Goal: Task Accomplishment & Management: Use online tool/utility

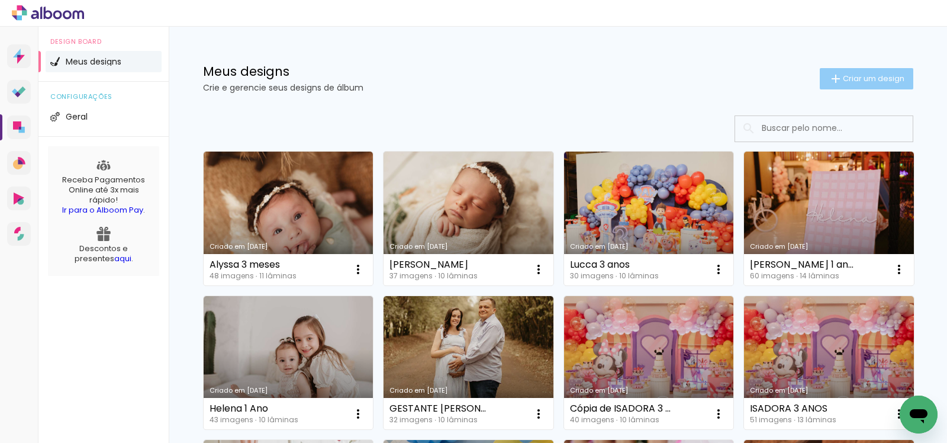
click at [878, 78] on span "Criar um design" at bounding box center [874, 79] width 62 height 8
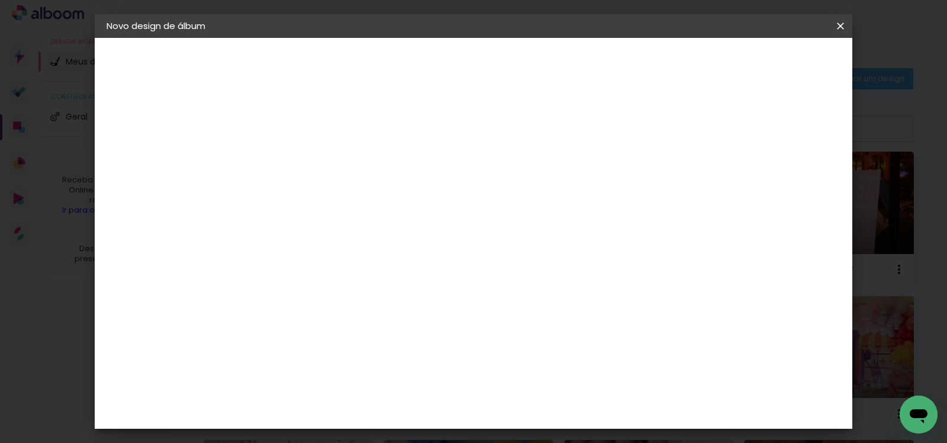
click at [300, 156] on input at bounding box center [300, 159] width 0 height 18
type input "Be"
type paper-input "Be"
type input "[PERSON_NAME]"
type paper-input "[PERSON_NAME]"
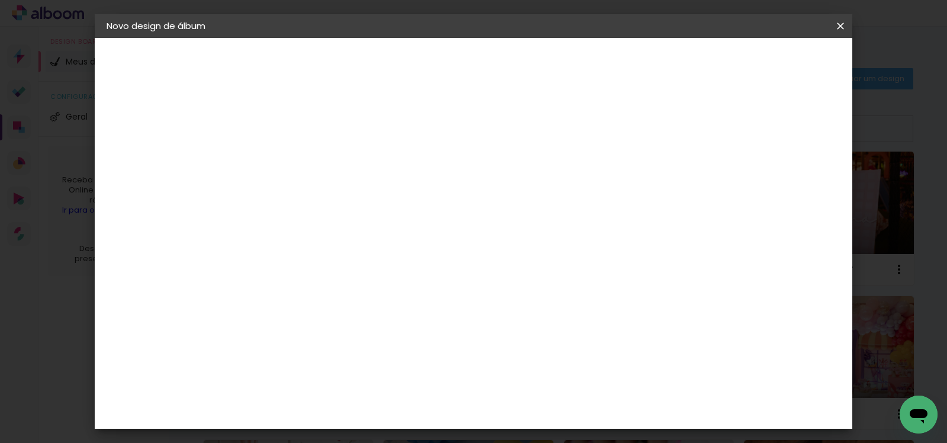
click at [0, 0] on slot "Avançar" at bounding box center [0, 0] width 0 height 0
click at [390, 220] on input at bounding box center [331, 225] width 120 height 15
type input "graf"
type paper-input "graf"
click at [320, 313] on div "Grafis" at bounding box center [306, 315] width 28 height 9
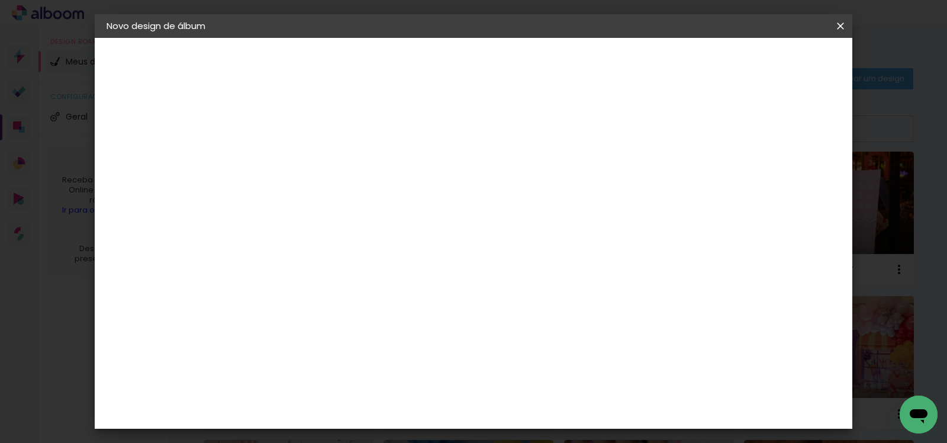
click at [0, 0] on slot "Avançar" at bounding box center [0, 0] width 0 height 0
click at [346, 197] on input "text" at bounding box center [323, 206] width 46 height 18
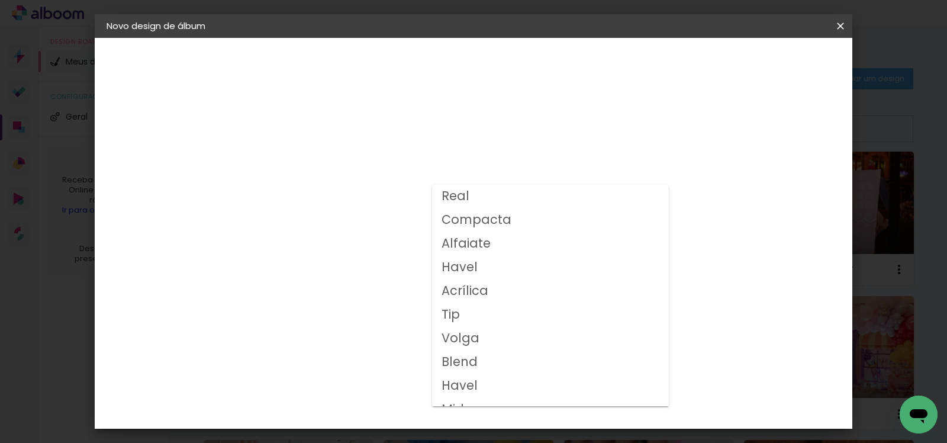
click at [494, 340] on paper-item "Volga" at bounding box center [550, 339] width 237 height 24
type input "Volga"
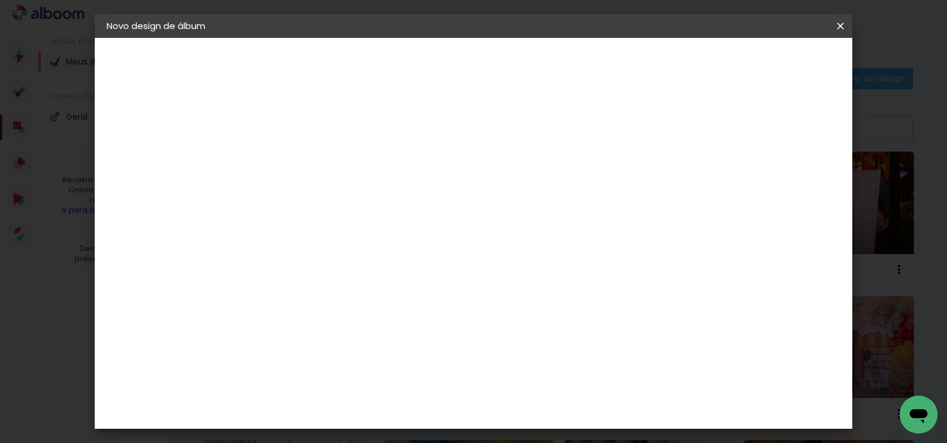
scroll to position [215, 0]
click at [380, 355] on span "25x25" at bounding box center [352, 370] width 55 height 31
click at [511, 76] on header "Modelo Escolha o modelo do álbum. Voltar Avançar" at bounding box center [380, 73] width 262 height 70
click at [0, 0] on slot "Avançar" at bounding box center [0, 0] width 0 height 0
click at [0, 0] on slot "Mostrar sangria" at bounding box center [0, 0] width 0 height 0
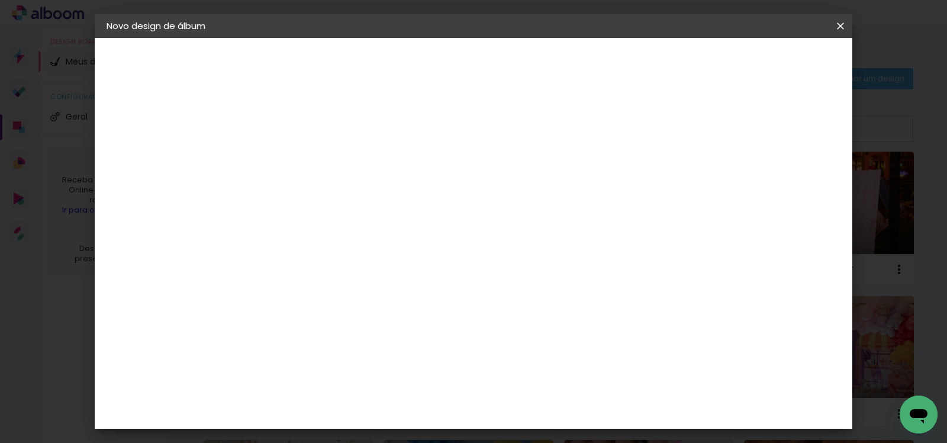
type paper-checkbox "on"
click at [657, 53] on paper-button "Iniciar design" at bounding box center [618, 63] width 78 height 20
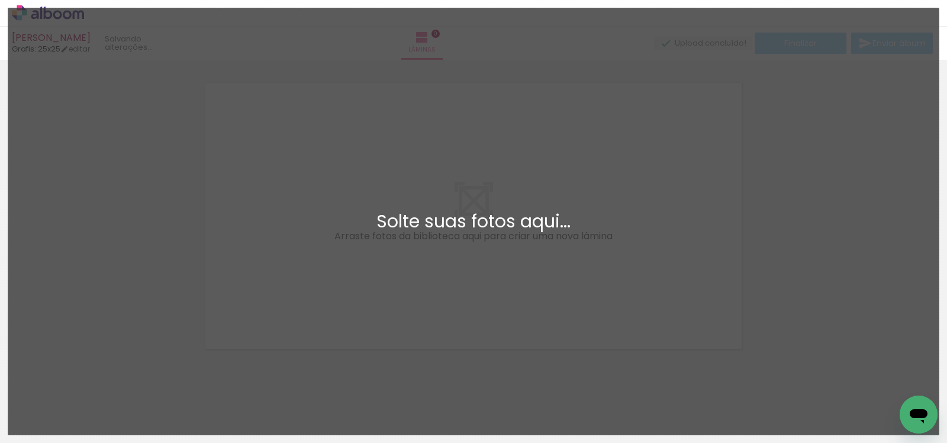
scroll to position [15, 0]
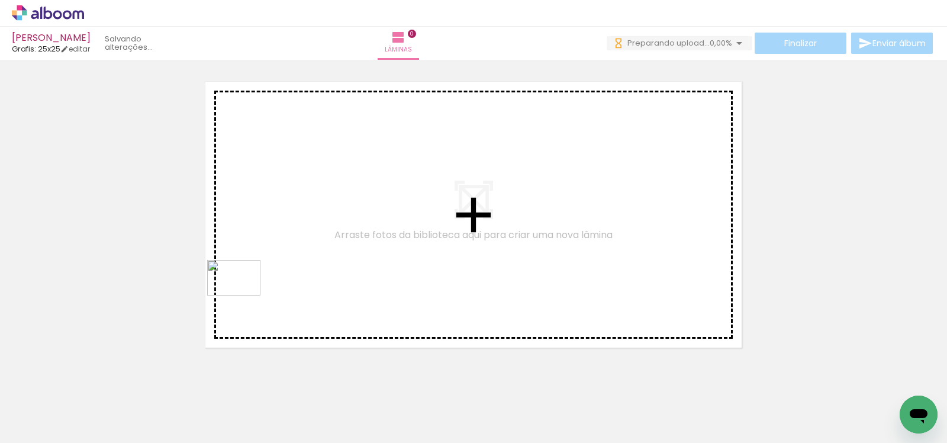
drag, startPoint x: 172, startPoint y: 417, endPoint x: 243, endPoint y: 295, distance: 141.1
click at [243, 295] on quentale-workspace at bounding box center [473, 221] width 947 height 443
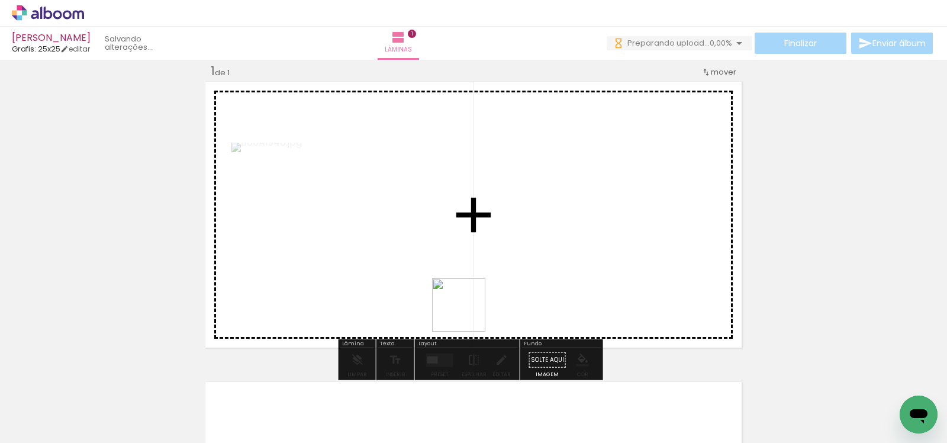
drag, startPoint x: 265, startPoint y: 418, endPoint x: 601, endPoint y: 262, distance: 371.3
click at [601, 262] on quentale-workspace at bounding box center [473, 221] width 947 height 443
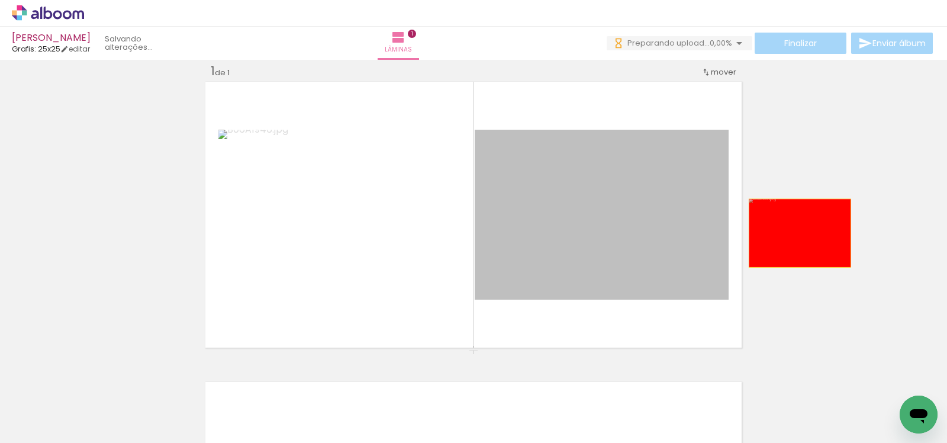
drag, startPoint x: 614, startPoint y: 233, endPoint x: 795, endPoint y: 233, distance: 181.1
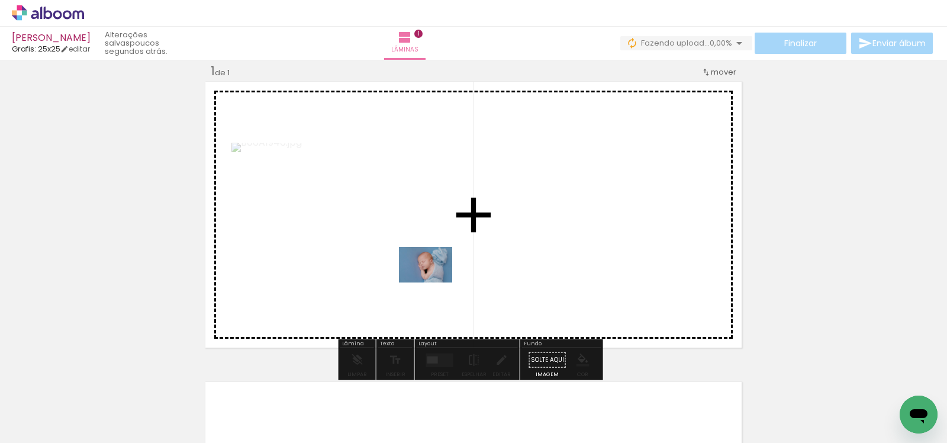
drag, startPoint x: 140, startPoint y: 413, endPoint x: 410, endPoint y: 314, distance: 288.0
click at [435, 282] on quentale-workspace at bounding box center [473, 221] width 947 height 443
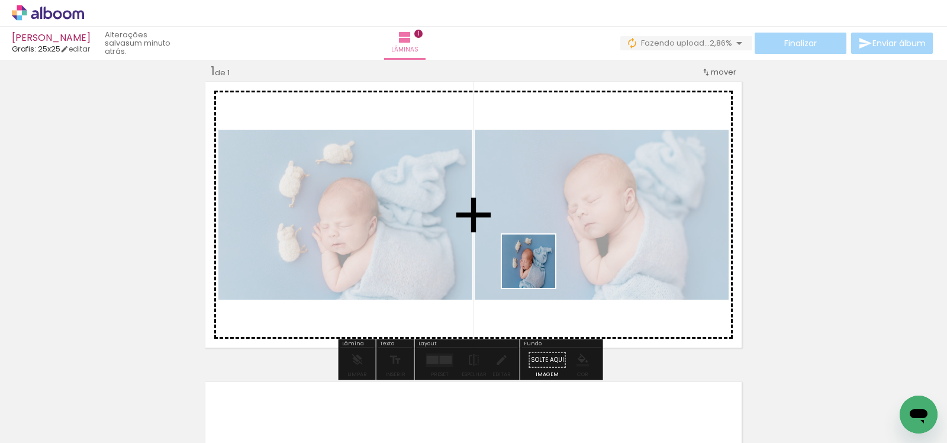
drag, startPoint x: 249, startPoint y: 410, endPoint x: 537, endPoint y: 270, distance: 321.1
click at [537, 270] on quentale-workspace at bounding box center [473, 221] width 947 height 443
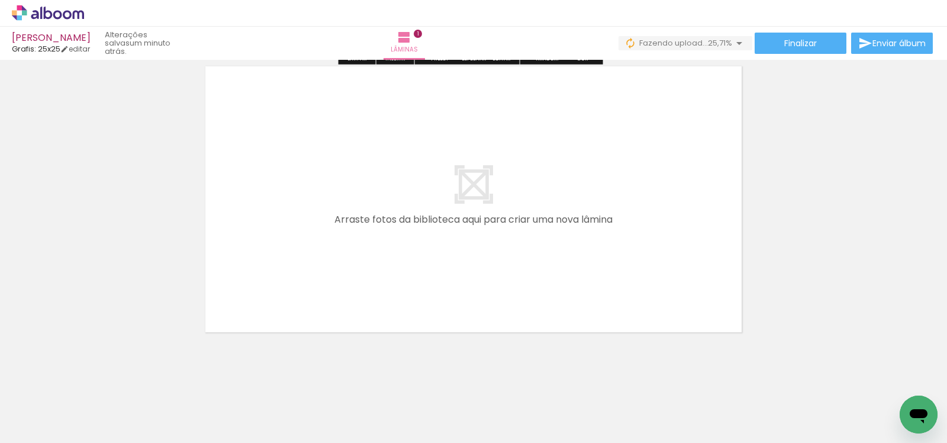
scroll to position [337, 0]
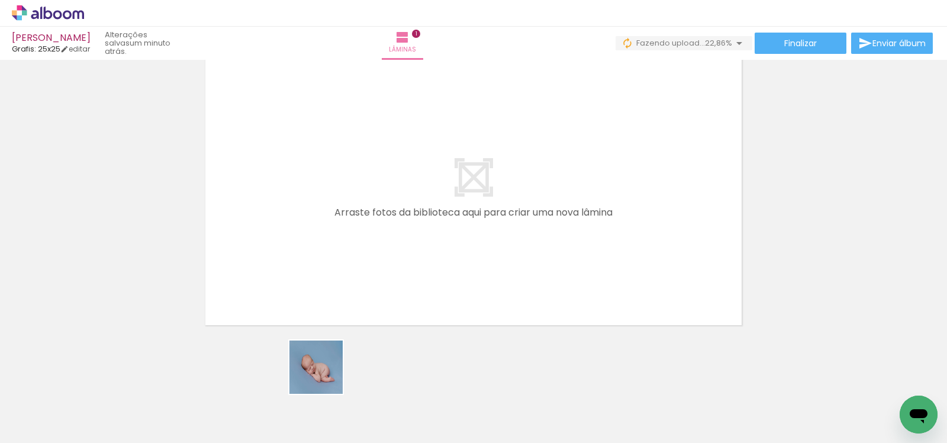
drag, startPoint x: 317, startPoint y: 400, endPoint x: 337, endPoint y: 287, distance: 114.4
click at [335, 215] on quentale-workspace at bounding box center [473, 221] width 947 height 443
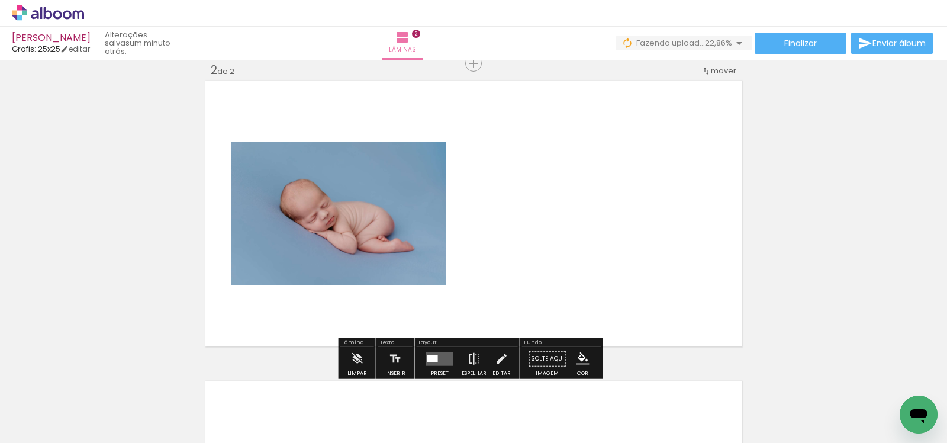
scroll to position [315, 0]
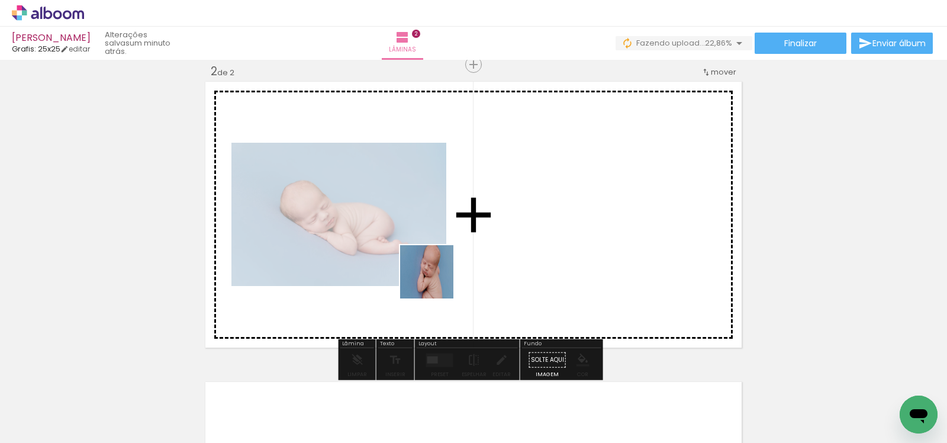
drag, startPoint x: 381, startPoint y: 401, endPoint x: 441, endPoint y: 265, distance: 148.7
click at [441, 265] on quentale-workspace at bounding box center [473, 221] width 947 height 443
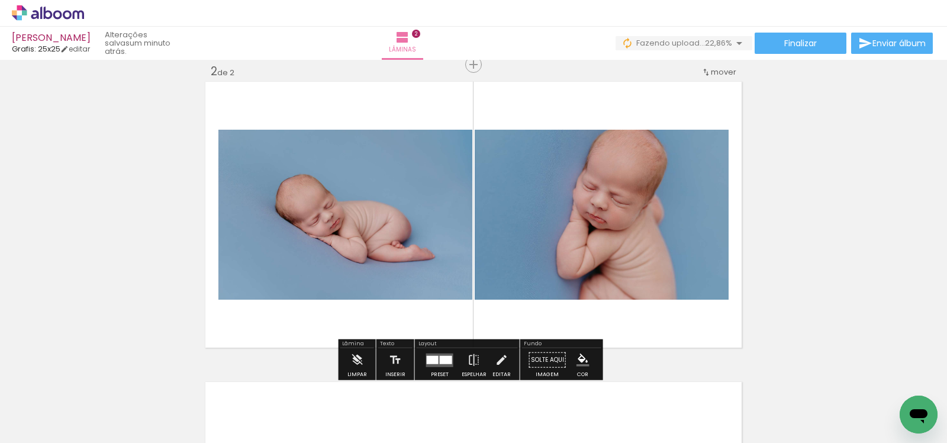
drag, startPoint x: 458, startPoint y: 417, endPoint x: 453, endPoint y: 300, distance: 116.7
click at [453, 300] on quentale-workspace at bounding box center [473, 221] width 947 height 443
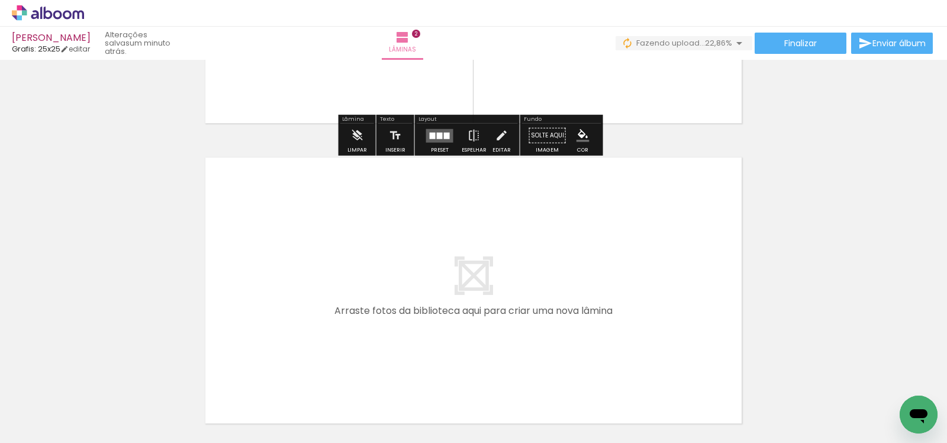
drag, startPoint x: 510, startPoint y: 408, endPoint x: 461, endPoint y: 323, distance: 98.4
click at [461, 323] on quentale-workspace at bounding box center [473, 221] width 947 height 443
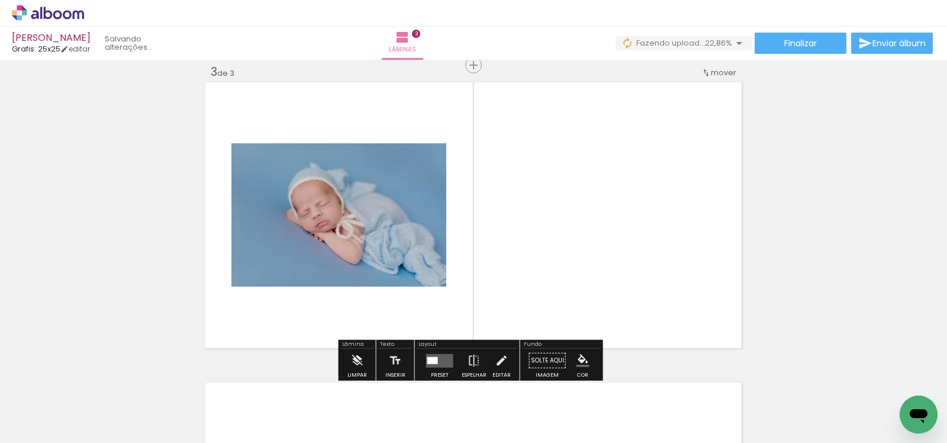
scroll to position [615, 0]
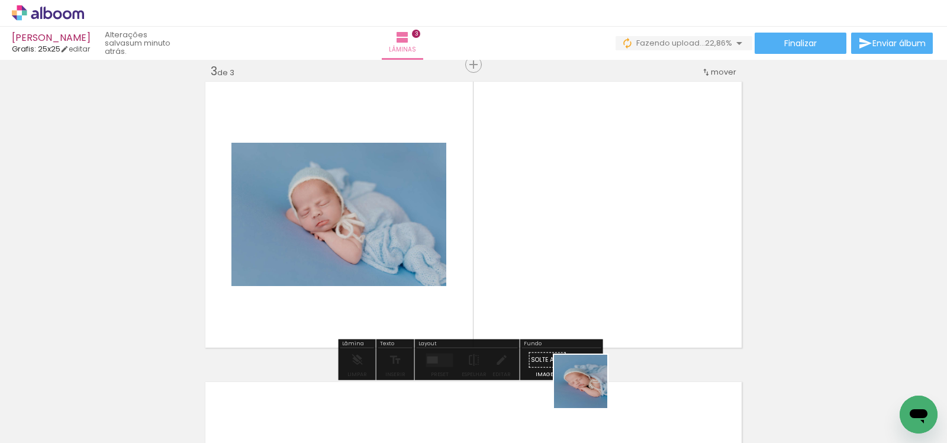
drag, startPoint x: 590, startPoint y: 390, endPoint x: 637, endPoint y: 362, distance: 55.2
click at [574, 282] on quentale-workspace at bounding box center [473, 221] width 947 height 443
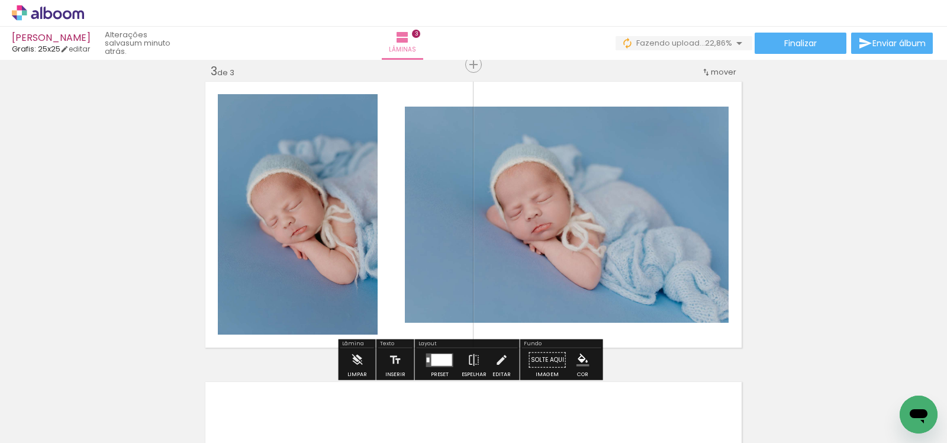
click at [512, 240] on quentale-workspace at bounding box center [473, 221] width 947 height 443
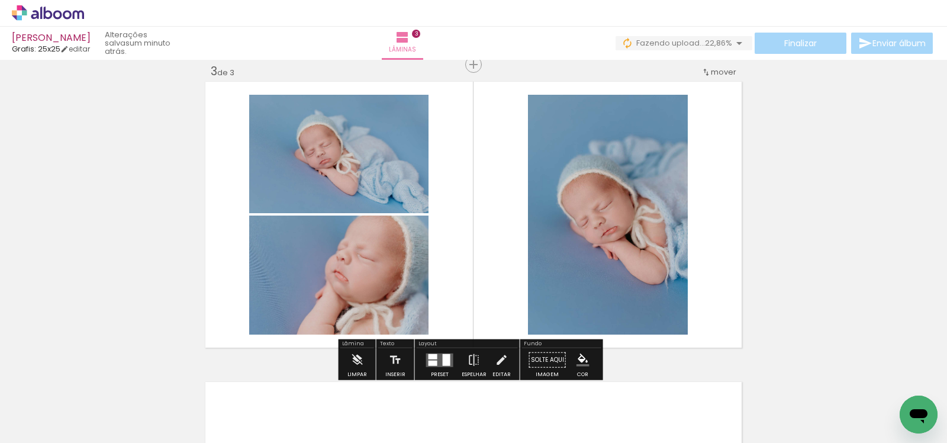
click at [372, 277] on quentale-photo at bounding box center [338, 274] width 179 height 119
click at [0, 0] on slot "P&B" at bounding box center [0, 0] width 0 height 0
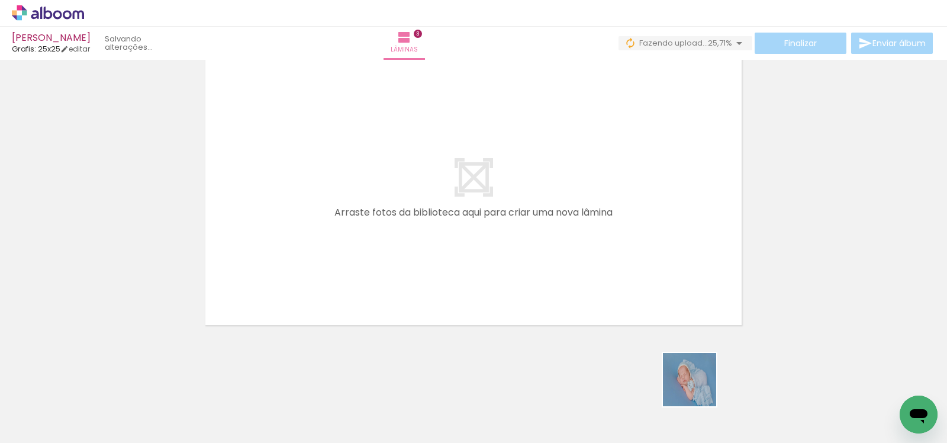
drag, startPoint x: 710, startPoint y: 404, endPoint x: 766, endPoint y: 397, distance: 56.7
click at [536, 266] on quentale-workspace at bounding box center [473, 221] width 947 height 443
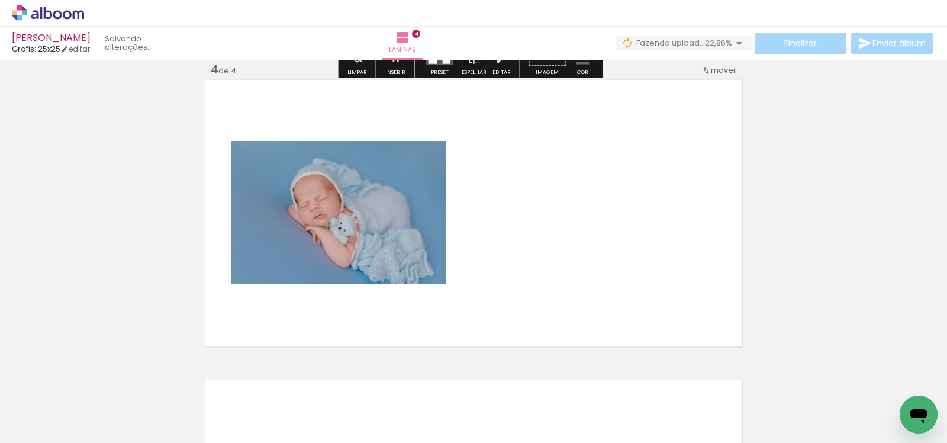
scroll to position [915, 0]
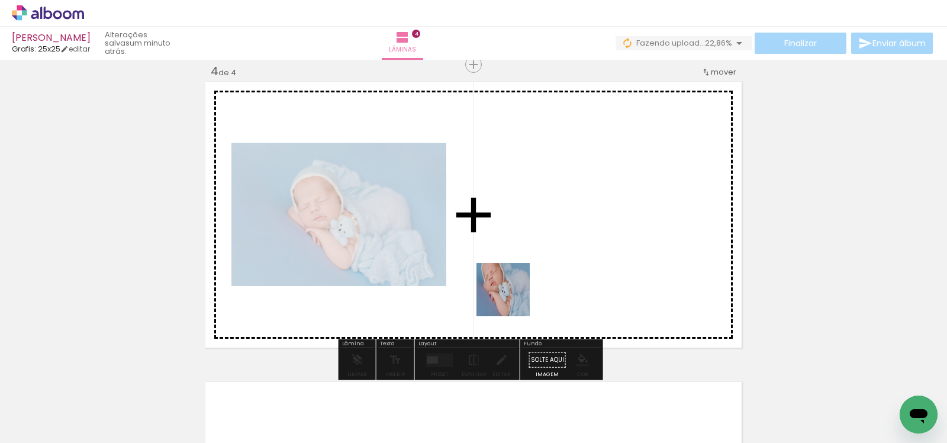
drag, startPoint x: 789, startPoint y: 408, endPoint x: 512, endPoint y: 298, distance: 298.1
click at [512, 298] on quentale-workspace at bounding box center [473, 221] width 947 height 443
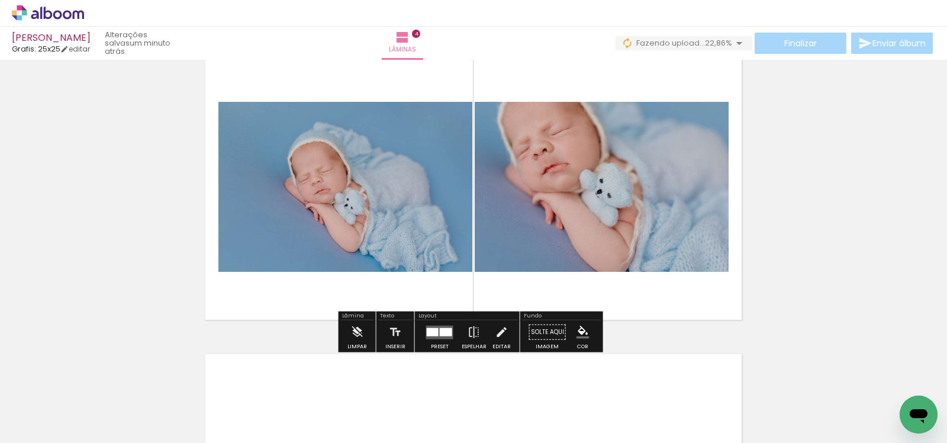
scroll to position [0, 566]
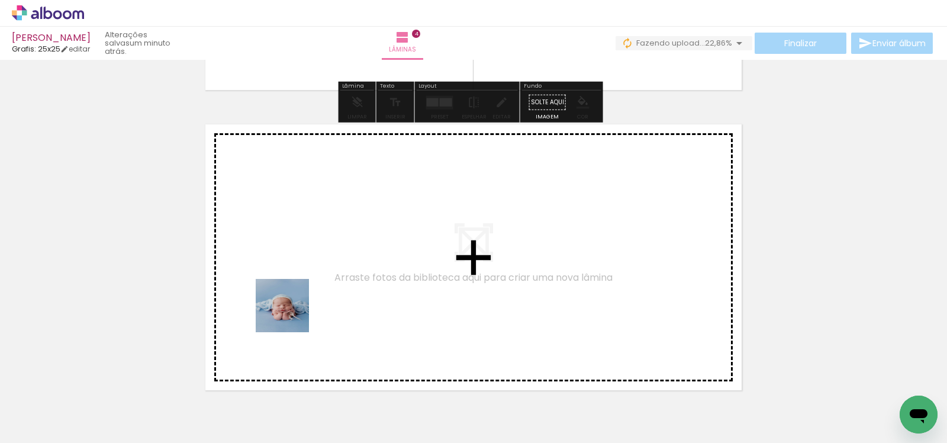
drag, startPoint x: 293, startPoint y: 406, endPoint x: 292, endPoint y: 313, distance: 92.9
click at [292, 313] on quentale-workspace at bounding box center [473, 221] width 947 height 443
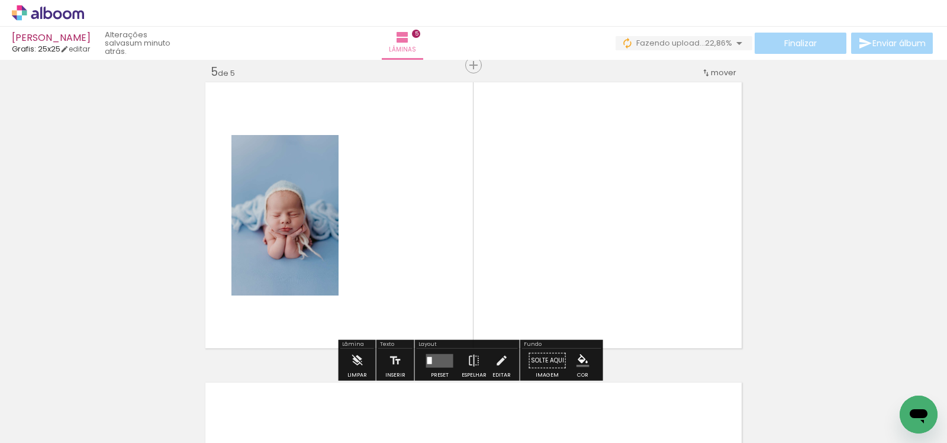
scroll to position [1215, 0]
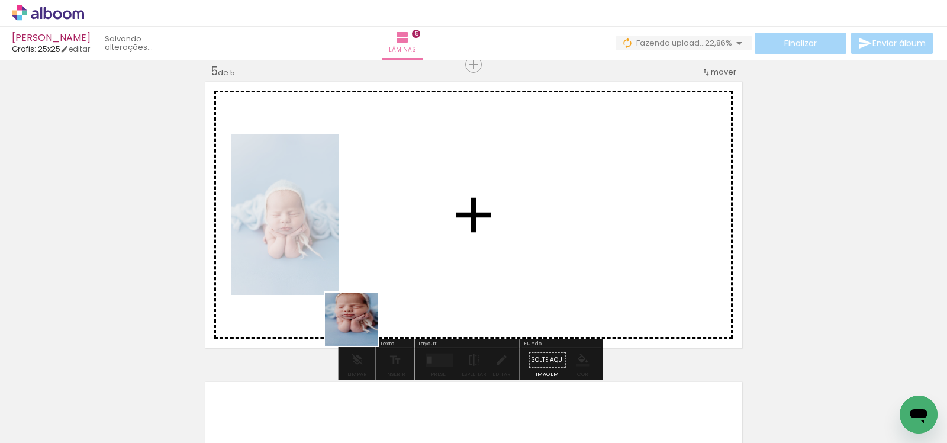
drag, startPoint x: 347, startPoint y: 401, endPoint x: 389, endPoint y: 312, distance: 98.5
click at [381, 259] on quentale-workspace at bounding box center [473, 221] width 947 height 443
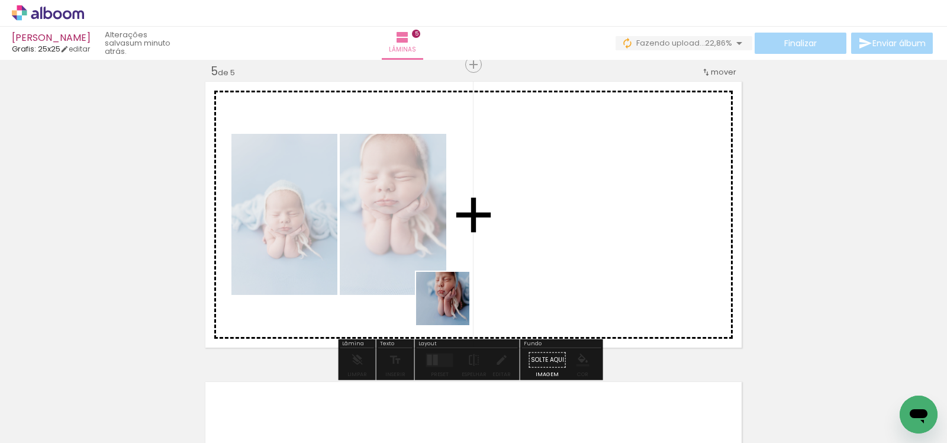
drag, startPoint x: 419, startPoint y: 402, endPoint x: 457, endPoint y: 278, distance: 129.4
click at [457, 278] on quentale-workspace at bounding box center [473, 221] width 947 height 443
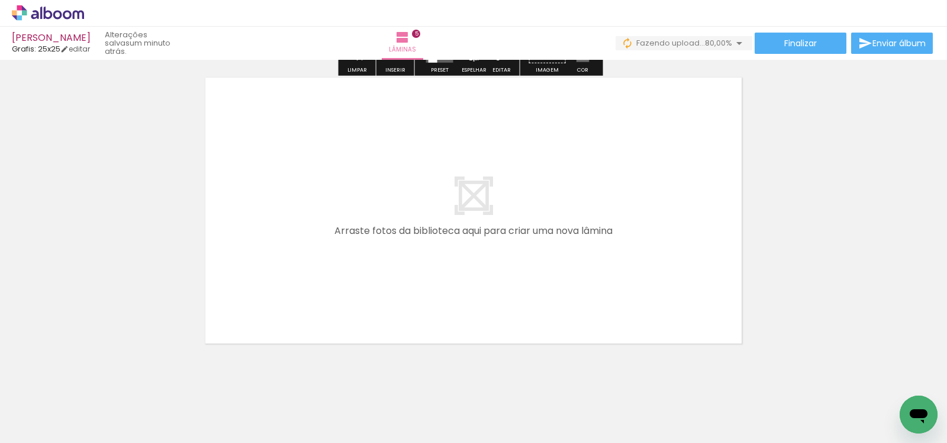
scroll to position [1538, 0]
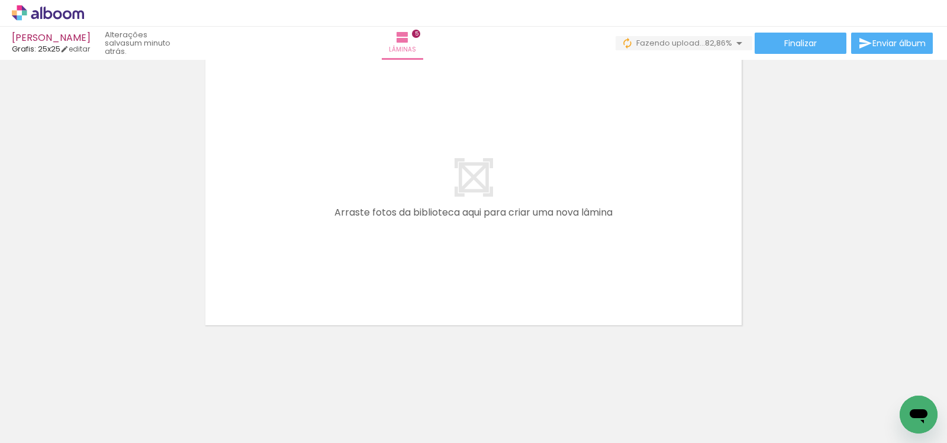
drag, startPoint x: 488, startPoint y: 411, endPoint x: 484, endPoint y: 271, distance: 139.8
click at [482, 266] on quentale-workspace at bounding box center [473, 221] width 947 height 443
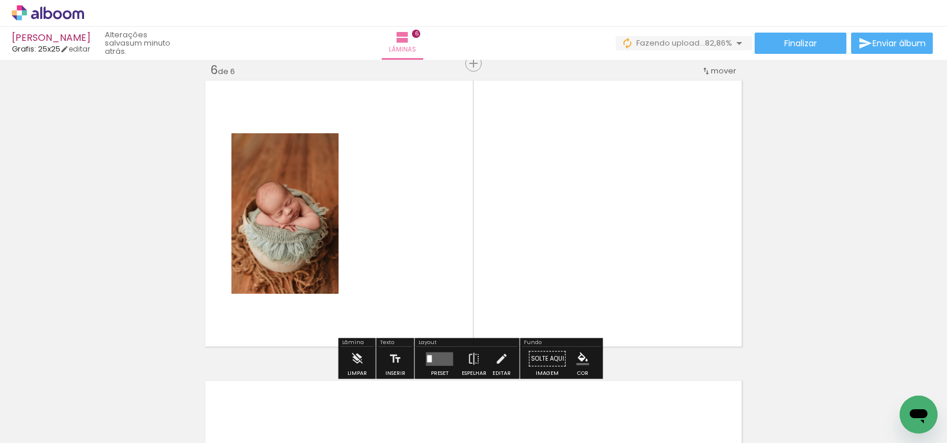
scroll to position [1515, 0]
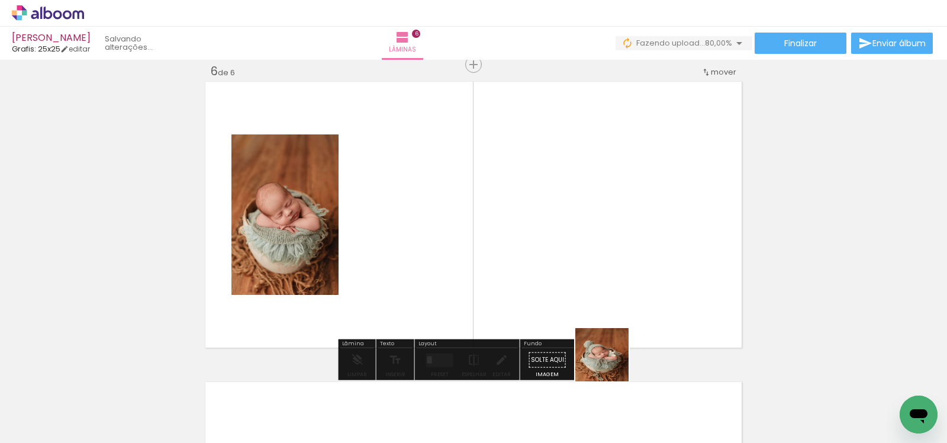
drag, startPoint x: 620, startPoint y: 407, endPoint x: 581, endPoint y: 297, distance: 117.4
click at [581, 291] on quentale-workspace at bounding box center [473, 221] width 947 height 443
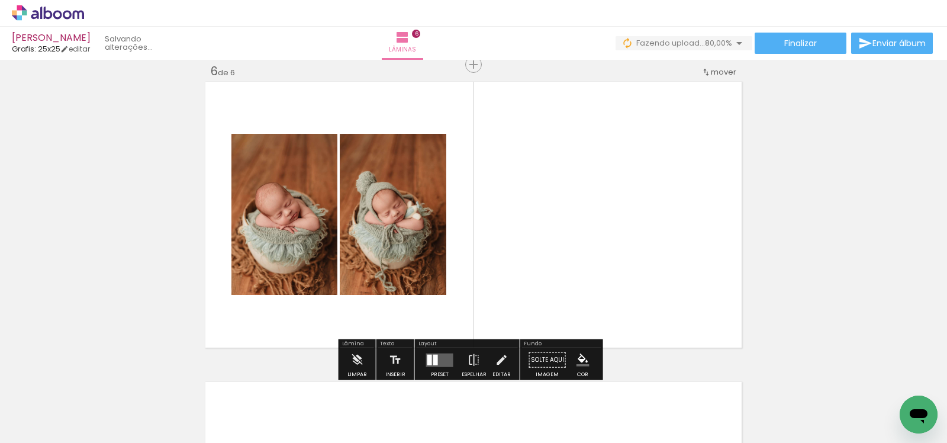
drag, startPoint x: 557, startPoint y: 400, endPoint x: 565, endPoint y: 270, distance: 129.9
click at [558, 304] on quentale-workspace at bounding box center [473, 221] width 947 height 443
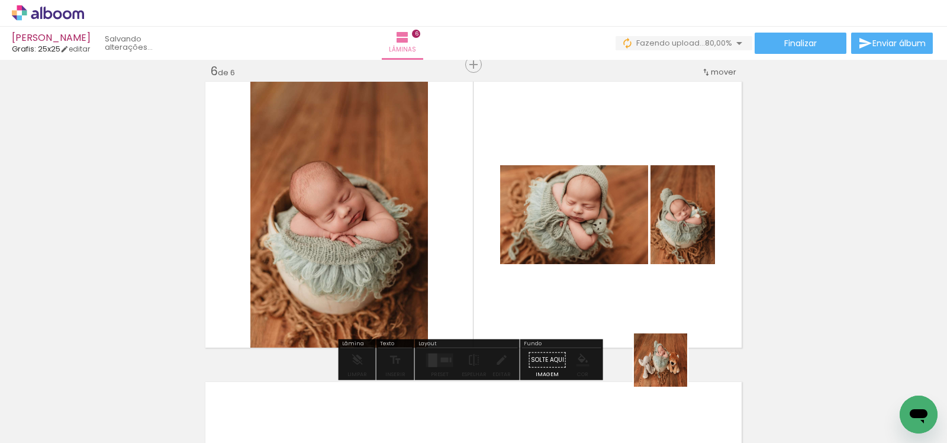
drag, startPoint x: 678, startPoint y: 393, endPoint x: 648, endPoint y: 290, distance: 107.5
click at [647, 286] on quentale-workspace at bounding box center [473, 221] width 947 height 443
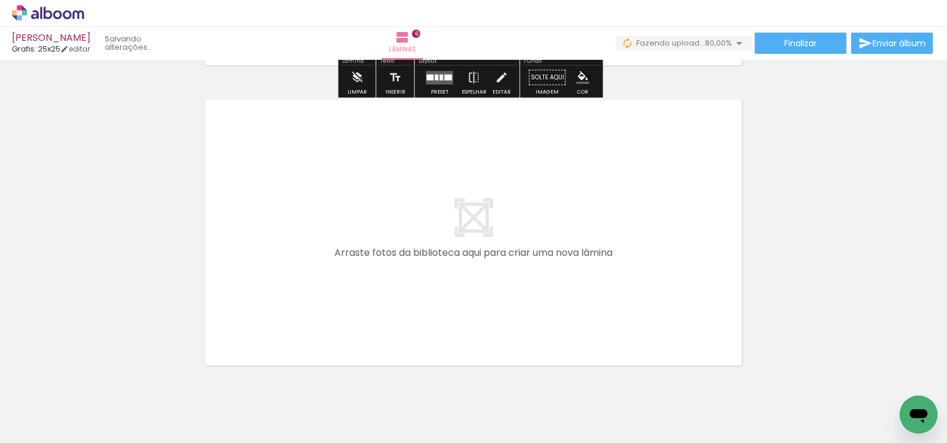
scroll to position [0, 870]
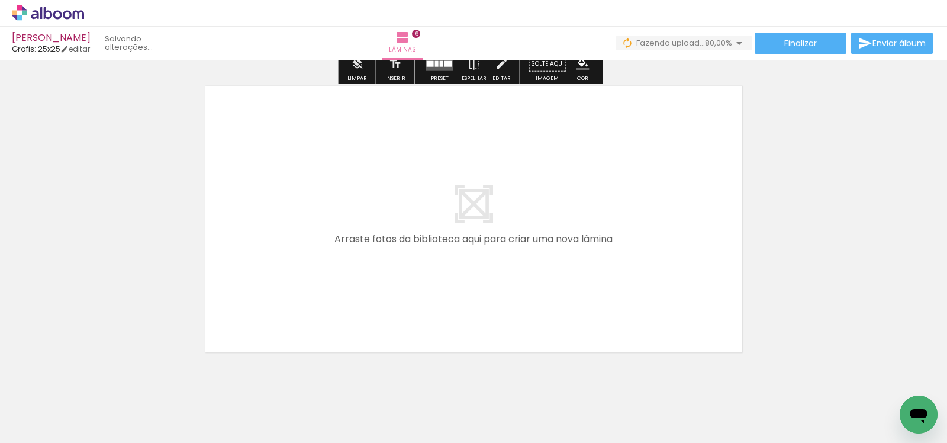
drag, startPoint x: 453, startPoint y: 410, endPoint x: 468, endPoint y: 345, distance: 66.9
click at [448, 324] on quentale-workspace at bounding box center [473, 221] width 947 height 443
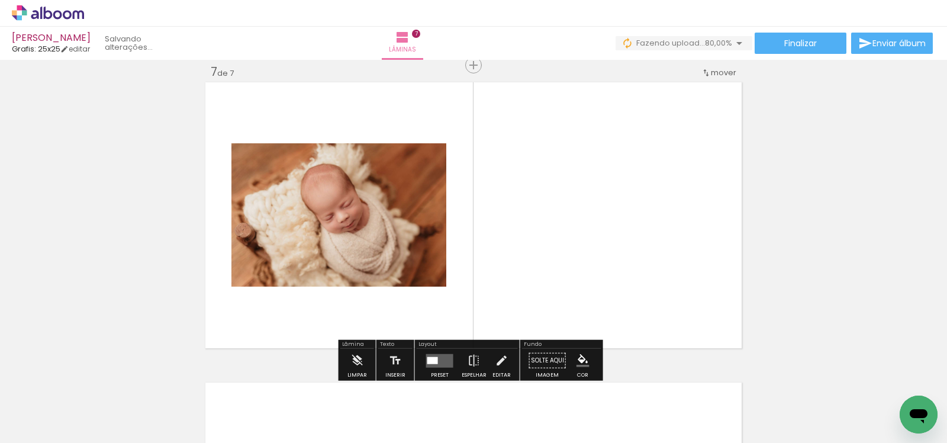
scroll to position [1815, 0]
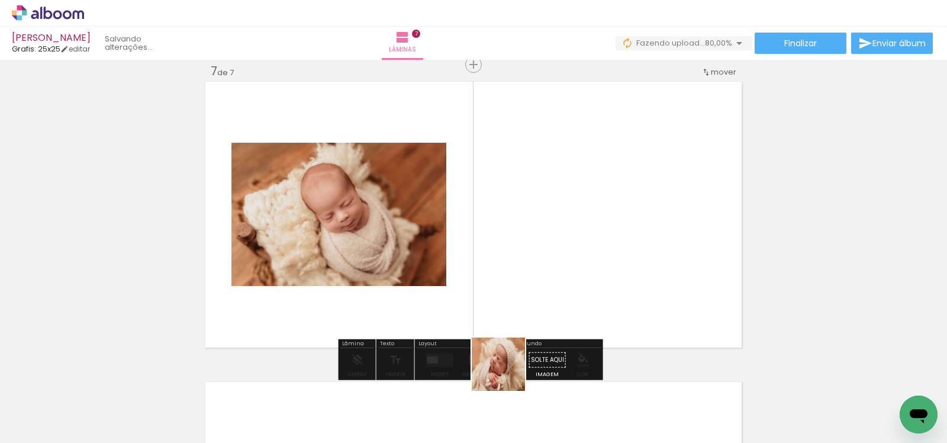
drag, startPoint x: 511, startPoint y: 408, endPoint x: 540, endPoint y: 353, distance: 62.7
click at [487, 294] on quentale-workspace at bounding box center [473, 221] width 947 height 443
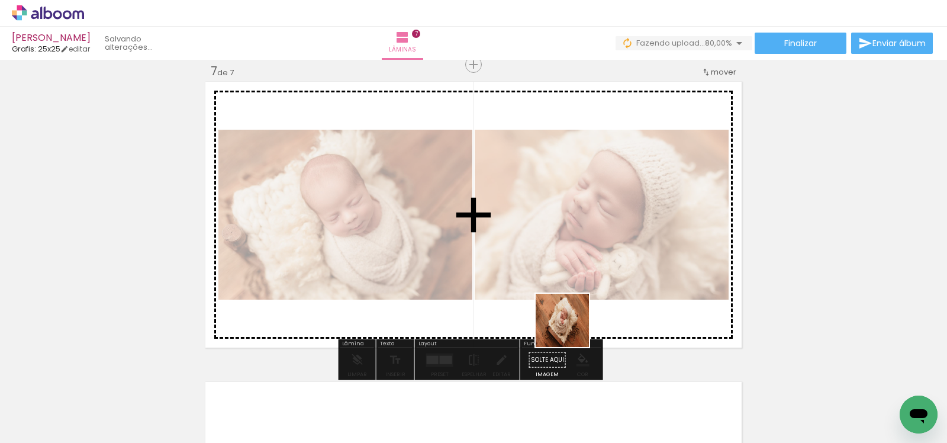
drag, startPoint x: 588, startPoint y: 405, endPoint x: 561, endPoint y: 295, distance: 113.4
click at [562, 297] on quentale-workspace at bounding box center [473, 221] width 947 height 443
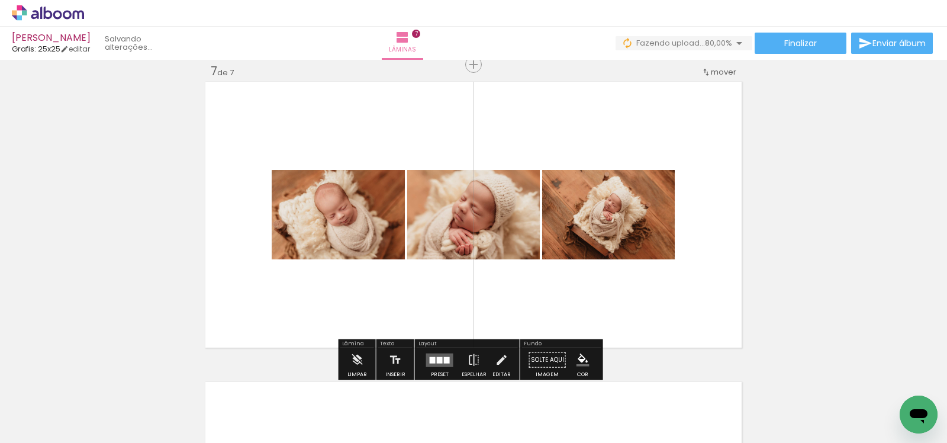
drag, startPoint x: 655, startPoint y: 406, endPoint x: 619, endPoint y: 294, distance: 118.1
click at [616, 283] on quentale-workspace at bounding box center [473, 221] width 947 height 443
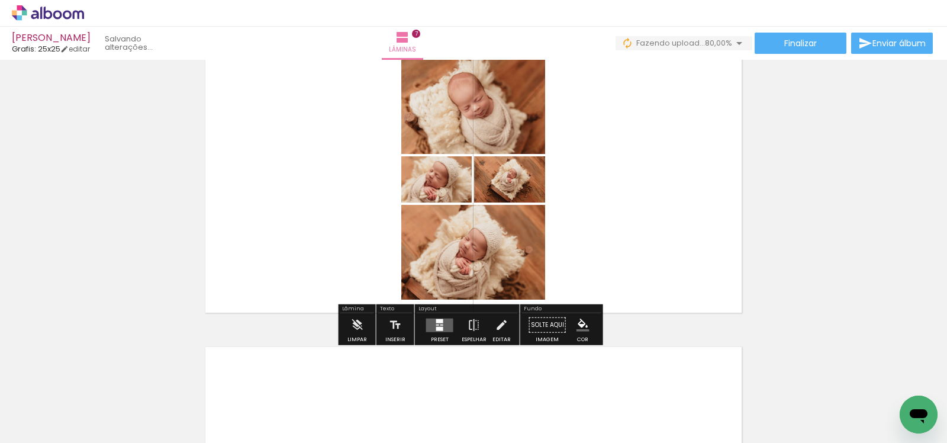
scroll to position [1855, 0]
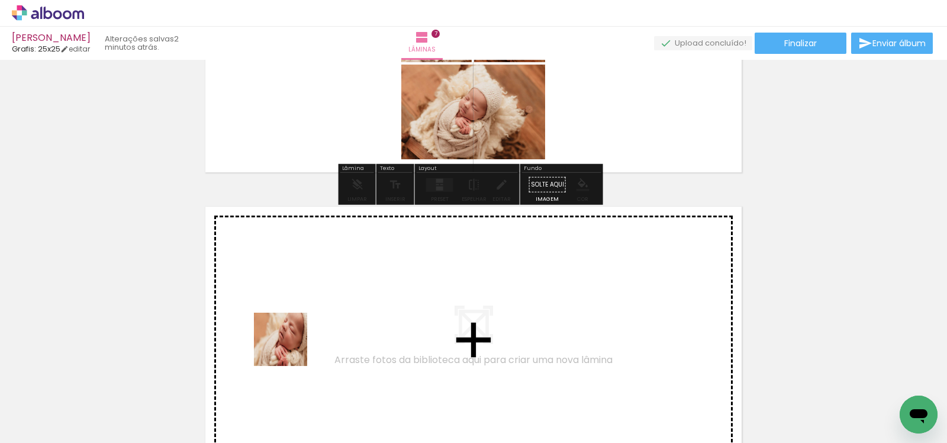
drag, startPoint x: 274, startPoint y: 408, endPoint x: 289, endPoint y: 340, distance: 69.8
click at [289, 340] on quentale-workspace at bounding box center [473, 221] width 947 height 443
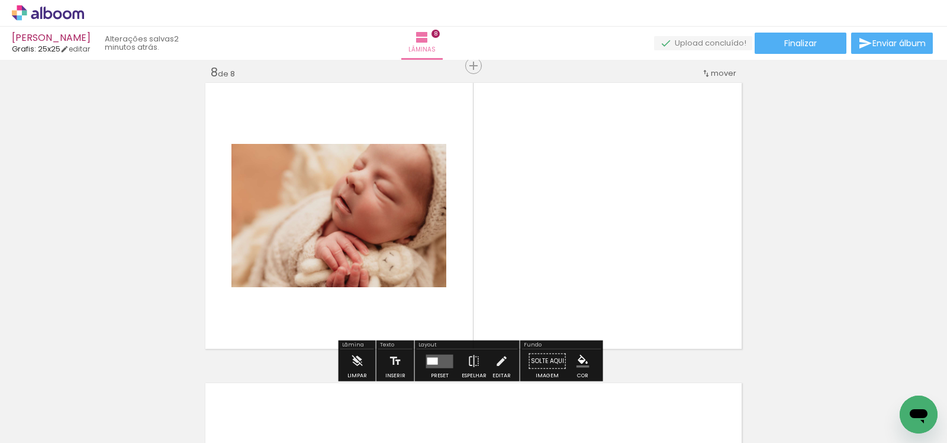
scroll to position [2116, 0]
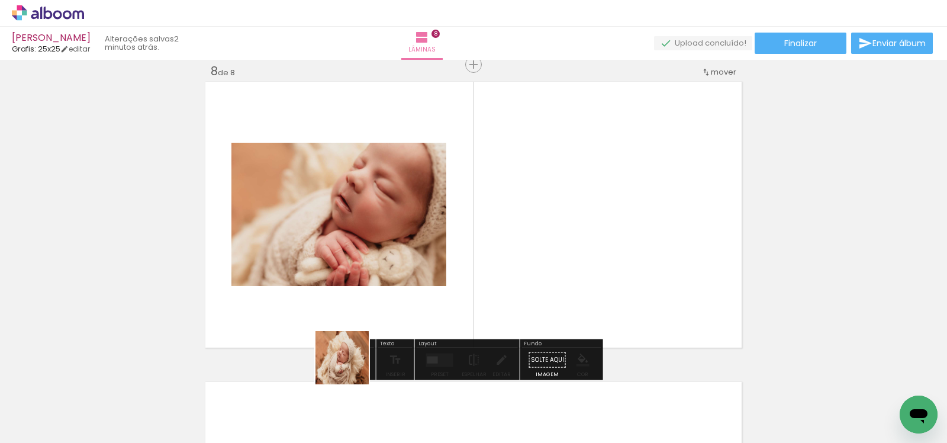
drag, startPoint x: 323, startPoint y: 414, endPoint x: 450, endPoint y: 275, distance: 188.9
click at [450, 275] on quentale-workspace at bounding box center [473, 221] width 947 height 443
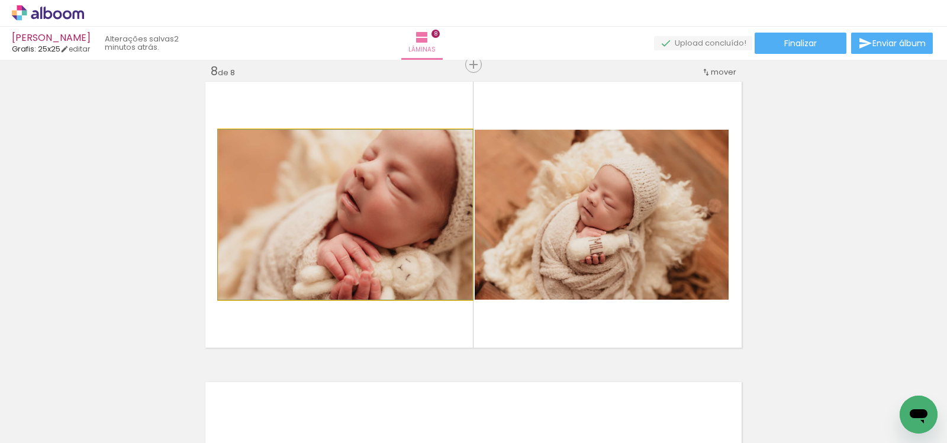
click at [410, 247] on quentale-photo at bounding box center [345, 215] width 254 height 170
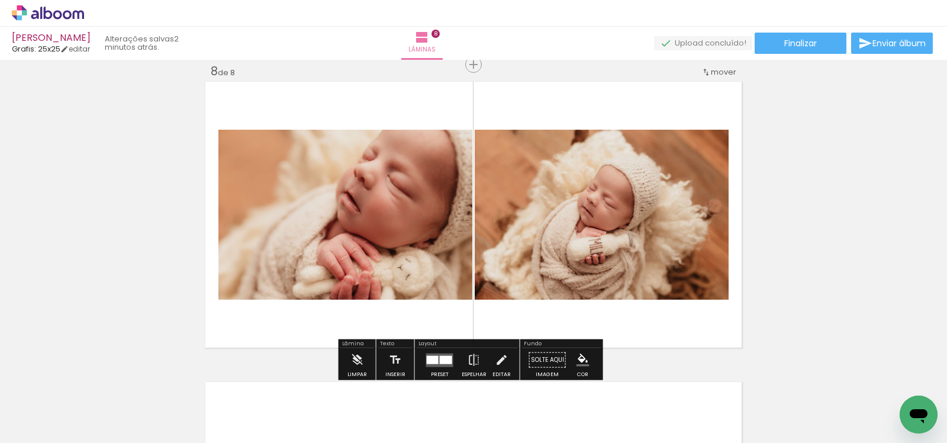
click at [0, 0] on slot "P&B" at bounding box center [0, 0] width 0 height 0
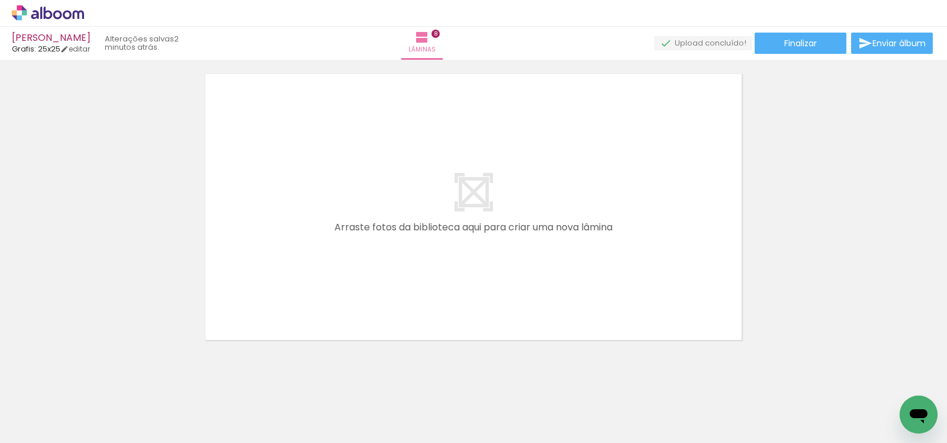
scroll to position [0, 1474]
drag, startPoint x: 307, startPoint y: 410, endPoint x: 308, endPoint y: 263, distance: 146.8
click at [308, 263] on quentale-workspace at bounding box center [473, 221] width 947 height 443
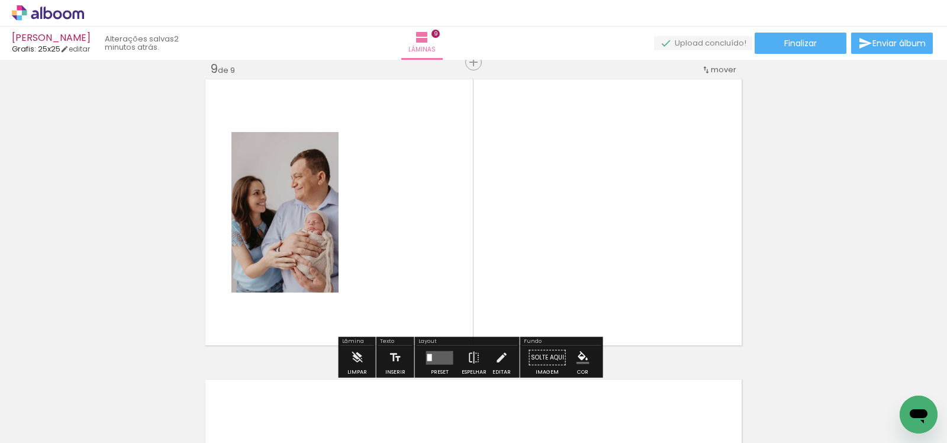
scroll to position [2416, 0]
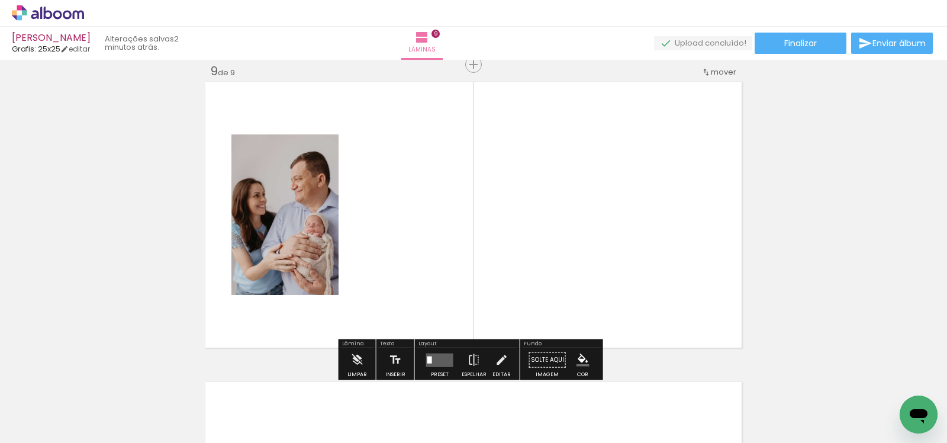
drag, startPoint x: 382, startPoint y: 418, endPoint x: 455, endPoint y: 323, distance: 119.6
click at [455, 323] on quentale-workspace at bounding box center [473, 221] width 947 height 443
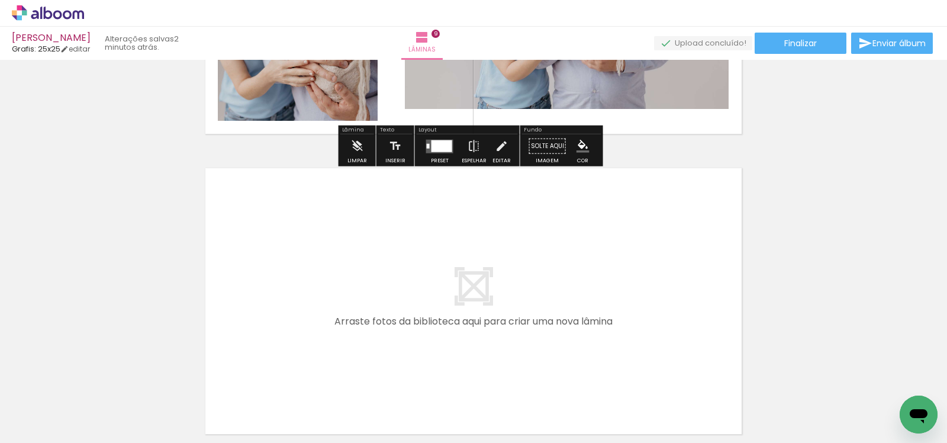
drag, startPoint x: 248, startPoint y: 404, endPoint x: 296, endPoint y: 313, distance: 103.0
click at [296, 313] on quentale-workspace at bounding box center [473, 221] width 947 height 443
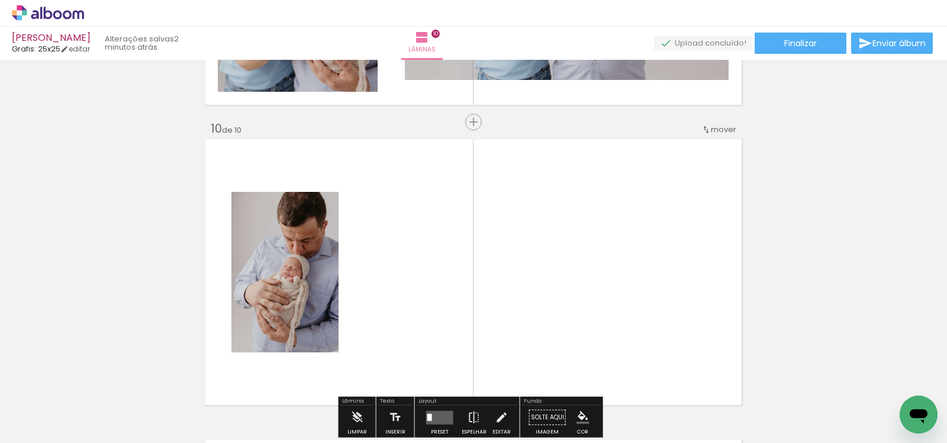
scroll to position [2716, 0]
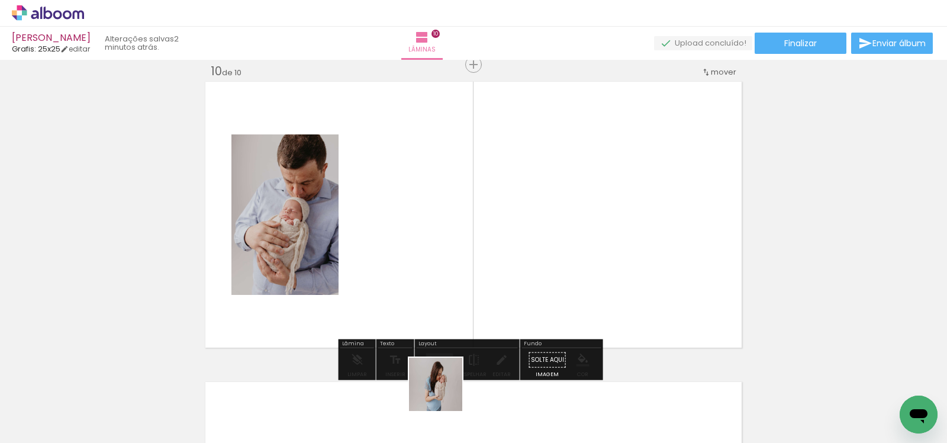
drag, startPoint x: 445, startPoint y: 405, endPoint x: 440, endPoint y: 296, distance: 109.0
click at [440, 296] on quentale-workspace at bounding box center [473, 221] width 947 height 443
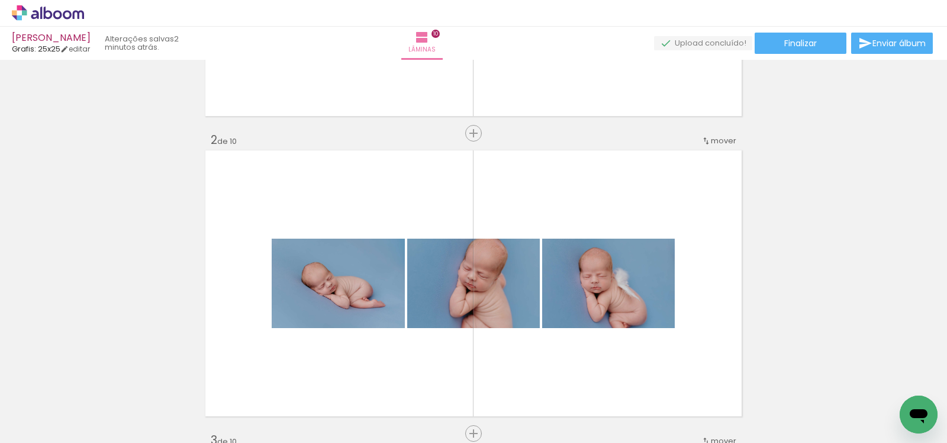
scroll to position [0, 0]
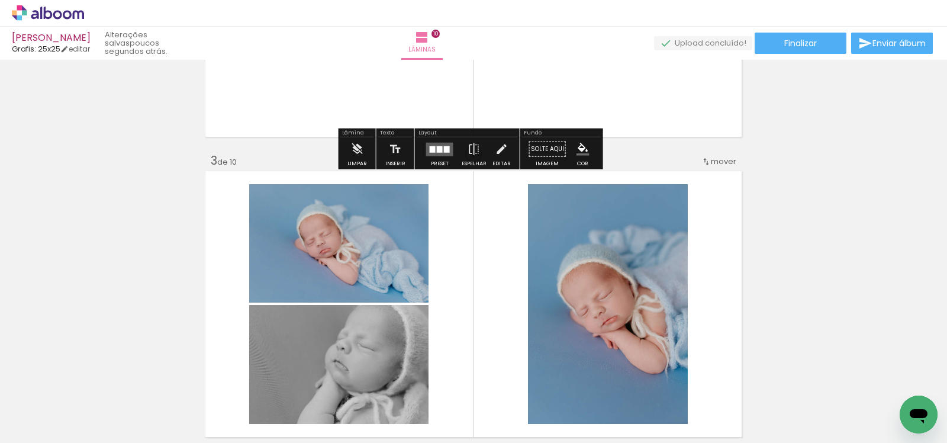
scroll to position [560, 0]
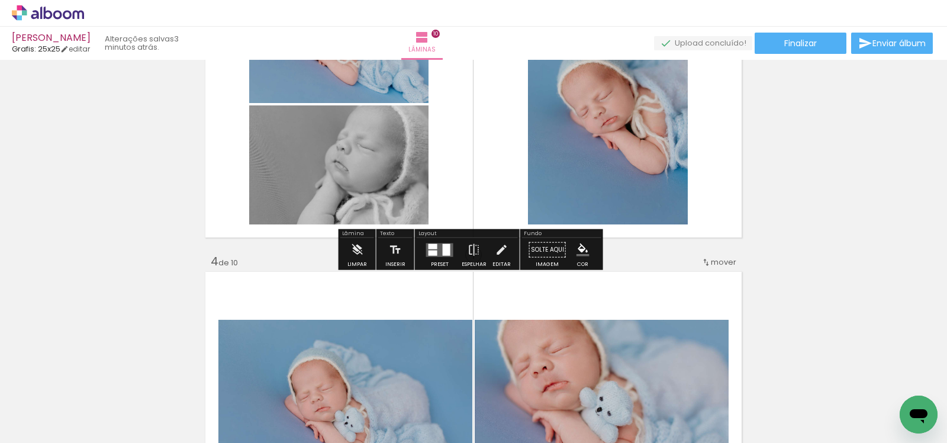
scroll to position [858, 0]
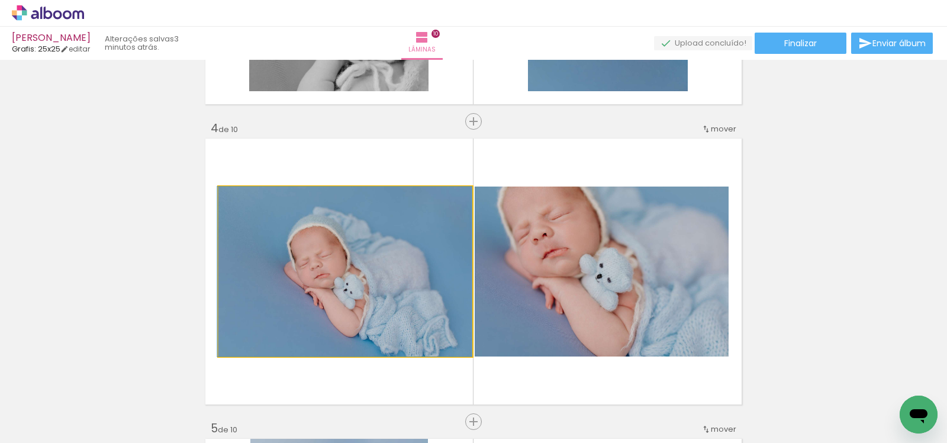
drag, startPoint x: 376, startPoint y: 286, endPoint x: 331, endPoint y: 292, distance: 45.3
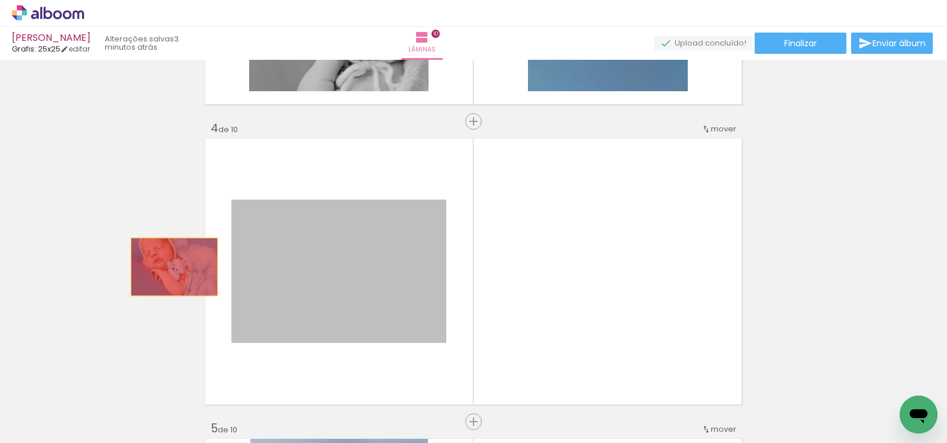
drag, startPoint x: 405, startPoint y: 276, endPoint x: 164, endPoint y: 267, distance: 241.1
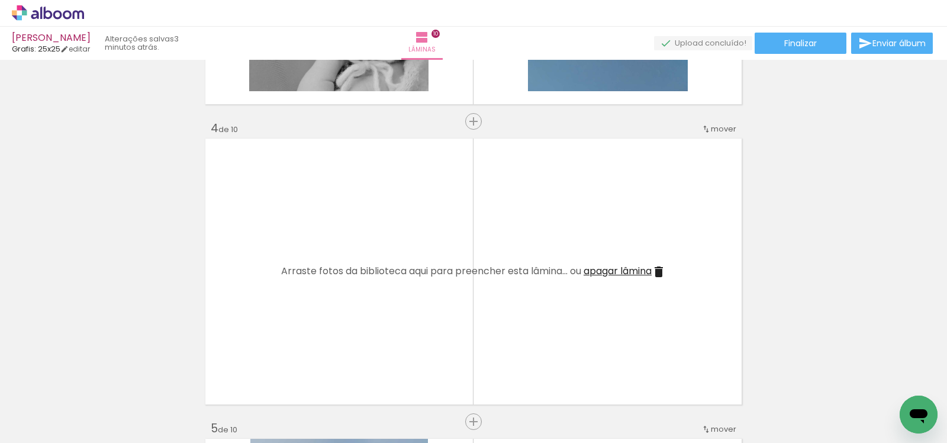
click at [624, 268] on span "apagar lâmina" at bounding box center [618, 271] width 68 height 14
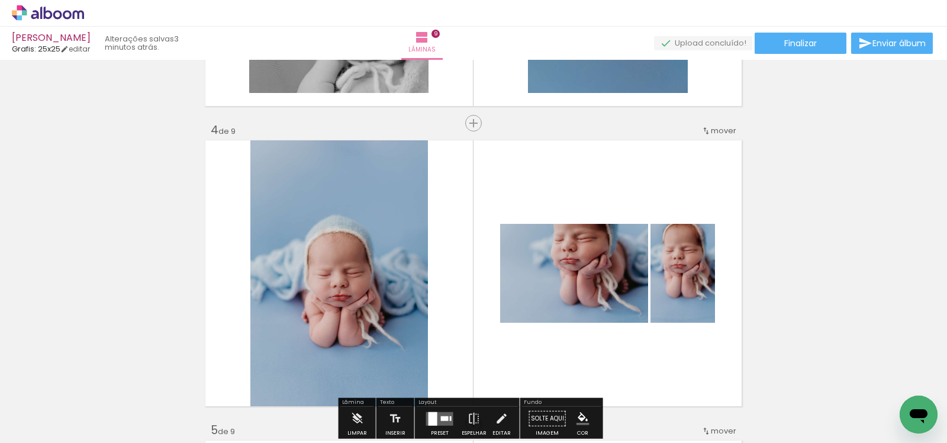
scroll to position [1093, 0]
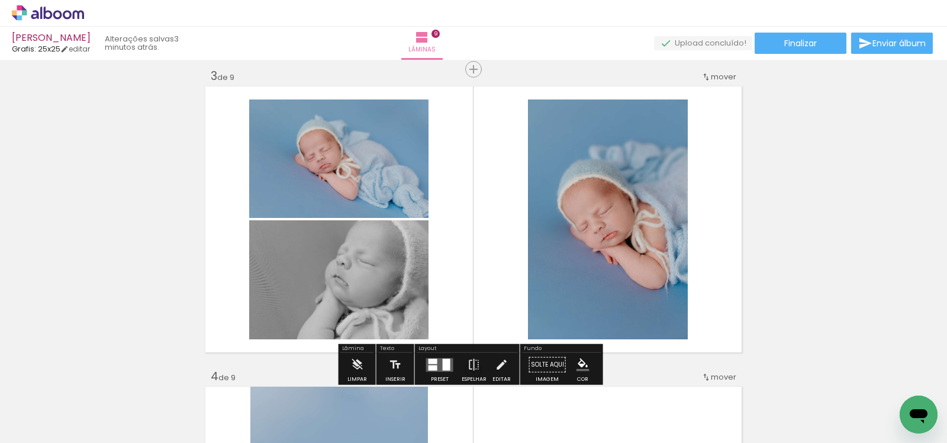
scroll to position [0, 263]
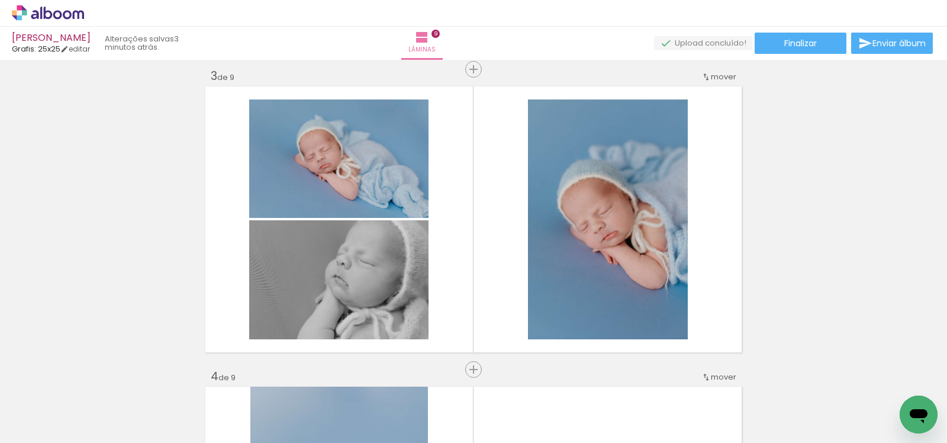
drag, startPoint x: 462, startPoint y: 407, endPoint x: 467, endPoint y: 291, distance: 115.5
click at [466, 296] on quentale-workspace at bounding box center [473, 221] width 947 height 443
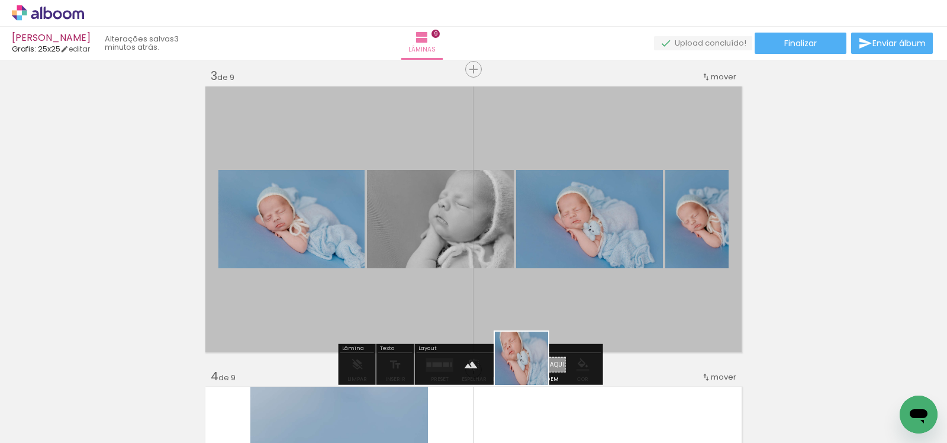
drag, startPoint x: 531, startPoint y: 401, endPoint x: 530, endPoint y: 260, distance: 141.5
click at [530, 271] on quentale-workspace at bounding box center [473, 221] width 947 height 443
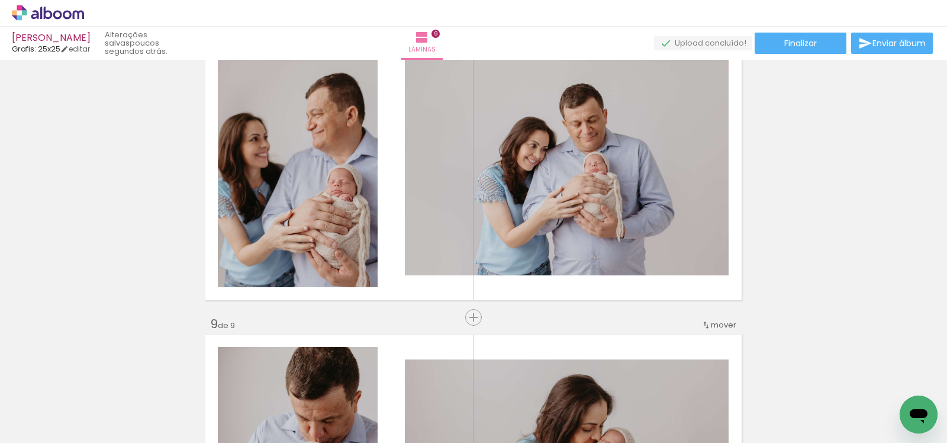
scroll to position [2161, 0]
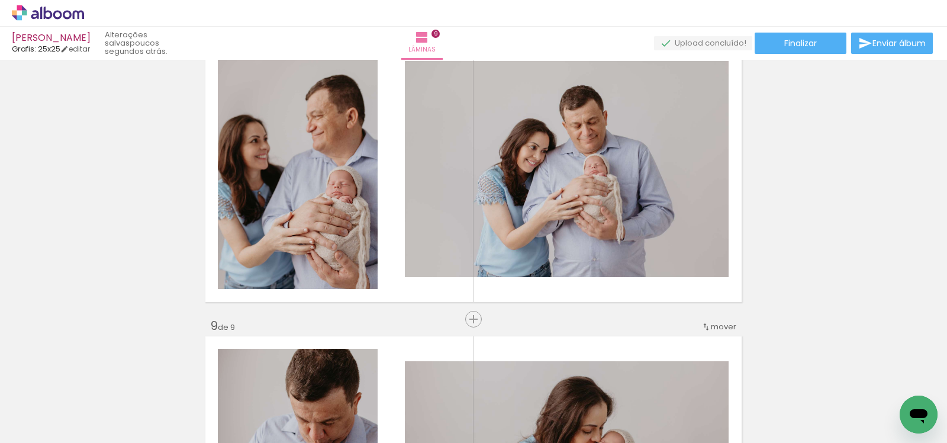
drag, startPoint x: 516, startPoint y: 414, endPoint x: 520, endPoint y: 226, distance: 188.9
click at [520, 229] on quentale-workspace at bounding box center [473, 221] width 947 height 443
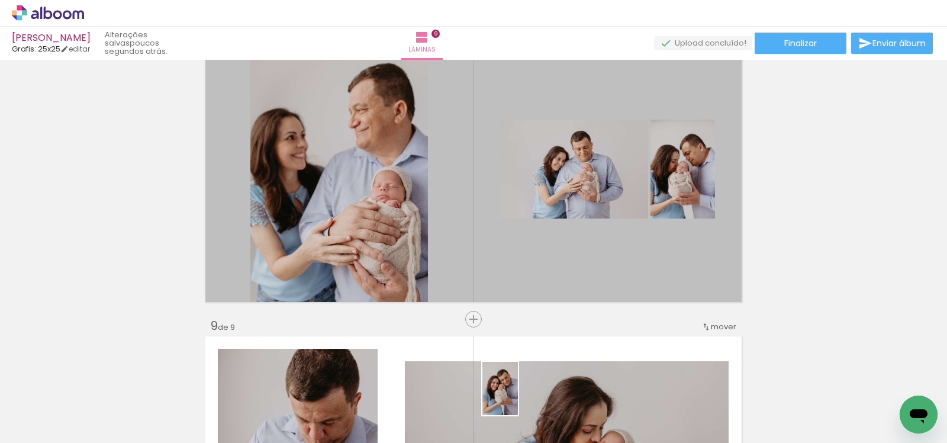
drag, startPoint x: 548, startPoint y: 414, endPoint x: 516, endPoint y: 411, distance: 31.5
click at [0, 0] on slot at bounding box center [0, 0] width 0 height 0
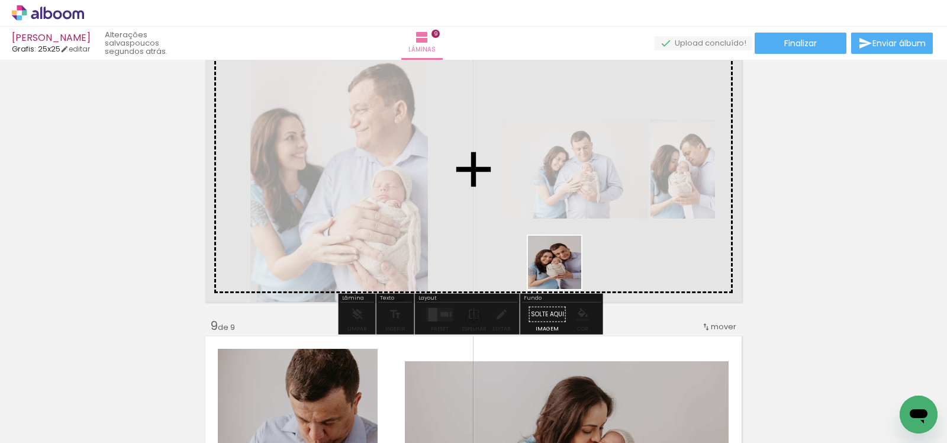
drag, startPoint x: 564, startPoint y: 411, endPoint x: 564, endPoint y: 240, distance: 171.7
click at [564, 241] on quentale-workspace at bounding box center [473, 221] width 947 height 443
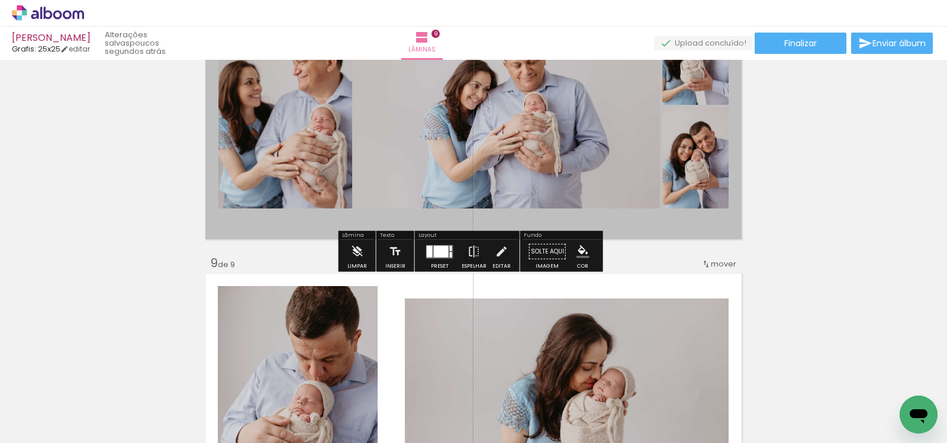
scroll to position [2227, 0]
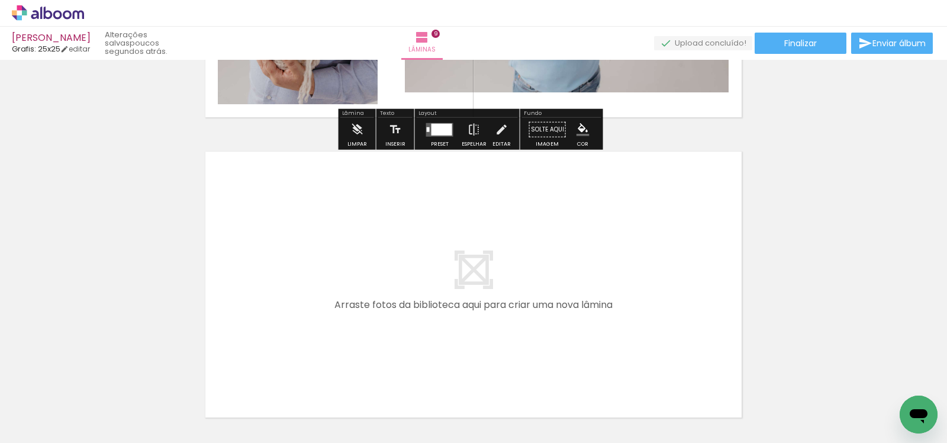
scroll to position [2647, 0]
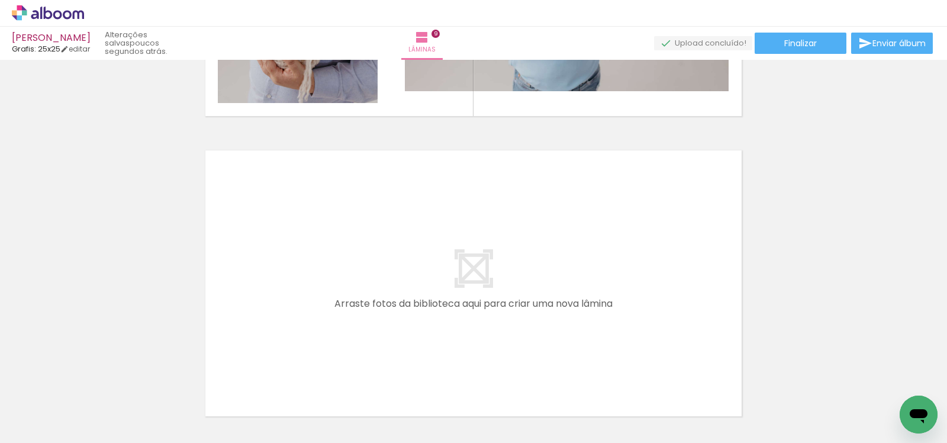
click at [602, 280] on quentale-workspace at bounding box center [473, 221] width 947 height 443
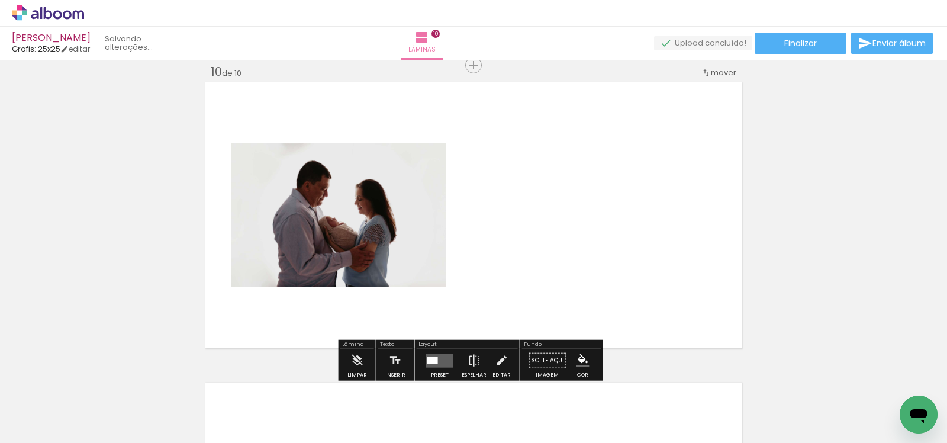
scroll to position [2716, 0]
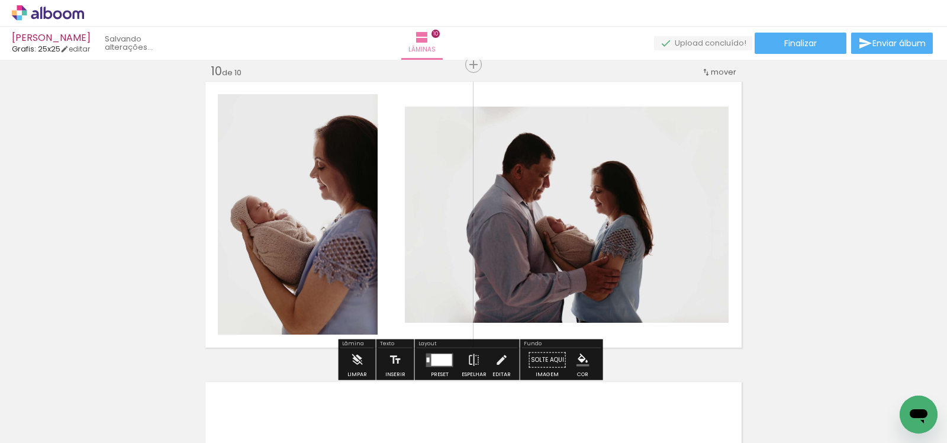
drag, startPoint x: 676, startPoint y: 324, endPoint x: 656, endPoint y: 302, distance: 29.7
click at [658, 305] on quentale-workspace at bounding box center [473, 221] width 947 height 443
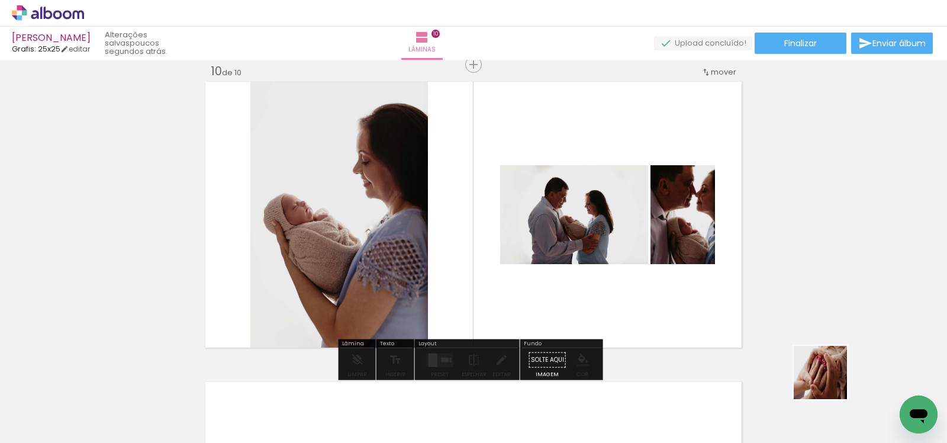
drag, startPoint x: 854, startPoint y: 398, endPoint x: 685, endPoint y: 288, distance: 201.8
click at [684, 289] on quentale-workspace at bounding box center [473, 221] width 947 height 443
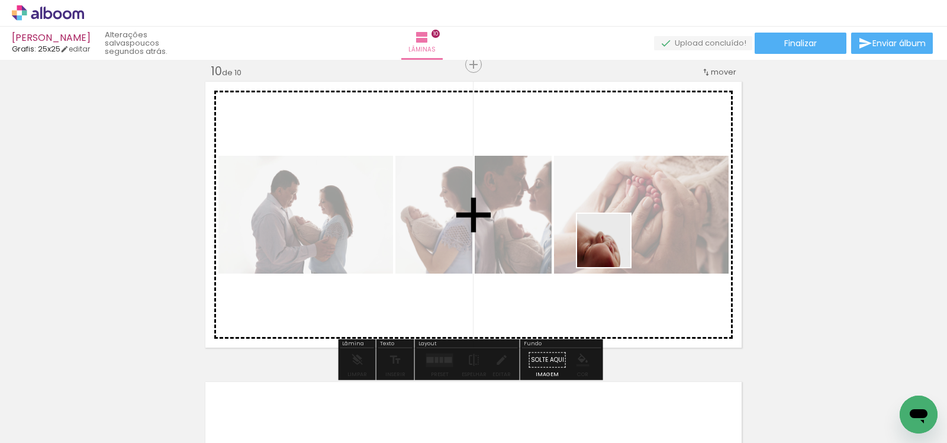
drag, startPoint x: 886, startPoint y: 410, endPoint x: 607, endPoint y: 246, distance: 323.7
click at [608, 247] on quentale-workspace at bounding box center [473, 221] width 947 height 443
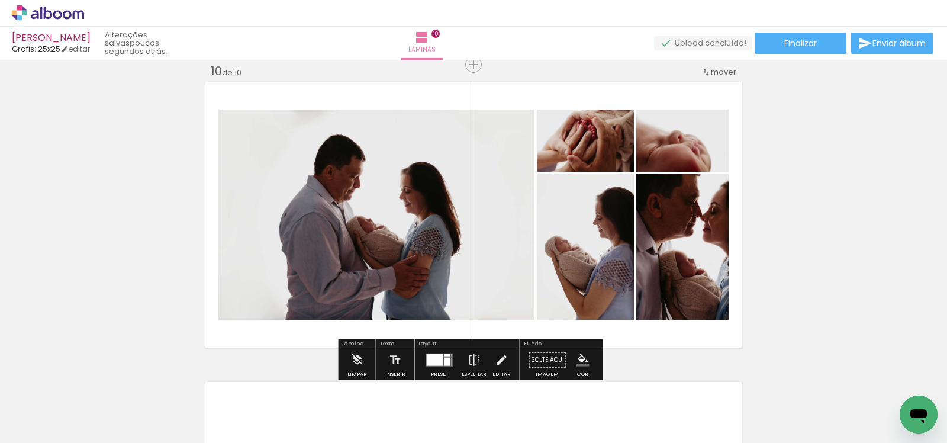
click at [468, 236] on quentale-photo at bounding box center [376, 215] width 316 height 210
click at [0, 0] on slot "P&B" at bounding box center [0, 0] width 0 height 0
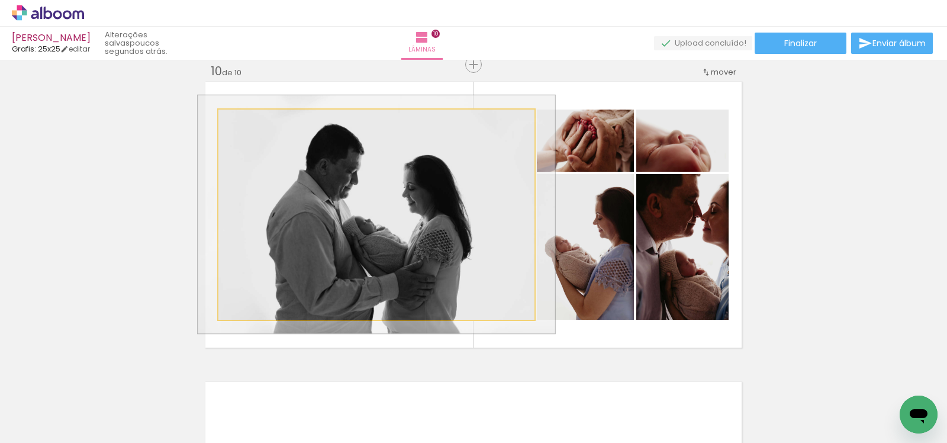
drag, startPoint x: 240, startPoint y: 124, endPoint x: 247, endPoint y: 126, distance: 6.7
type paper-slider "116"
click at [247, 126] on div at bounding box center [251, 122] width 11 height 11
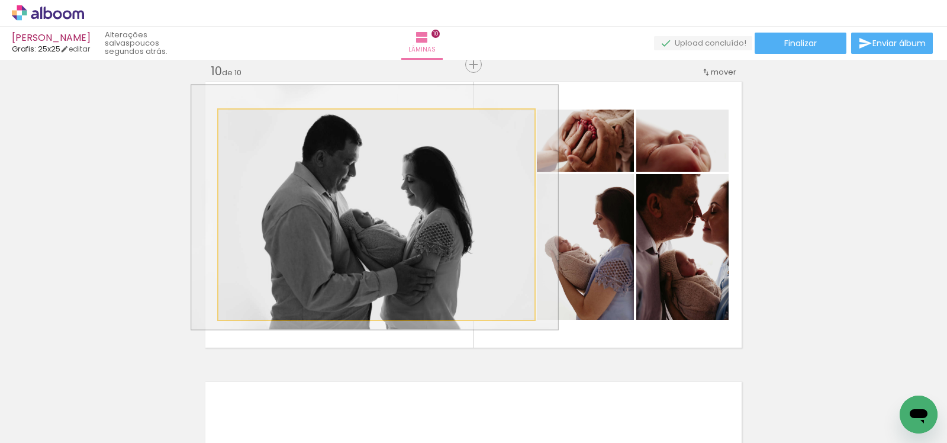
drag, startPoint x: 368, startPoint y: 217, endPoint x: 366, endPoint y: 211, distance: 6.7
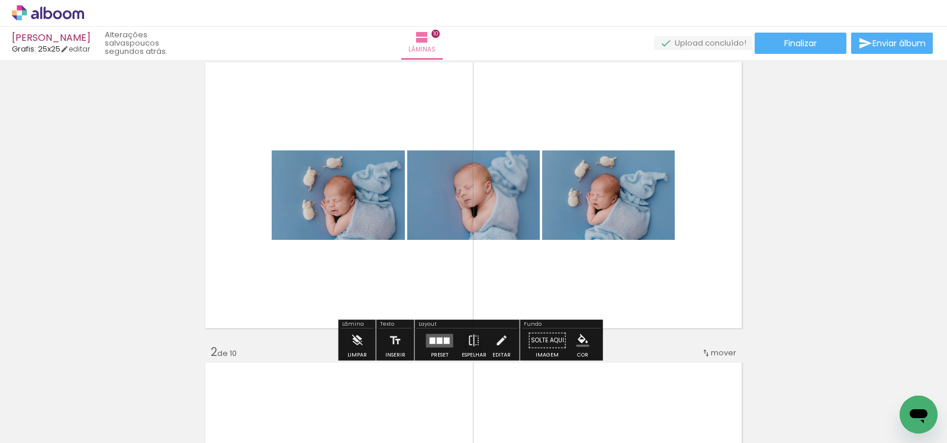
scroll to position [34, 0]
click at [437, 334] on quentale-layouter at bounding box center [439, 340] width 27 height 14
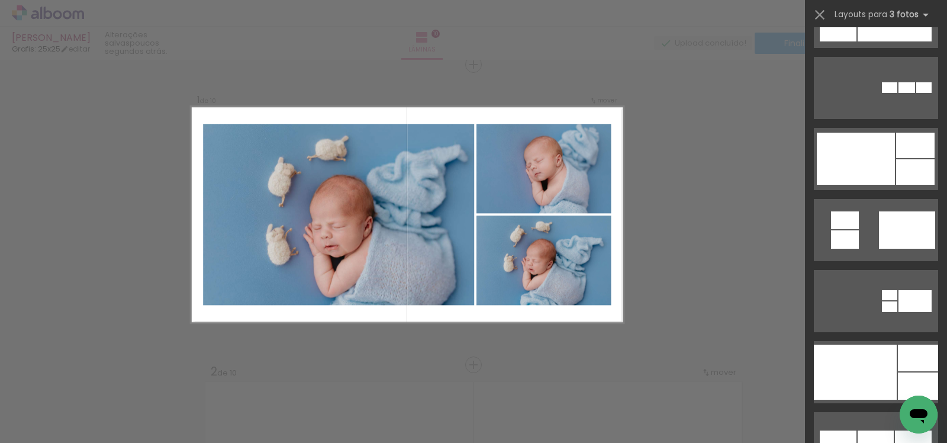
scroll to position [1328, 0]
click at [884, 171] on div at bounding box center [856, 159] width 78 height 52
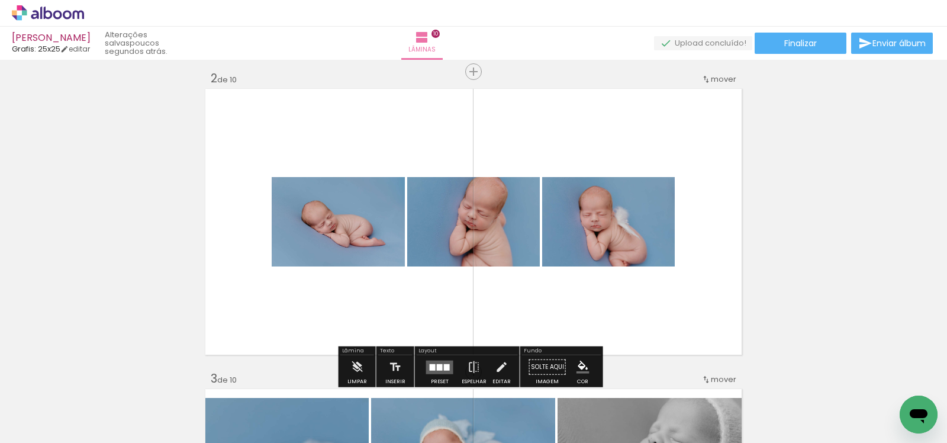
scroll to position [313, 0]
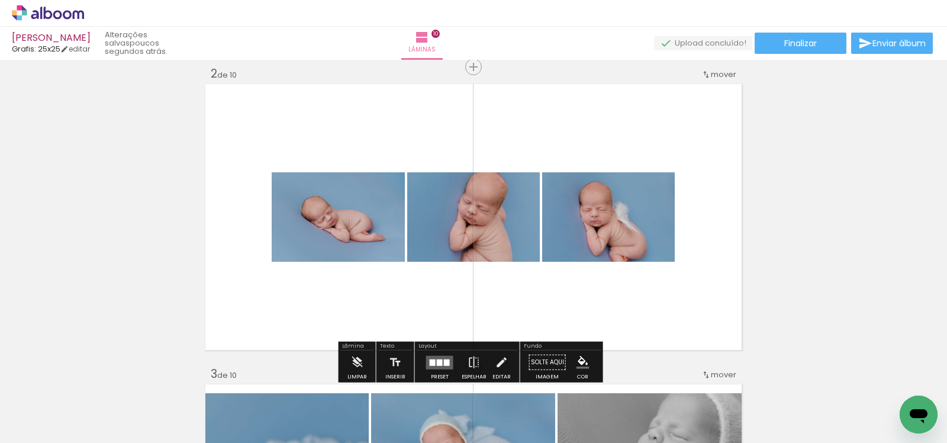
click at [438, 360] on div at bounding box center [440, 362] width 6 height 7
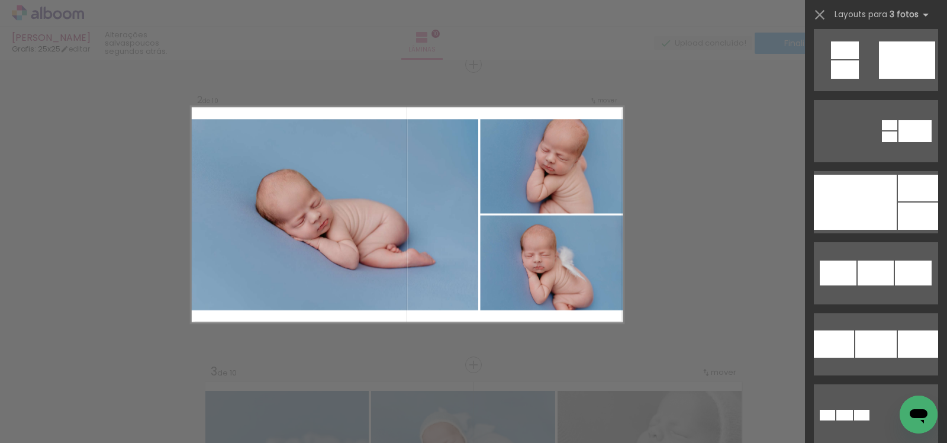
scroll to position [1498, 0]
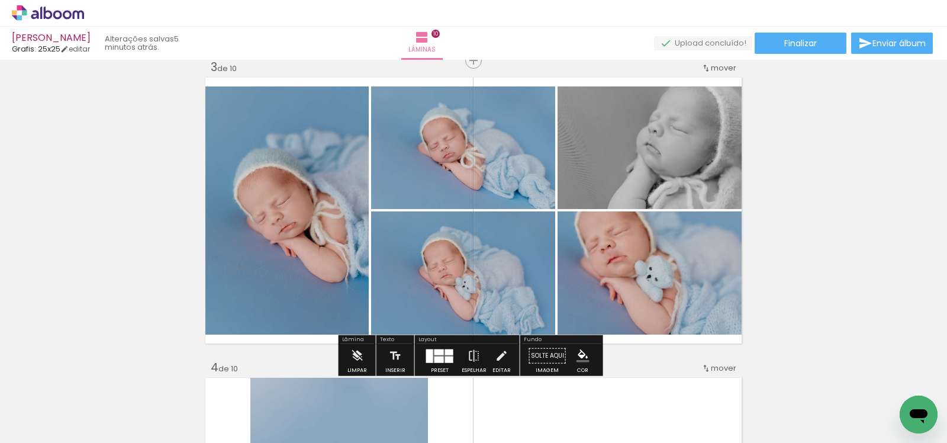
scroll to position [643, 0]
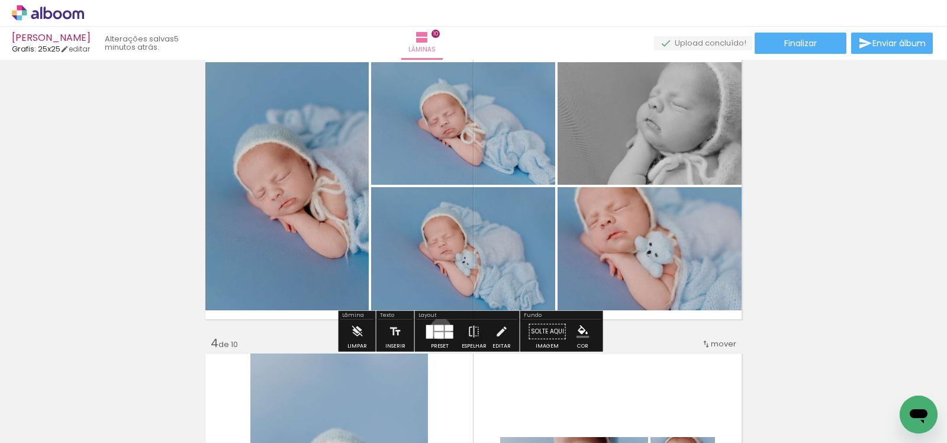
click at [438, 328] on div at bounding box center [438, 327] width 9 height 6
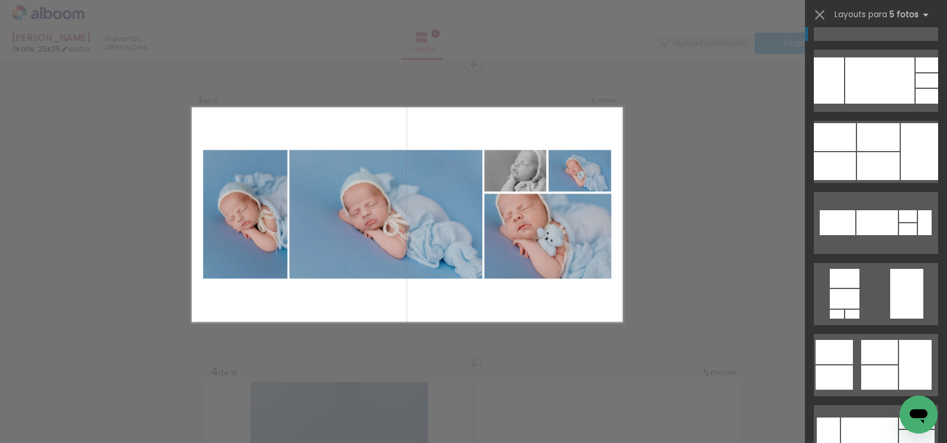
scroll to position [565, 0]
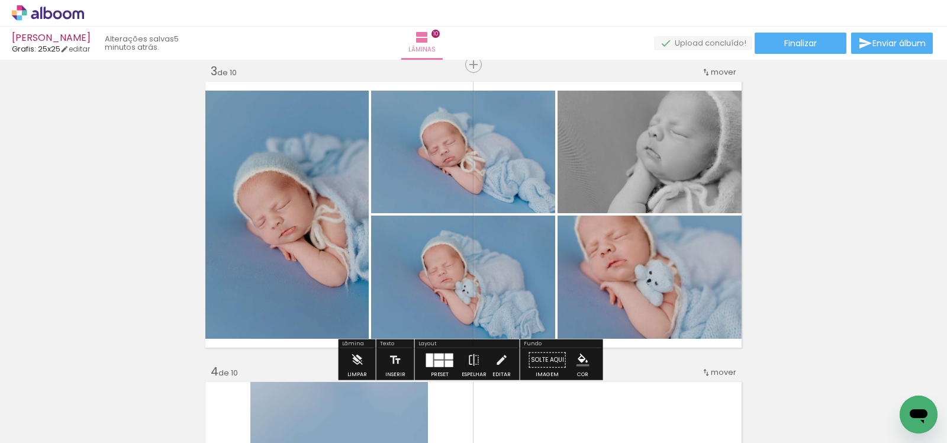
click at [662, 170] on quentale-photo at bounding box center [651, 152] width 186 height 123
click at [0, 0] on slot "P&B" at bounding box center [0, 0] width 0 height 0
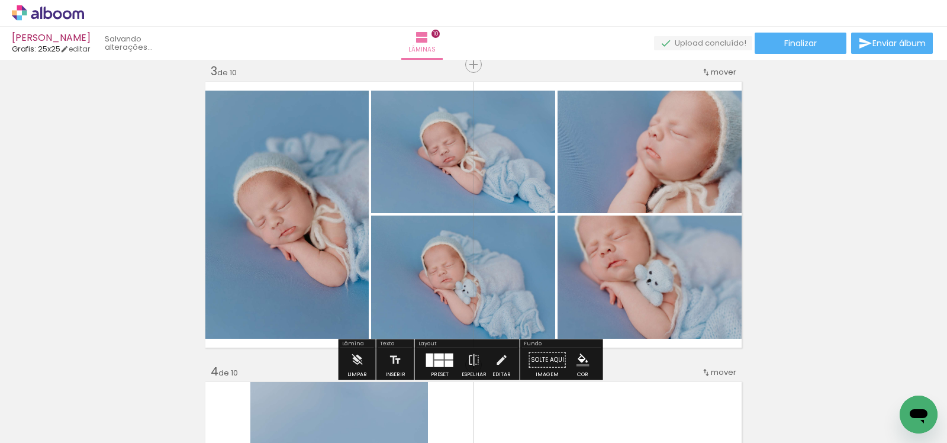
click at [297, 111] on paper-button "P&B" at bounding box center [301, 103] width 18 height 18
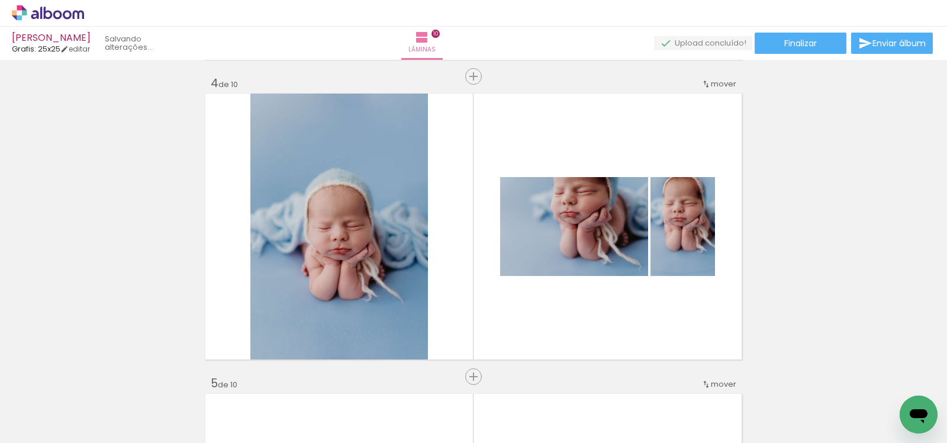
scroll to position [928, 0]
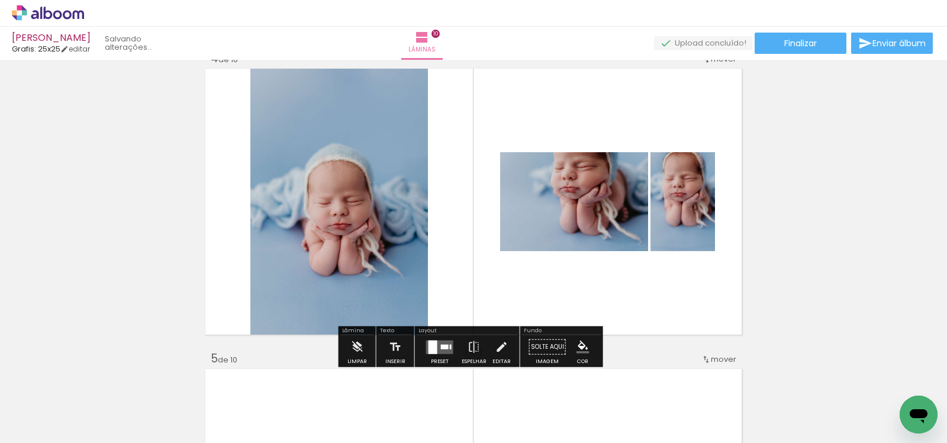
drag, startPoint x: 431, startPoint y: 347, endPoint x: 504, endPoint y: 322, distance: 77.7
click at [431, 347] on div at bounding box center [433, 347] width 9 height 14
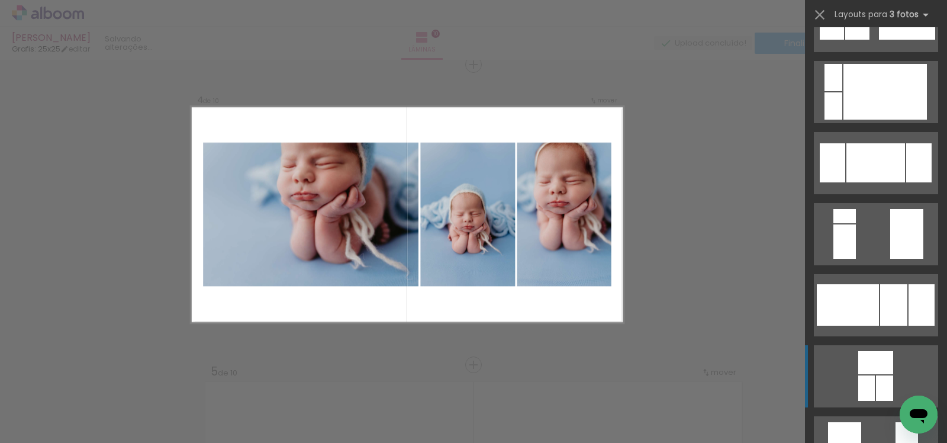
scroll to position [1154, 0]
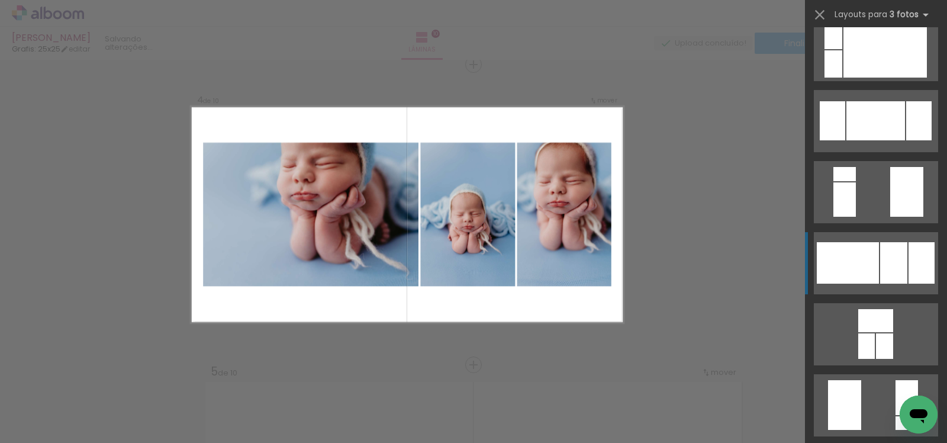
click at [871, 250] on div at bounding box center [848, 262] width 62 height 41
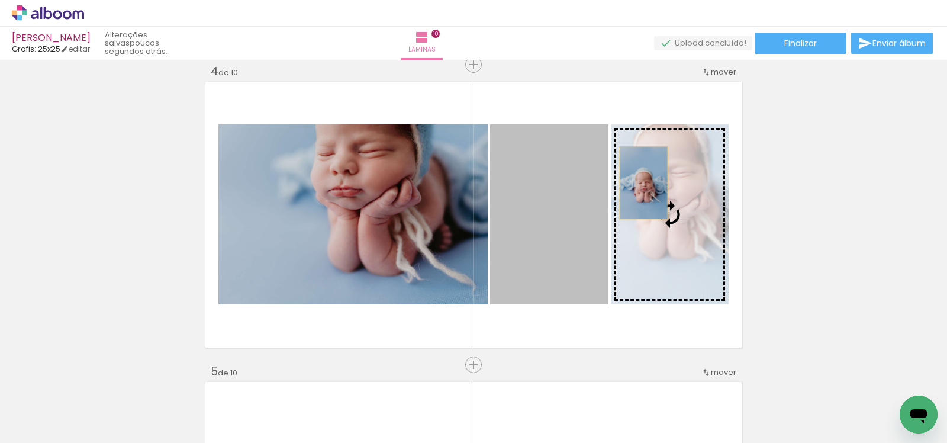
drag, startPoint x: 555, startPoint y: 197, endPoint x: 648, endPoint y: 180, distance: 94.5
click at [0, 0] on slot at bounding box center [0, 0] width 0 height 0
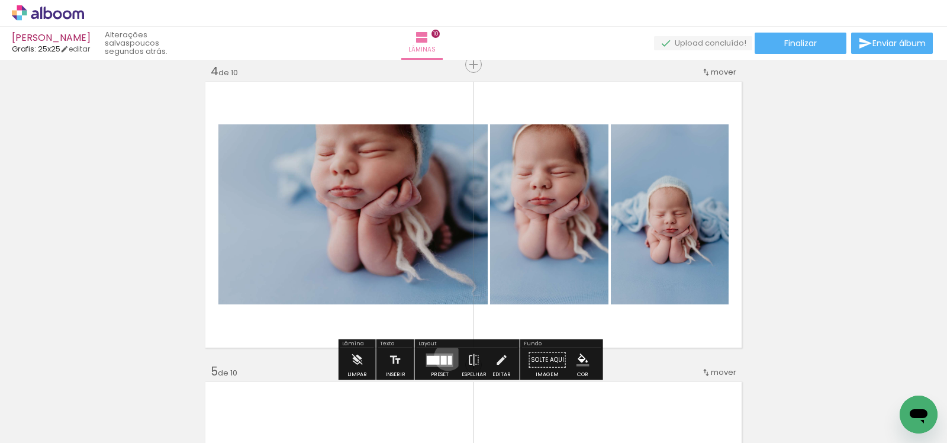
click at [448, 356] on div at bounding box center [450, 359] width 4 height 9
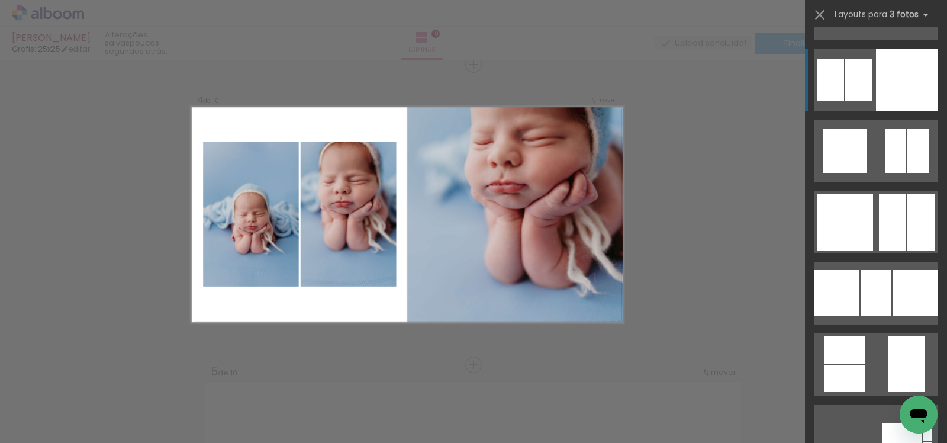
scroll to position [3312, 0]
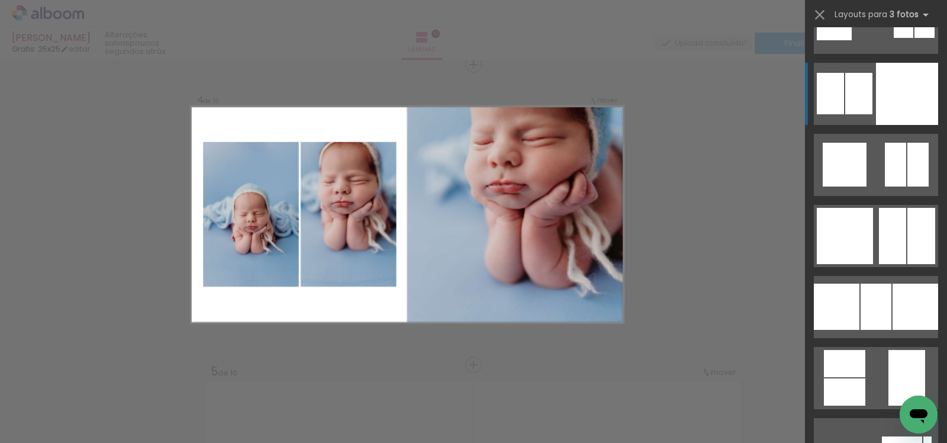
click at [879, 208] on div at bounding box center [892, 236] width 27 height 56
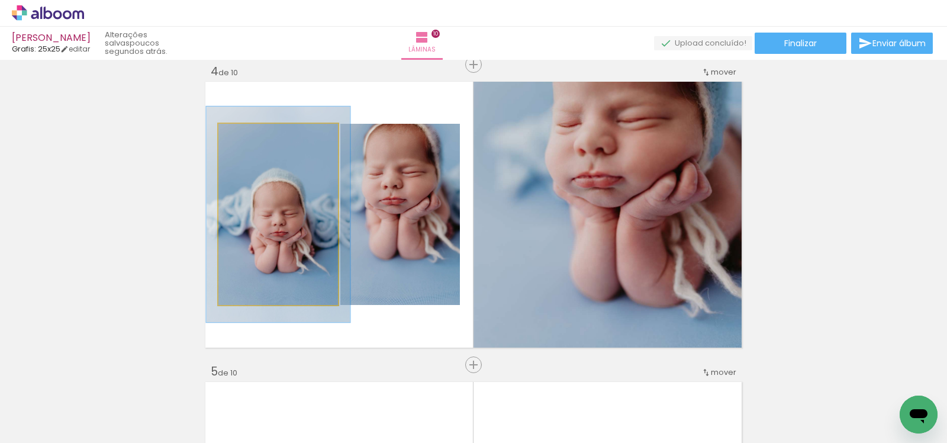
drag, startPoint x: 244, startPoint y: 139, endPoint x: 254, endPoint y: 138, distance: 9.5
type paper-slider "123"
click at [254, 137] on div at bounding box center [253, 136] width 19 height 19
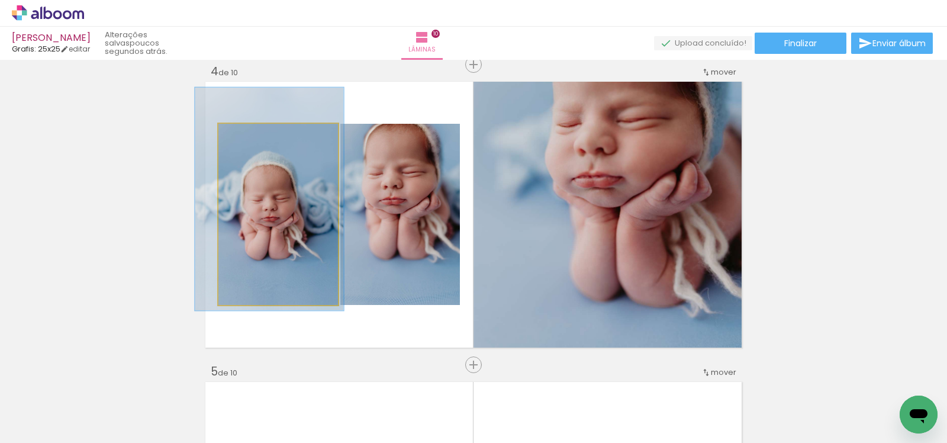
drag, startPoint x: 282, startPoint y: 198, endPoint x: 273, endPoint y: 182, distance: 17.8
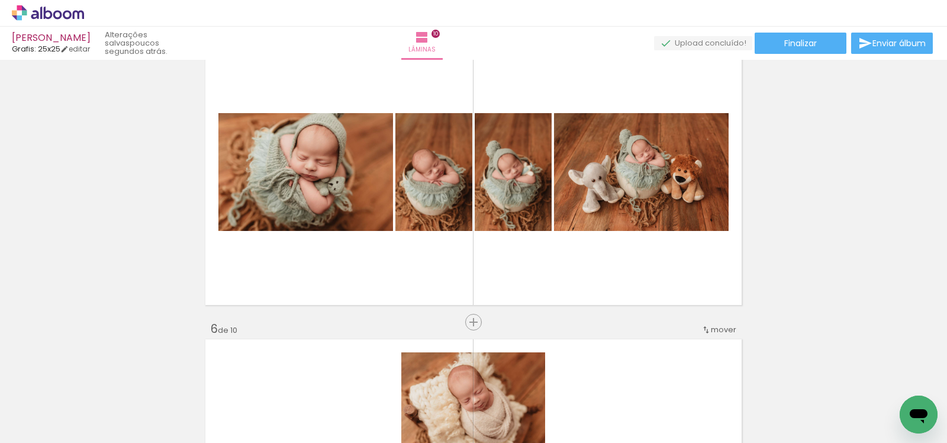
scroll to position [1240, 0]
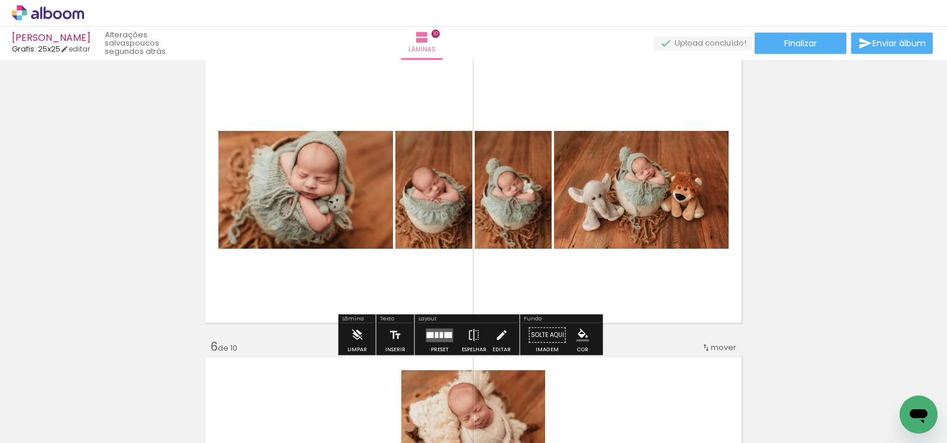
click at [445, 334] on div at bounding box center [449, 334] width 8 height 6
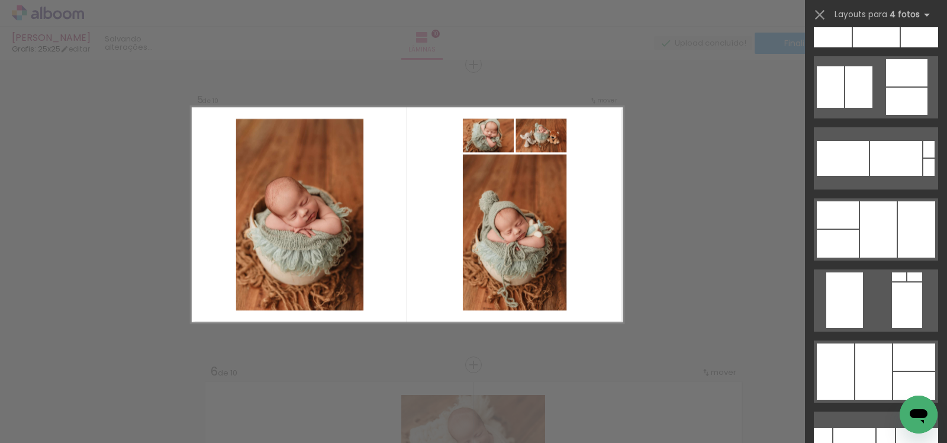
scroll to position [1640, 0]
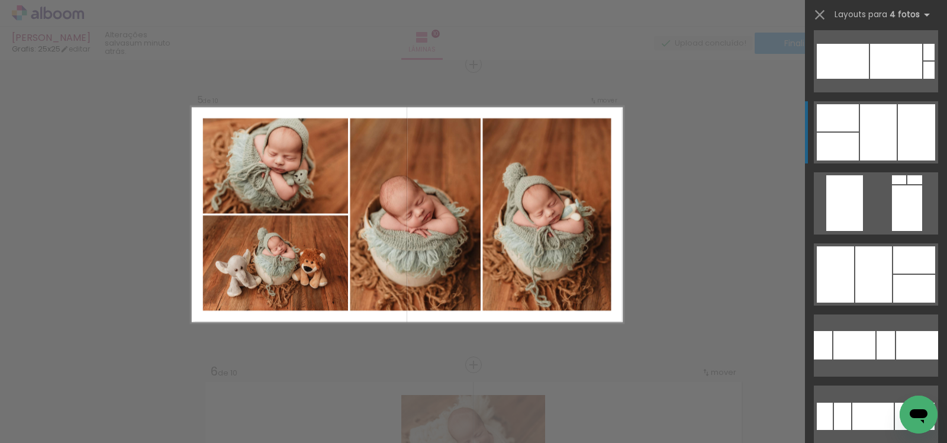
click at [892, 175] on div at bounding box center [899, 179] width 14 height 9
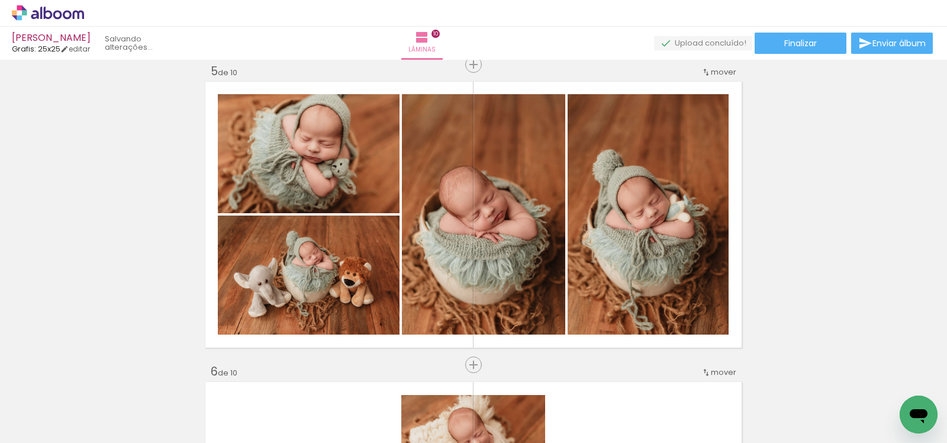
scroll to position [0, 1474]
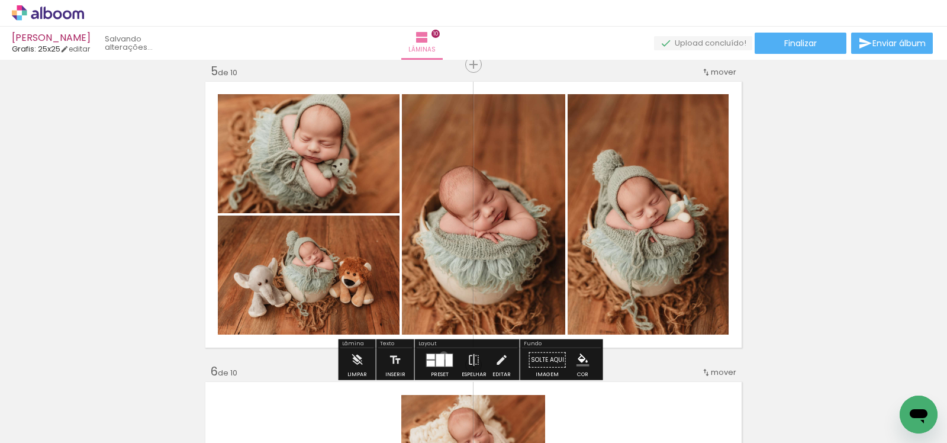
click at [440, 355] on div at bounding box center [440, 359] width 8 height 12
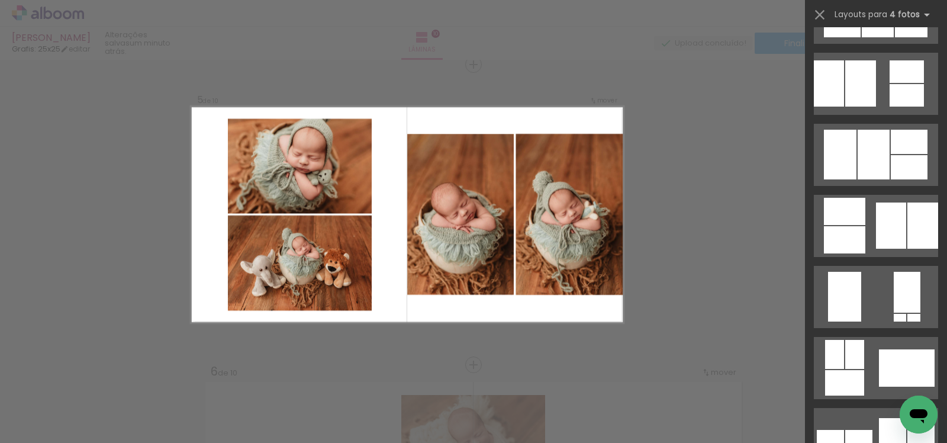
scroll to position [623, 0]
click at [860, 336] on quentale-layouter at bounding box center [876, 367] width 124 height 62
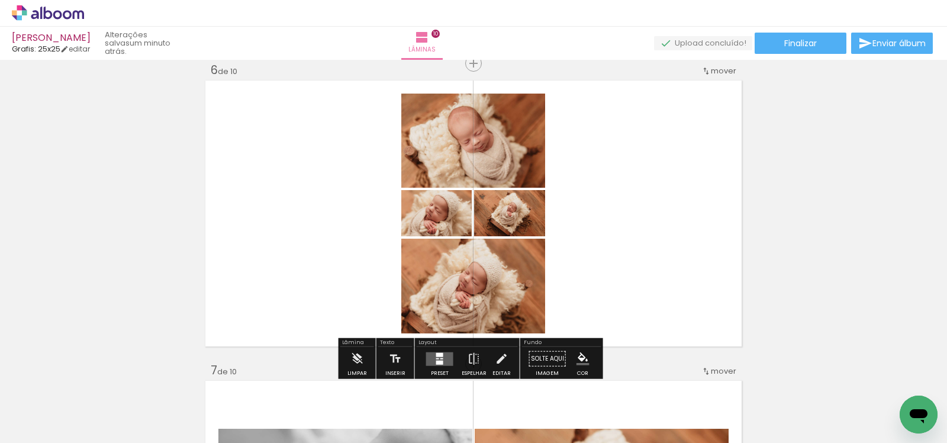
scroll to position [1517, 0]
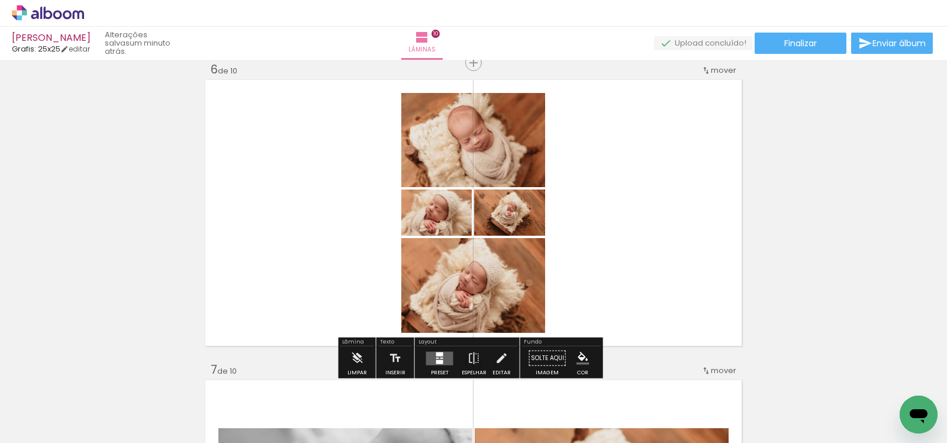
click at [447, 355] on quentale-layouter at bounding box center [439, 358] width 27 height 14
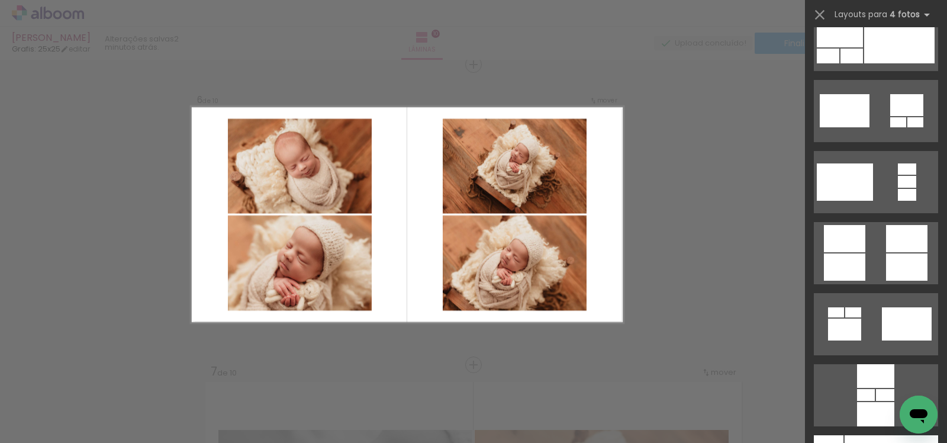
scroll to position [3447, 0]
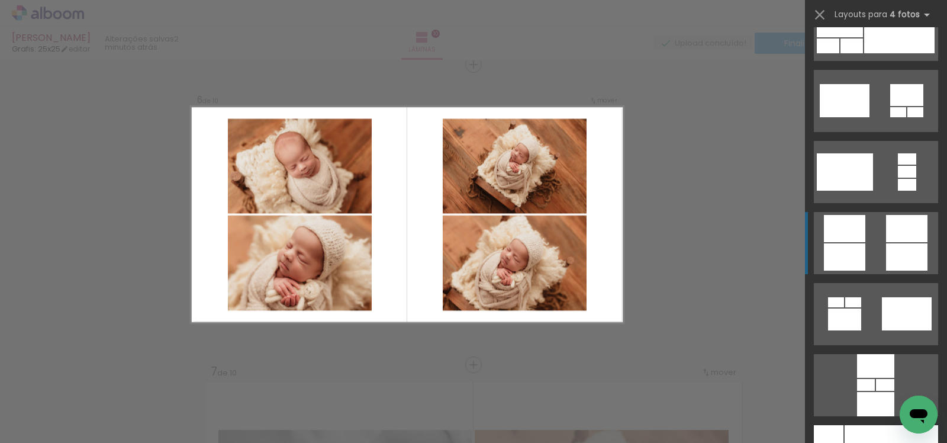
click at [864, 132] on quentale-layouter at bounding box center [876, 101] width 124 height 62
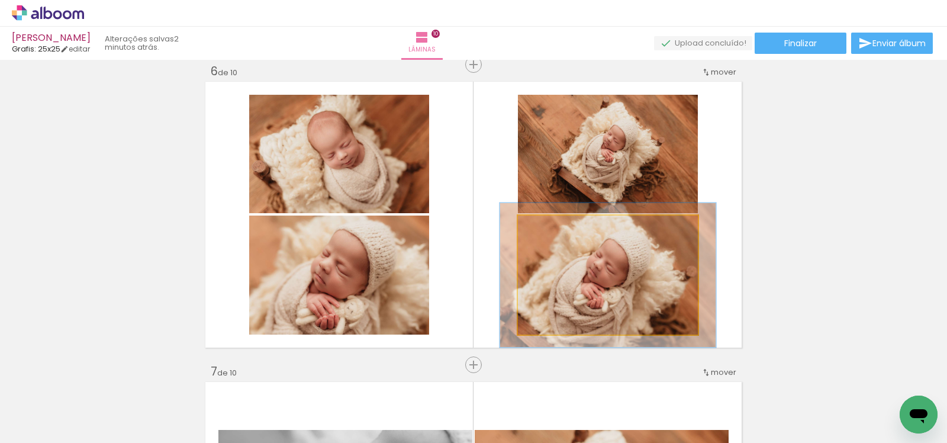
drag, startPoint x: 543, startPoint y: 231, endPoint x: 552, endPoint y: 230, distance: 8.4
type paper-slider "120"
click at [552, 230] on div at bounding box center [554, 227] width 19 height 19
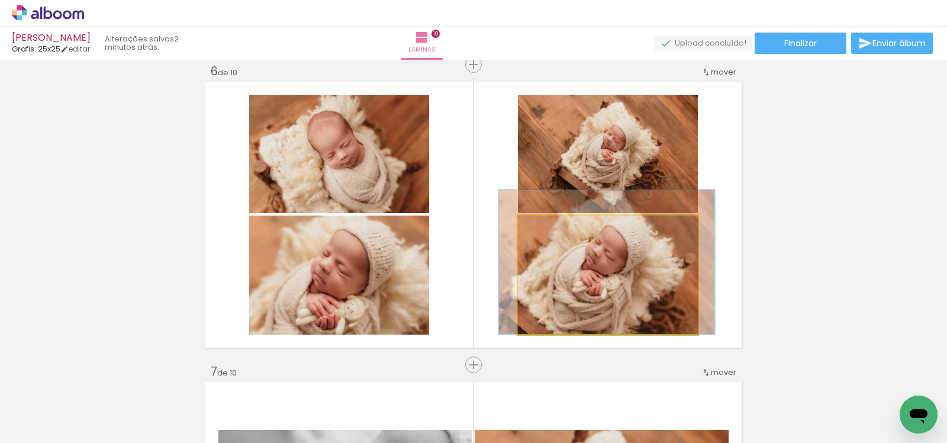
drag, startPoint x: 639, startPoint y: 274, endPoint x: 638, endPoint y: 260, distance: 13.7
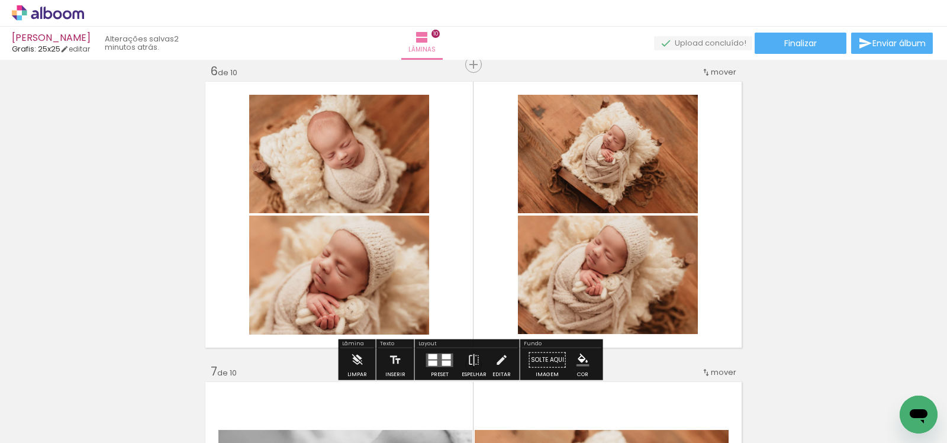
click at [801, 257] on div "Inserir lâmina 1 de 10 Inserir lâmina 2 de 10 Inserir lâmina 3 de 10 Inserir lâ…" at bounding box center [473, 200] width 947 height 3302
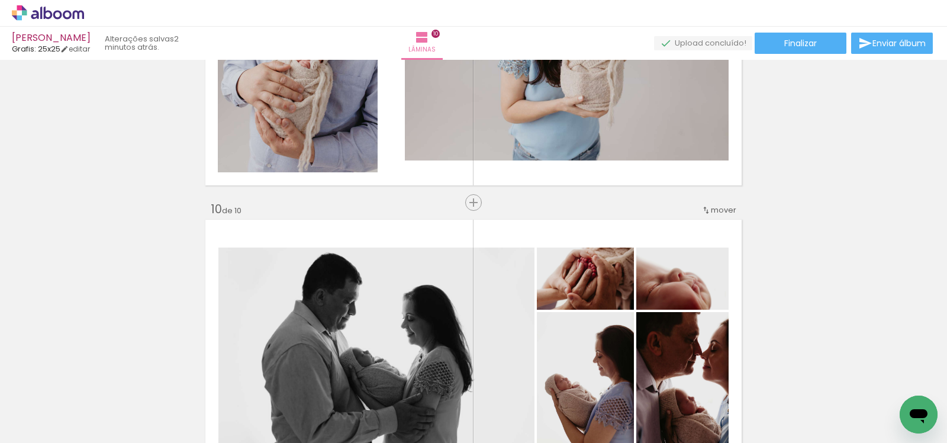
scroll to position [2581, 0]
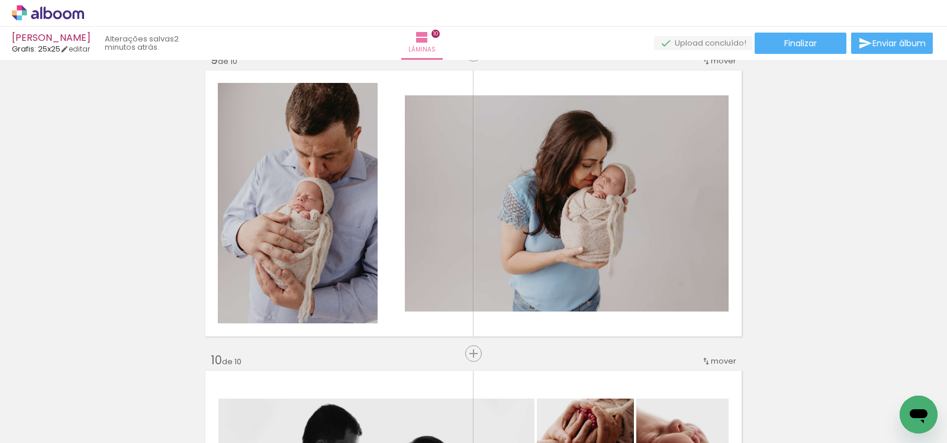
scroll to position [2149, 0]
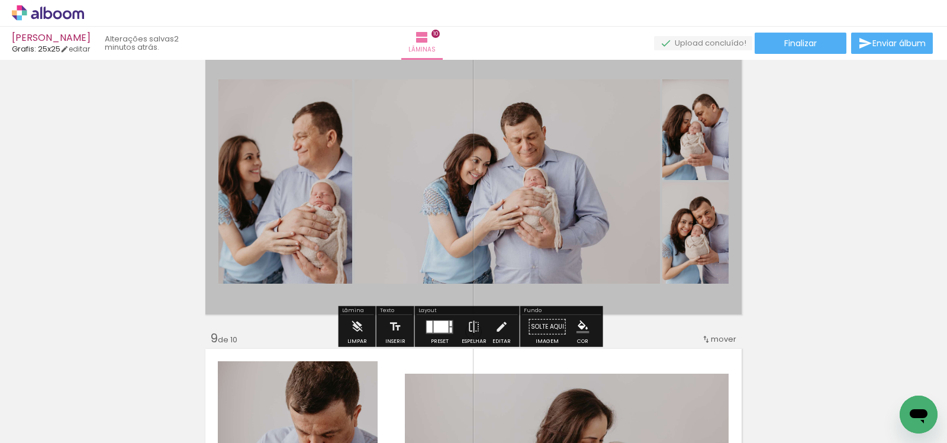
click at [519, 198] on quentale-photo at bounding box center [507, 181] width 305 height 204
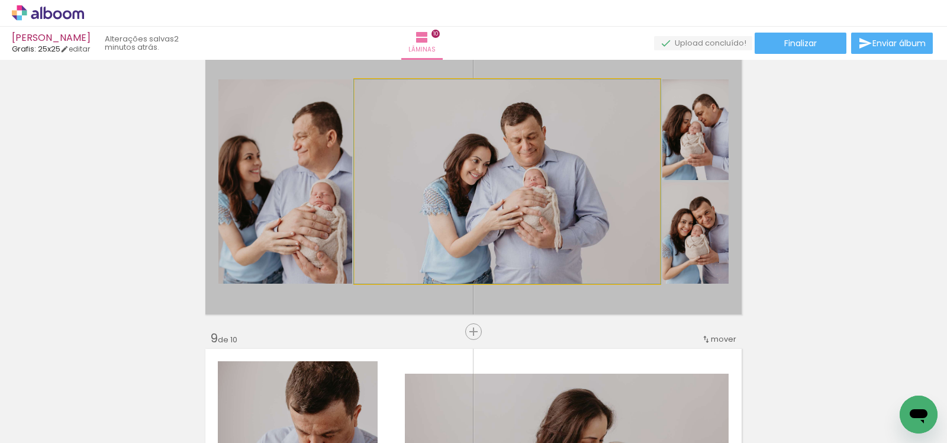
click at [518, 197] on quentale-photo at bounding box center [507, 181] width 305 height 204
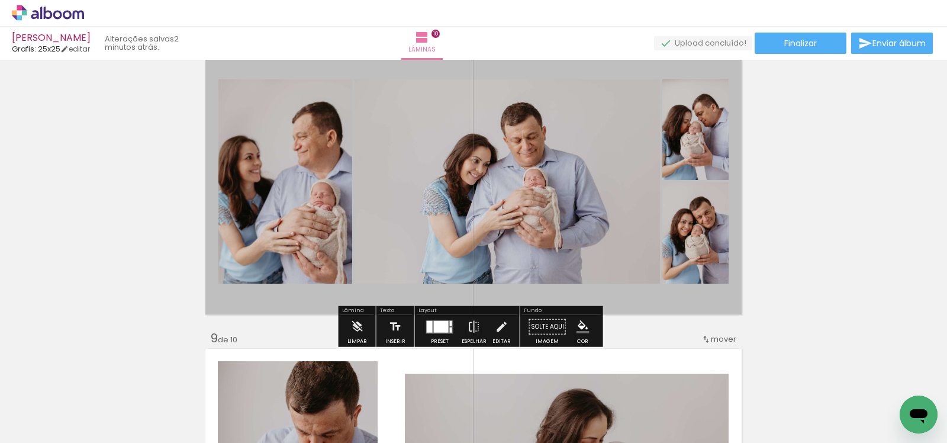
click at [0, 0] on slot "P&B" at bounding box center [0, 0] width 0 height 0
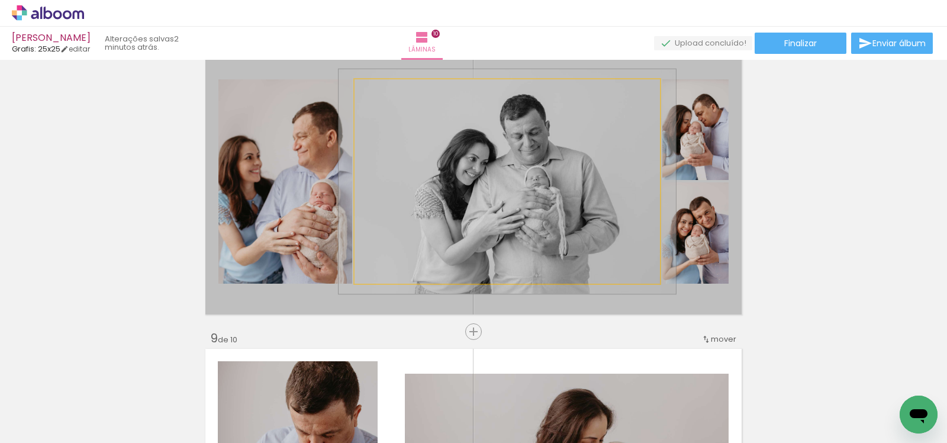
click at [382, 89] on div at bounding box center [386, 91] width 11 height 11
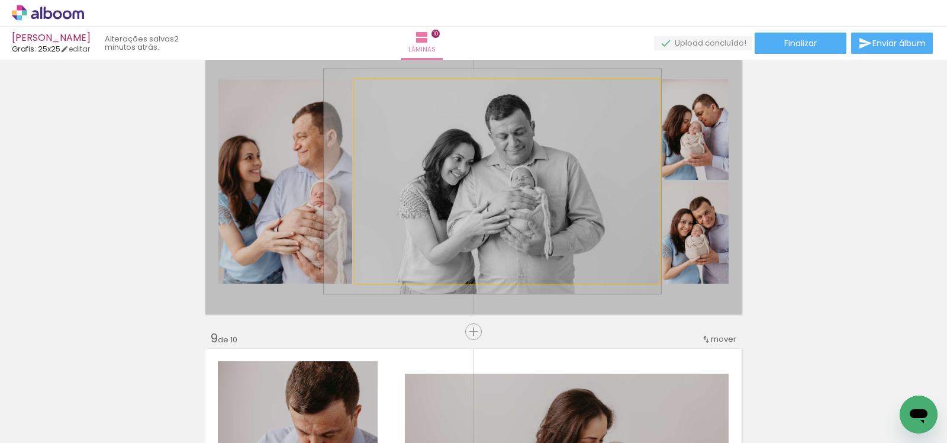
drag, startPoint x: 517, startPoint y: 170, endPoint x: 502, endPoint y: 170, distance: 15.4
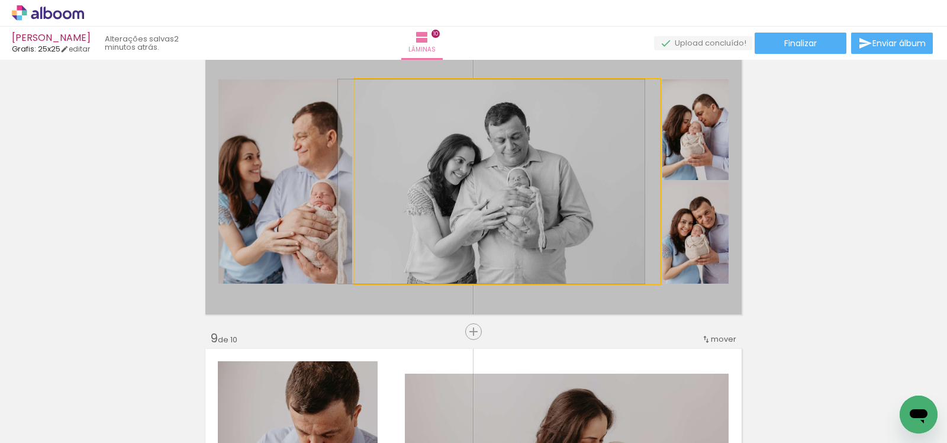
drag, startPoint x: 380, startPoint y: 92, endPoint x: 355, endPoint y: 92, distance: 24.9
click at [358, 92] on div at bounding box center [399, 92] width 82 height 18
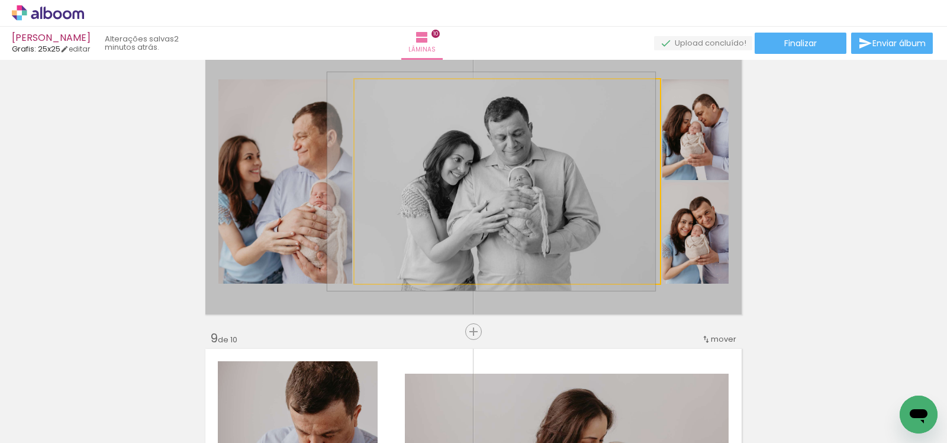
click at [385, 92] on div at bounding box center [385, 91] width 19 height 19
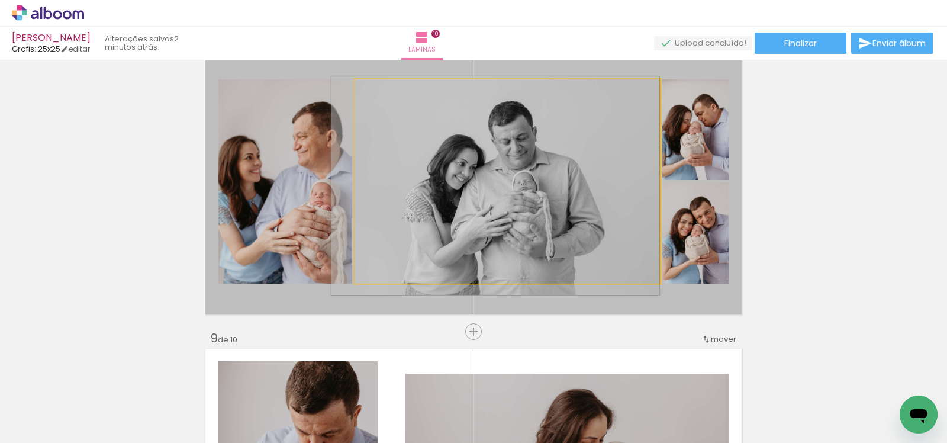
drag, startPoint x: 526, startPoint y: 166, endPoint x: 475, endPoint y: 170, distance: 51.1
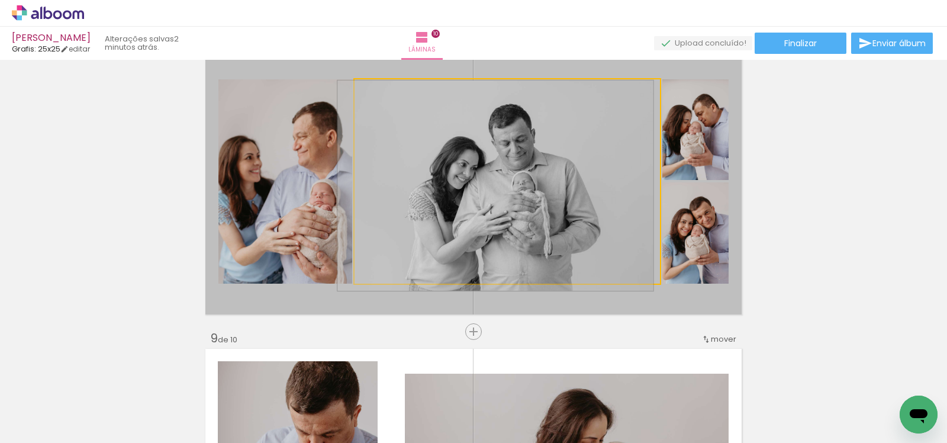
click at [375, 89] on div at bounding box center [383, 91] width 19 height 19
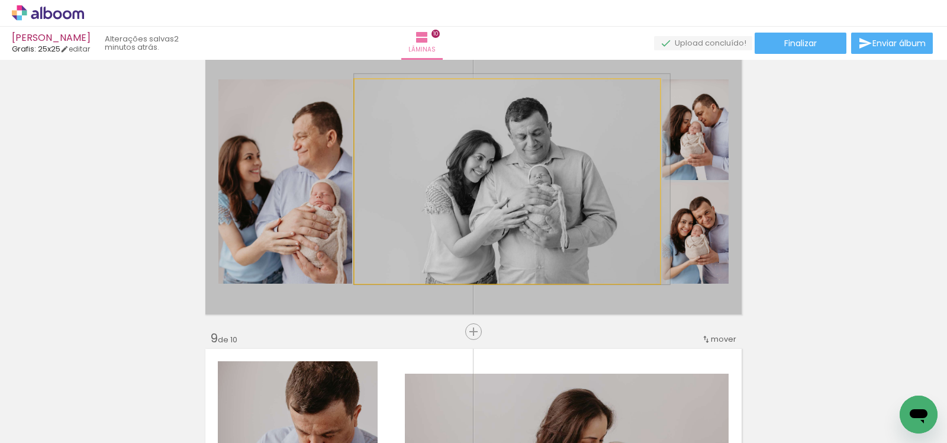
drag, startPoint x: 542, startPoint y: 184, endPoint x: 587, endPoint y: 178, distance: 45.4
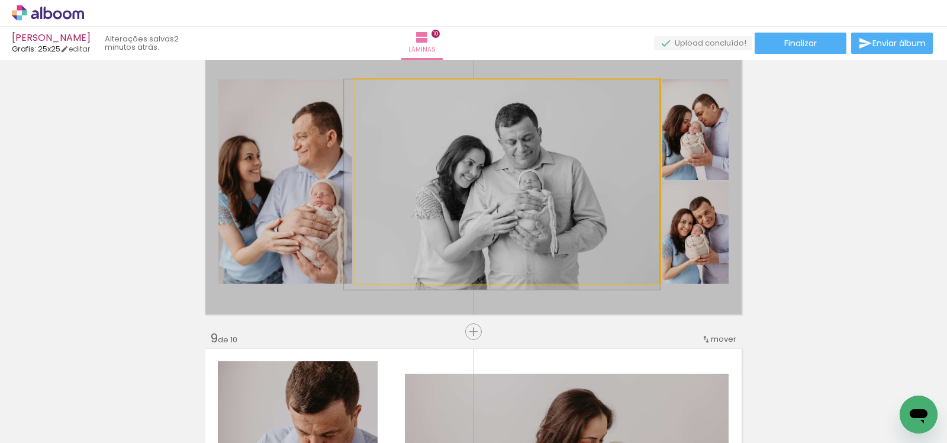
drag, startPoint x: 576, startPoint y: 176, endPoint x: 514, endPoint y: 181, distance: 62.3
drag, startPoint x: 515, startPoint y: 179, endPoint x: 491, endPoint y: 181, distance: 23.7
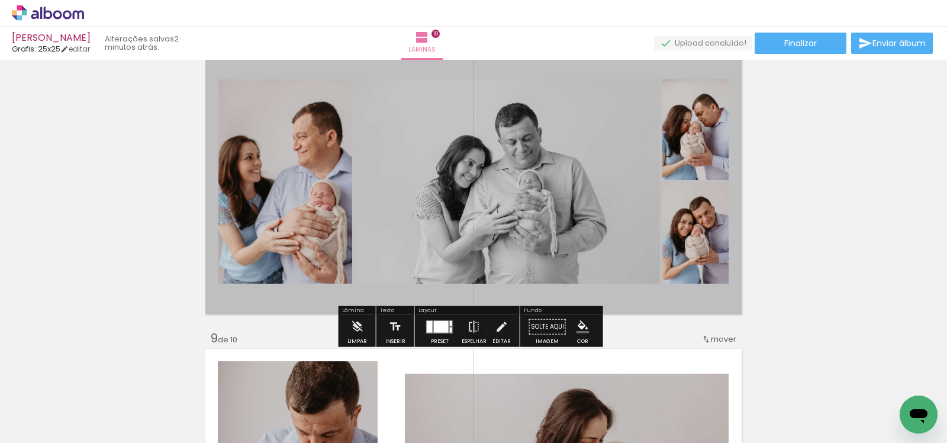
click at [491, 181] on quentale-photo at bounding box center [507, 181] width 305 height 204
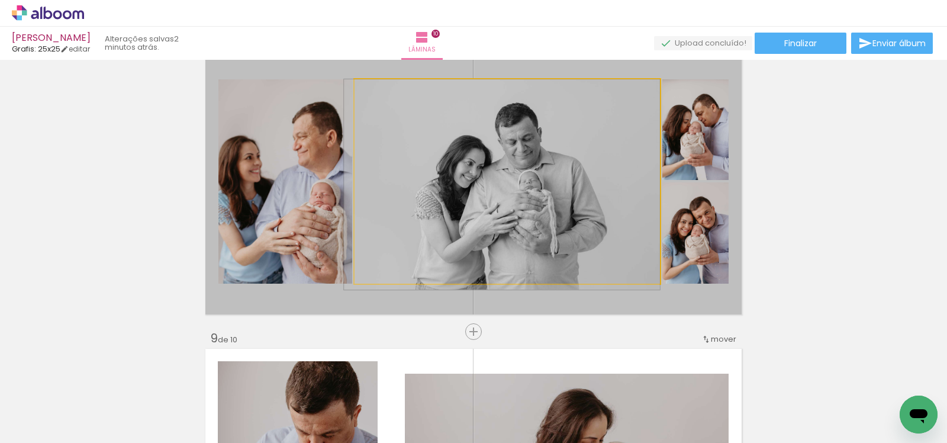
click at [491, 181] on quentale-photo at bounding box center [507, 181] width 305 height 204
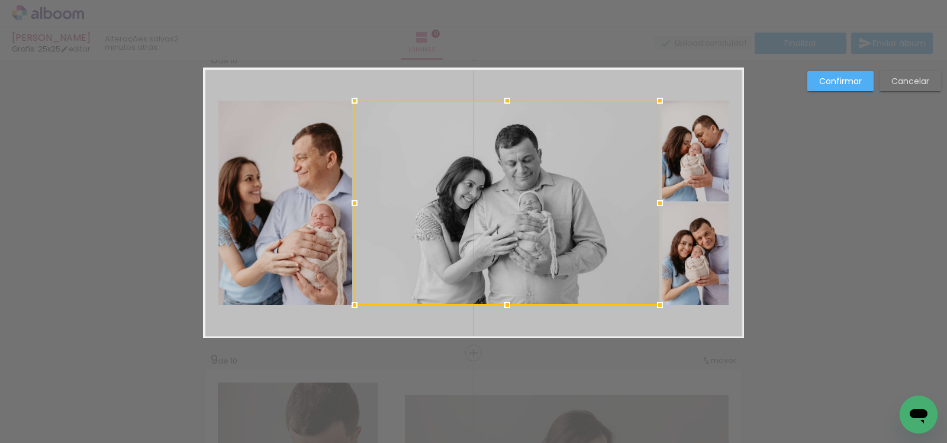
scroll to position [2116, 0]
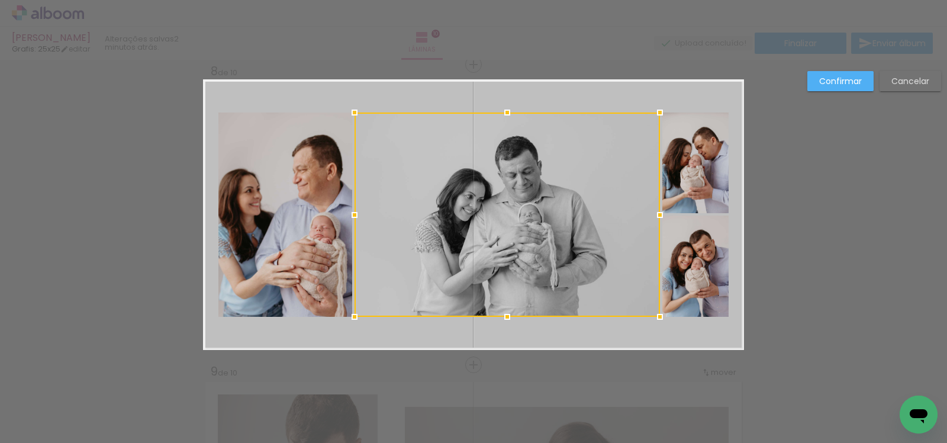
click at [0, 0] on slot "Cancelar" at bounding box center [0, 0] width 0 height 0
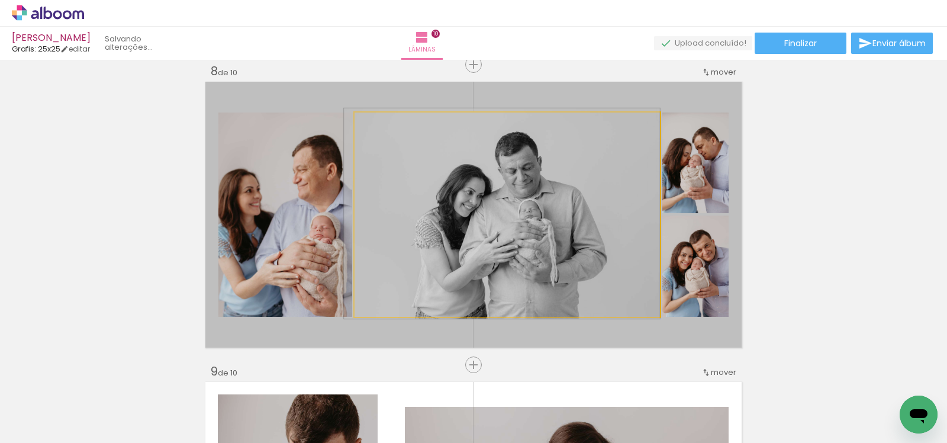
drag, startPoint x: 516, startPoint y: 230, endPoint x: 503, endPoint y: 226, distance: 14.1
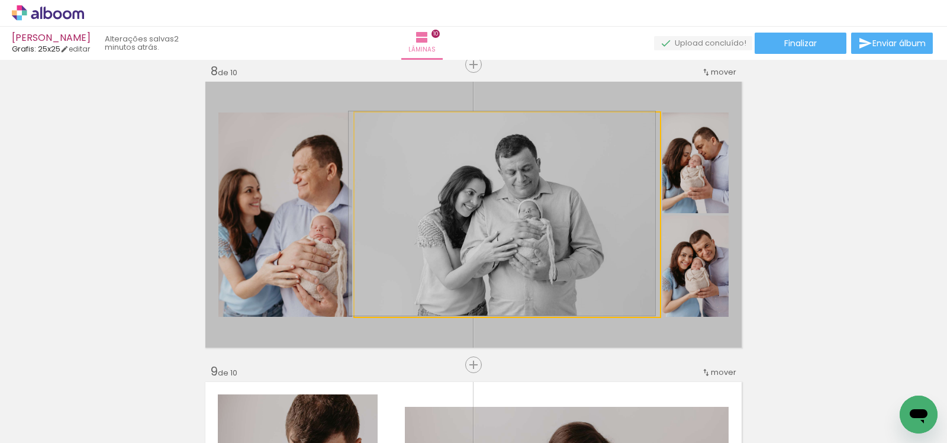
drag, startPoint x: 379, startPoint y: 124, endPoint x: 373, endPoint y: 125, distance: 5.9
click at [377, 125] on div at bounding box center [382, 125] width 11 height 11
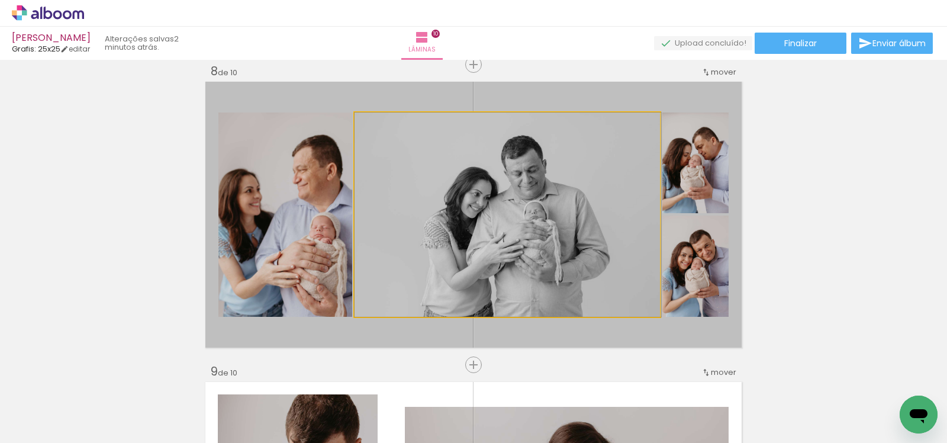
drag, startPoint x: 399, startPoint y: 157, endPoint x: 407, endPoint y: 157, distance: 8.3
drag, startPoint x: 405, startPoint y: 159, endPoint x: 382, endPoint y: 154, distance: 23.5
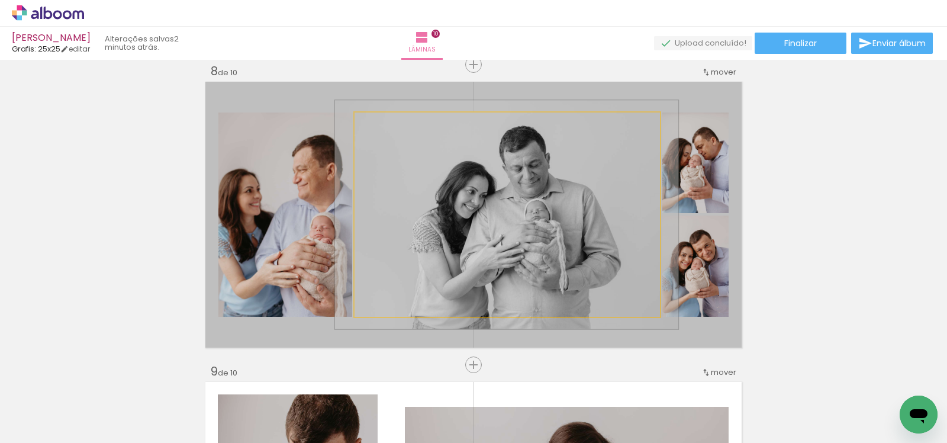
type paper-slider "112"
click at [382, 123] on div at bounding box center [387, 125] width 11 height 11
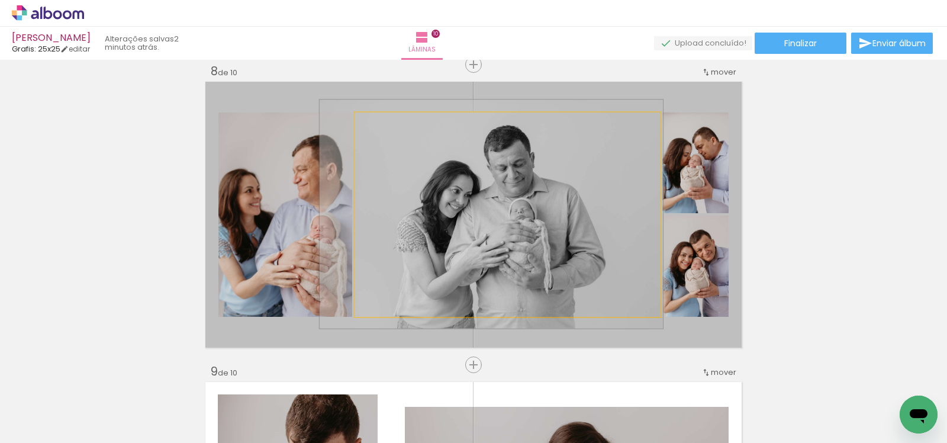
drag, startPoint x: 545, startPoint y: 202, endPoint x: 529, endPoint y: 201, distance: 15.4
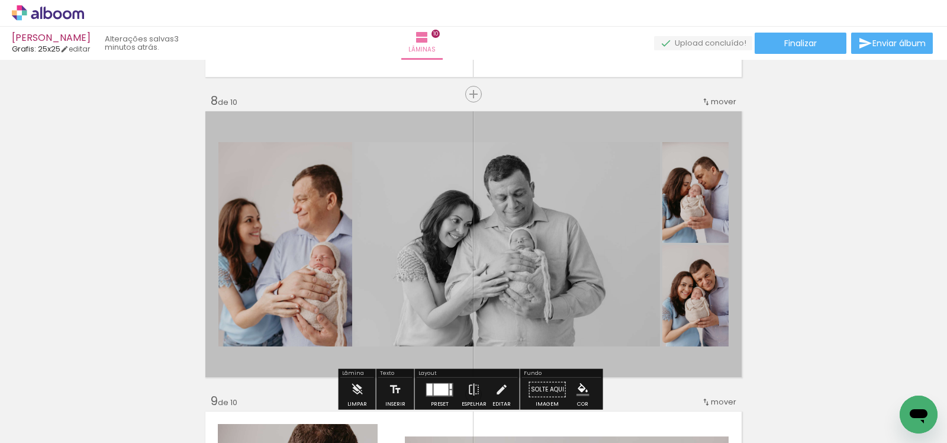
scroll to position [2193, 0]
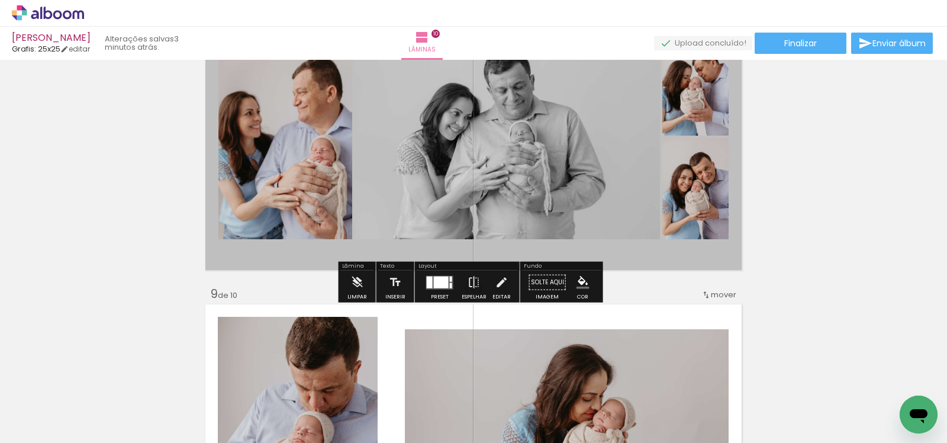
click at [429, 281] on div at bounding box center [430, 282] width 6 height 12
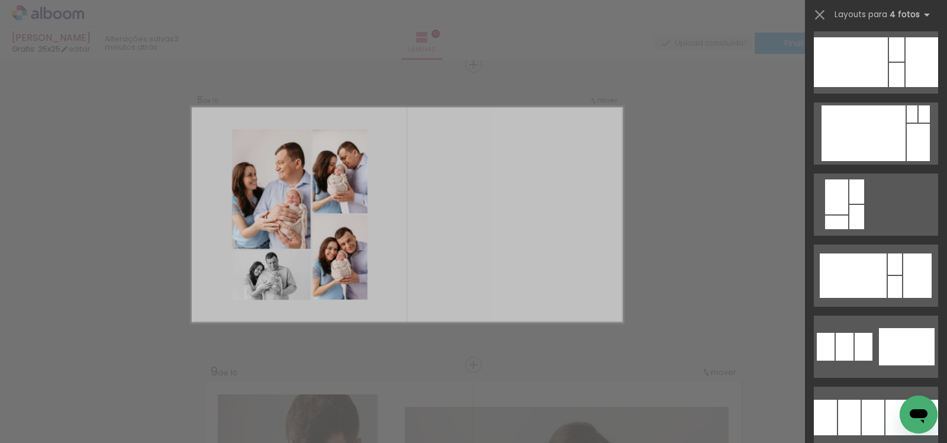
scroll to position [3049, 0]
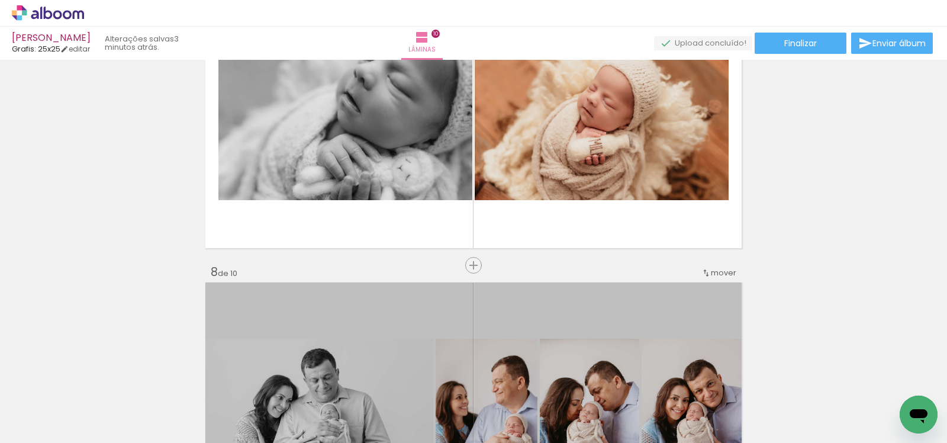
scroll to position [2096, 0]
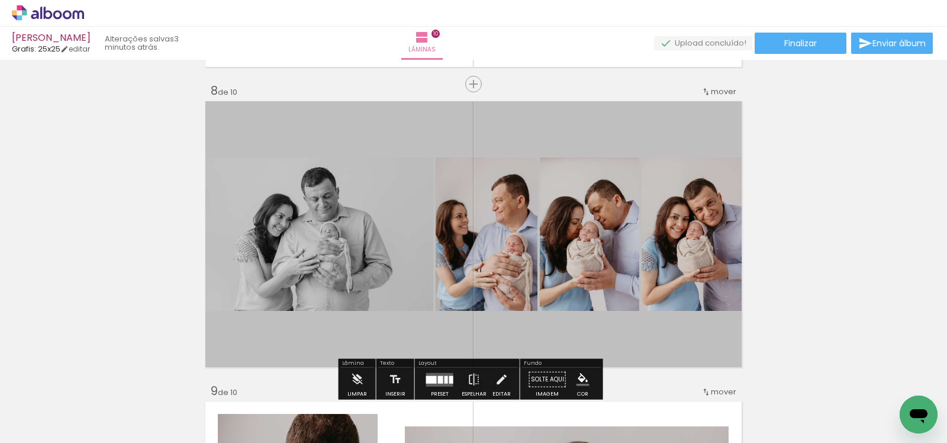
click at [691, 124] on quentale-layouter at bounding box center [473, 234] width 541 height 271
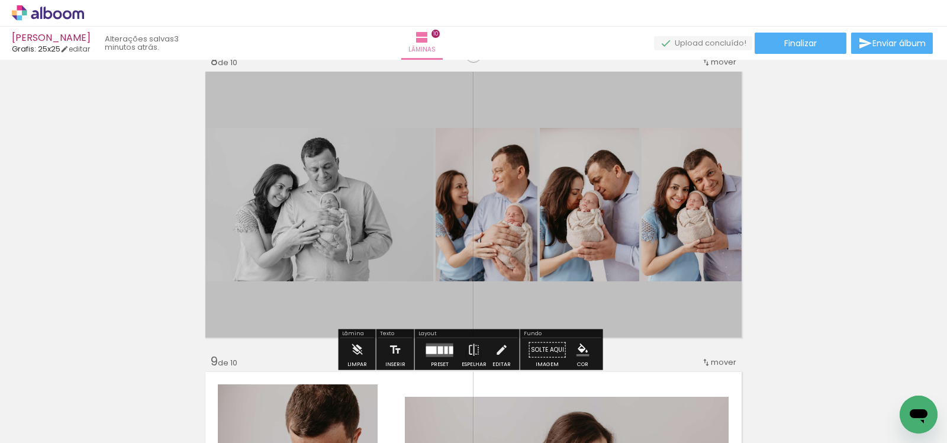
scroll to position [2152, 0]
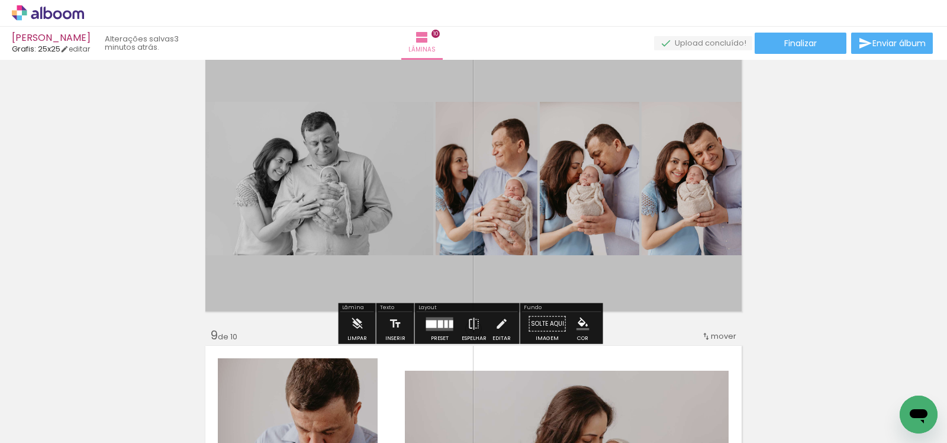
drag, startPoint x: 519, startPoint y: 276, endPoint x: 694, endPoint y: 323, distance: 181.2
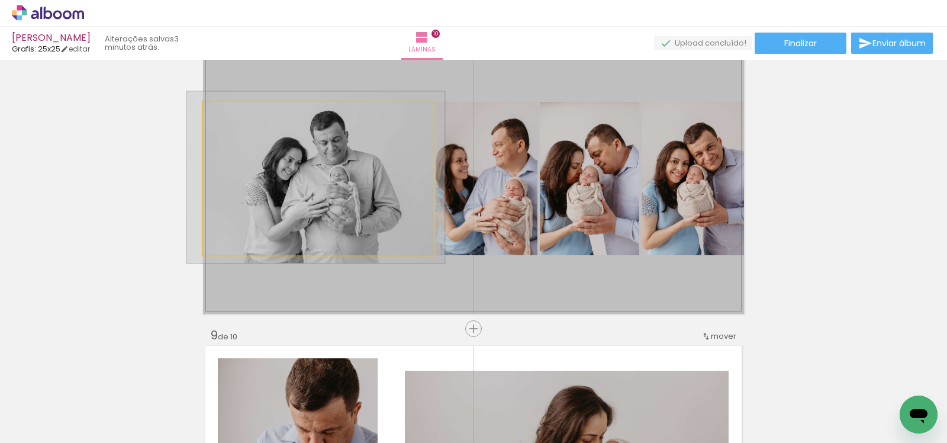
drag, startPoint x: 323, startPoint y: 189, endPoint x: 331, endPoint y: 188, distance: 8.9
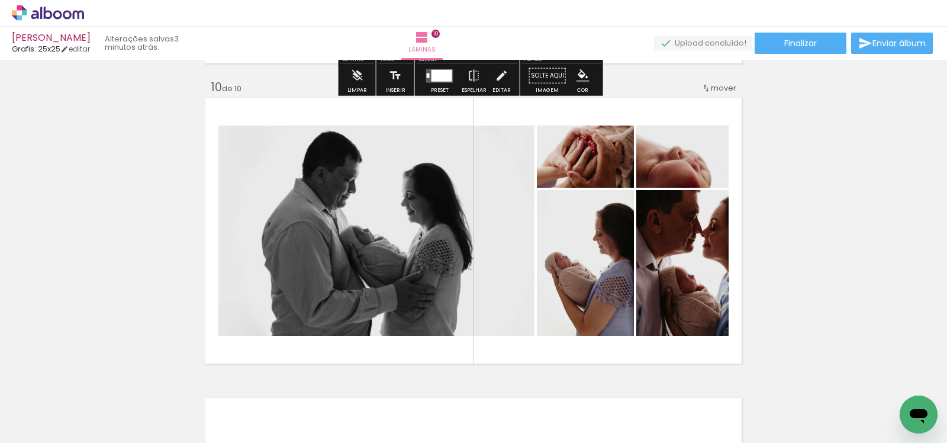
scroll to position [2724, 0]
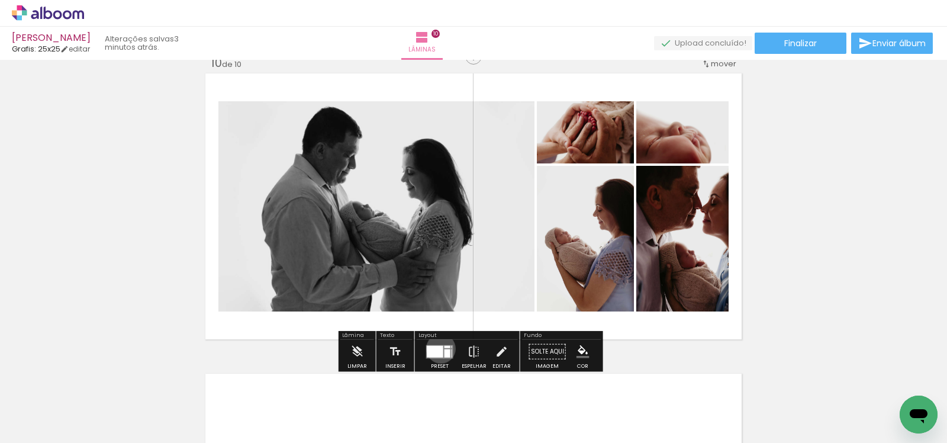
click at [438, 347] on div at bounding box center [435, 351] width 17 height 12
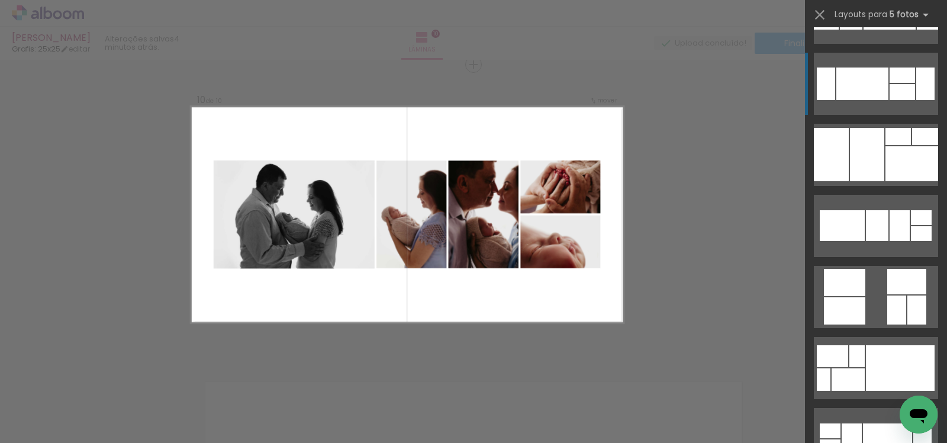
scroll to position [2256, 0]
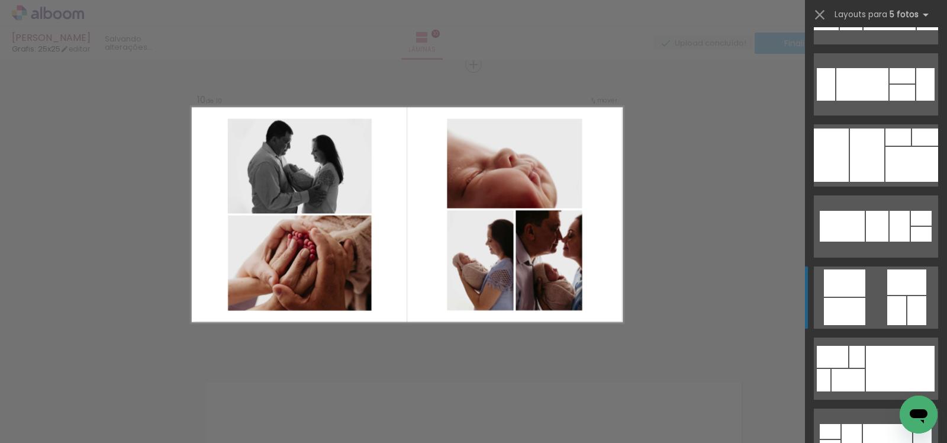
click at [862, 408] on quentale-layouter at bounding box center [876, 439] width 124 height 62
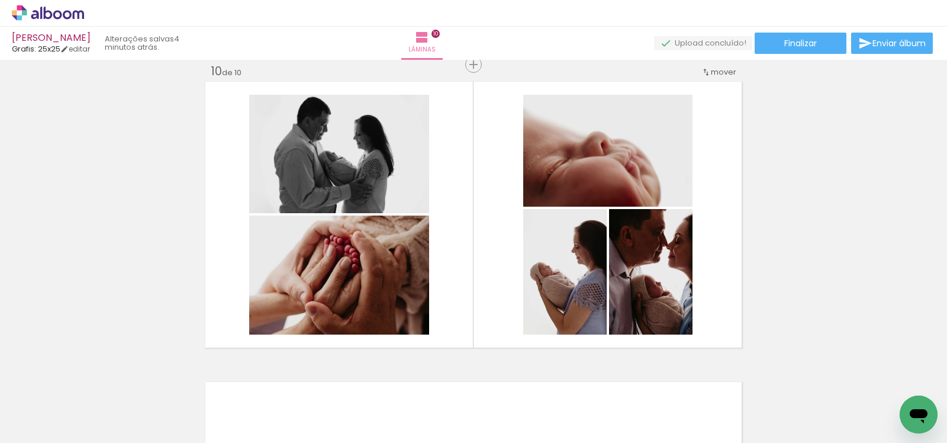
scroll to position [0, 1474]
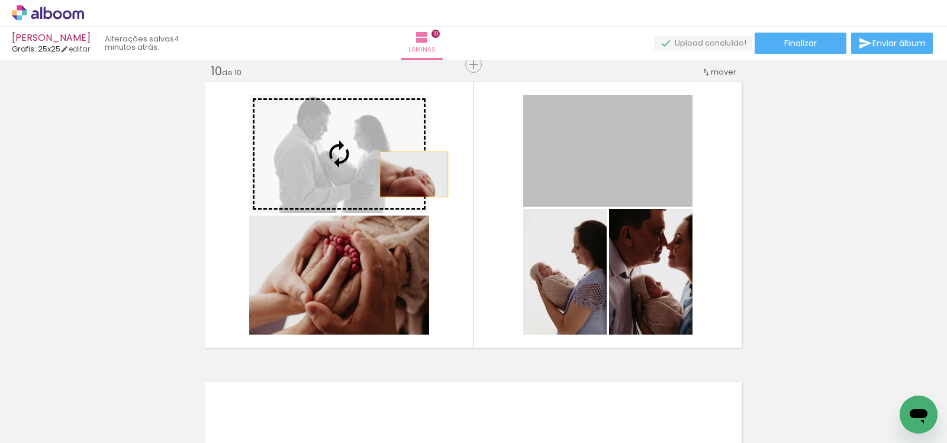
drag, startPoint x: 568, startPoint y: 170, endPoint x: 349, endPoint y: 174, distance: 219.1
click at [0, 0] on slot at bounding box center [0, 0] width 0 height 0
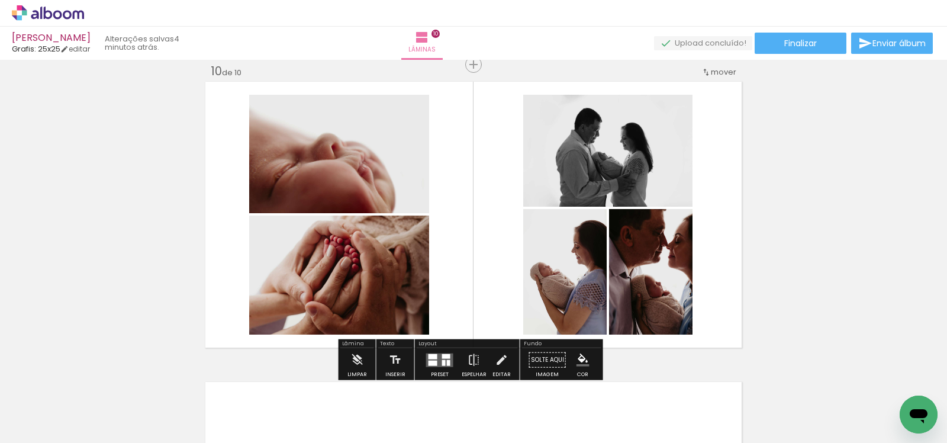
click at [429, 355] on div at bounding box center [433, 355] width 9 height 5
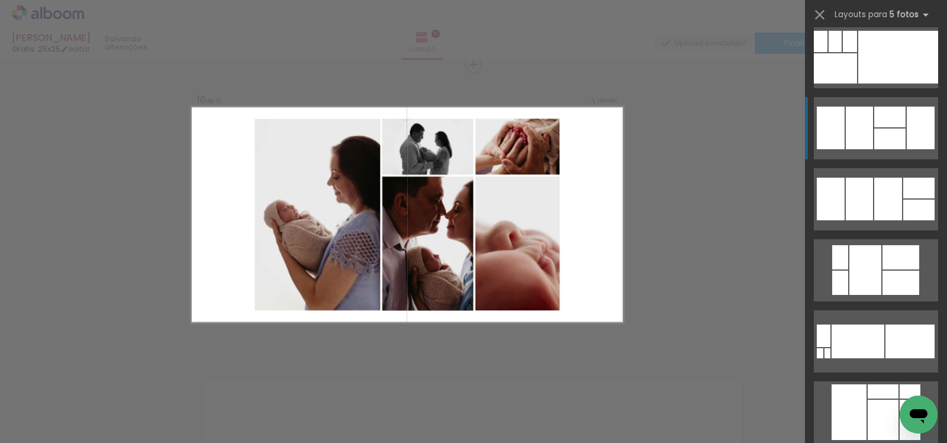
scroll to position [5585, 0]
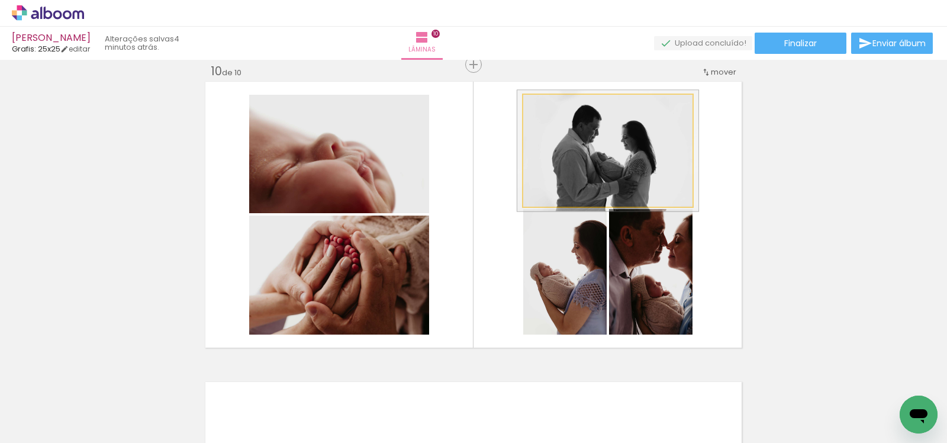
type paper-slider "110"
click at [549, 110] on div at bounding box center [554, 107] width 11 height 11
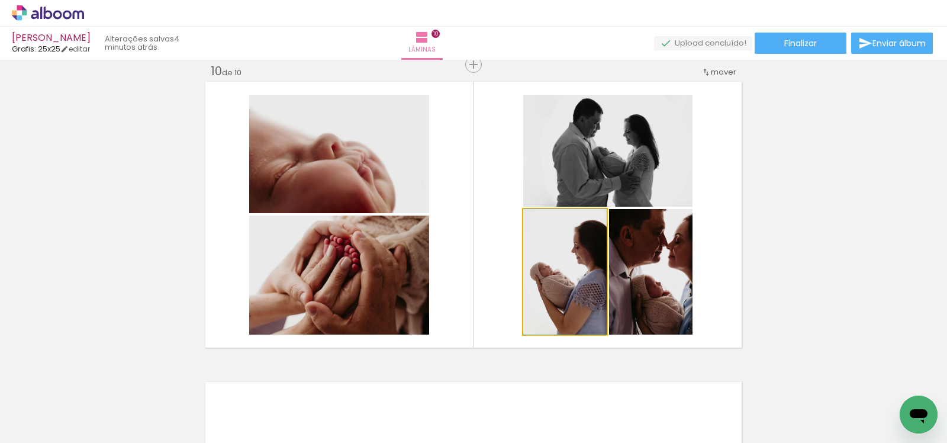
click at [579, 264] on quentale-photo at bounding box center [564, 271] width 83 height 125
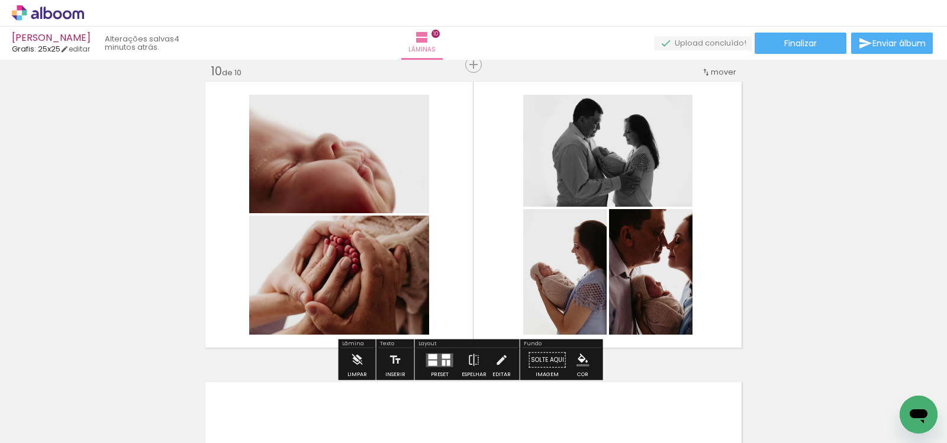
drag, startPoint x: 529, startPoint y: 240, endPoint x: 543, endPoint y: 241, distance: 13.7
click at [0, 0] on slot "P&B" at bounding box center [0, 0] width 0 height 0
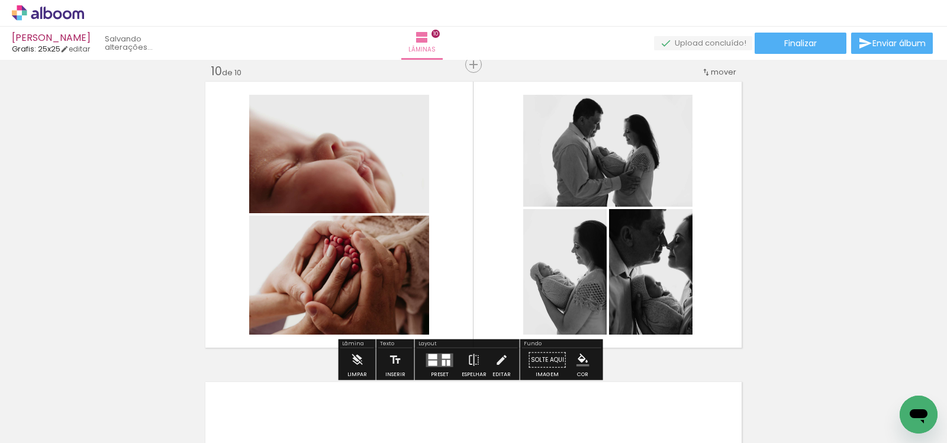
click at [0, 0] on slot "P&B" at bounding box center [0, 0] width 0 height 0
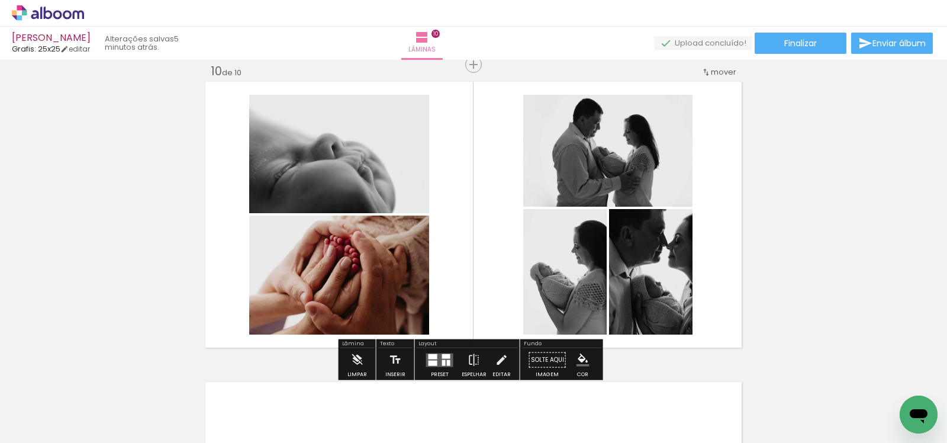
click at [0, 0] on slot "P&B" at bounding box center [0, 0] width 0 height 0
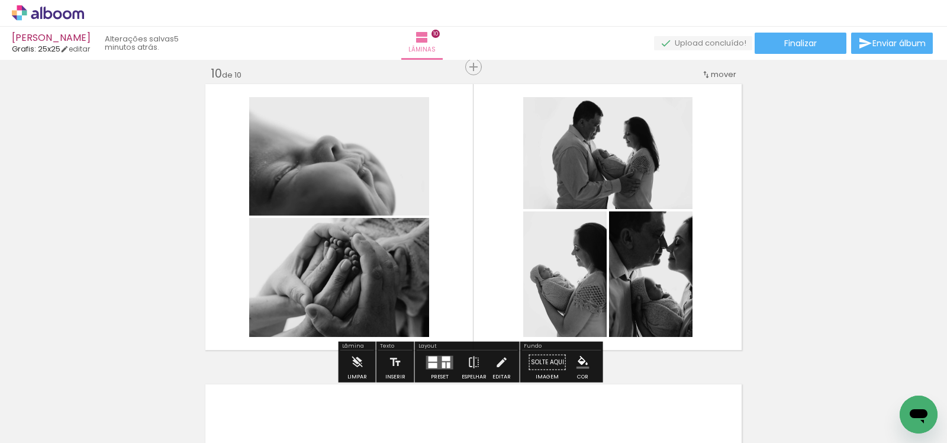
scroll to position [2713, 0]
click at [436, 362] on quentale-layouter at bounding box center [439, 363] width 27 height 14
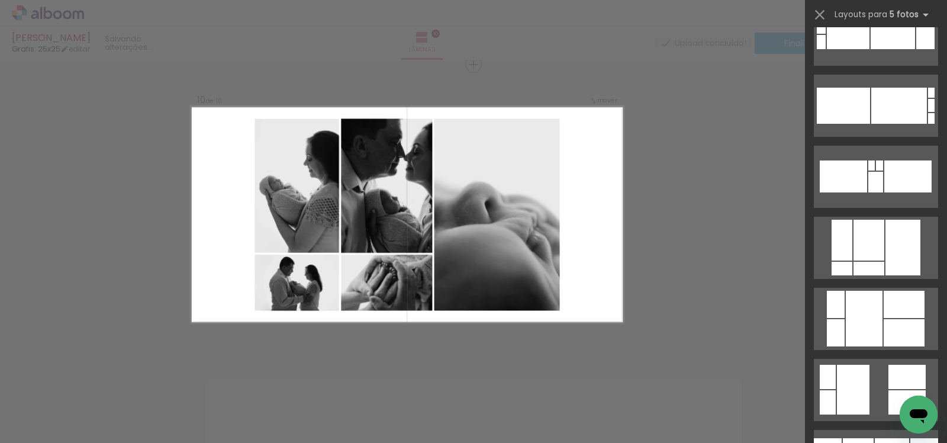
scroll to position [4678, 0]
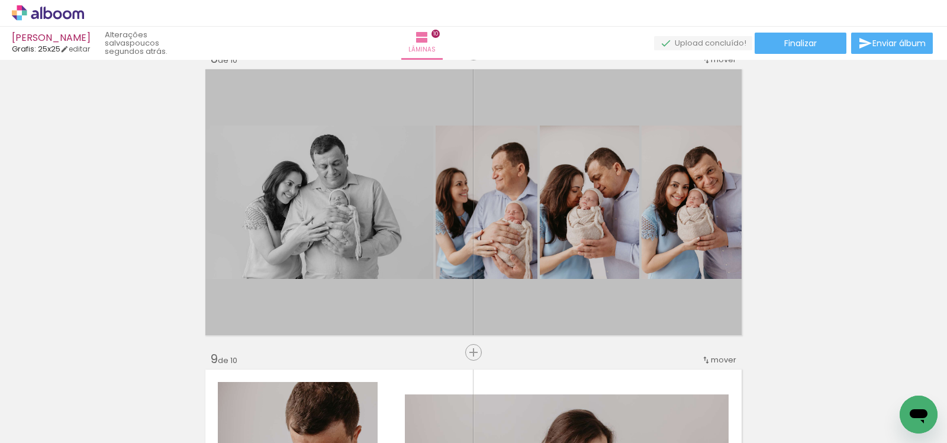
scroll to position [2125, 0]
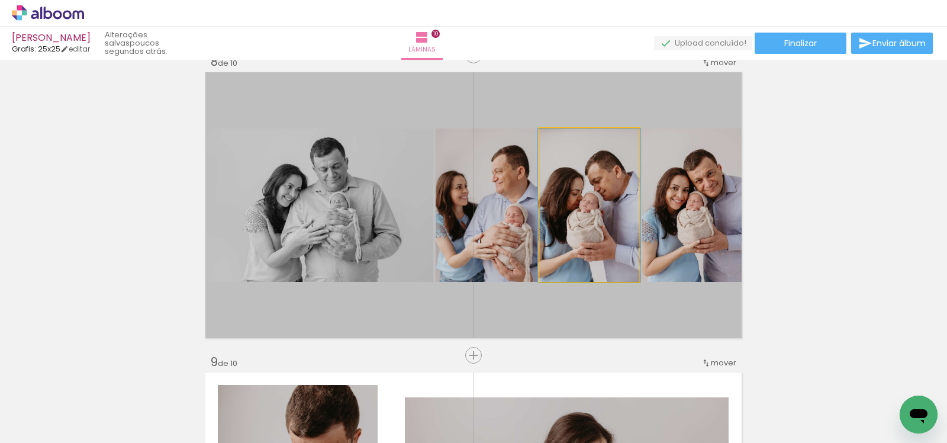
click at [547, 142] on iron-icon at bounding box center [552, 141] width 12 height 12
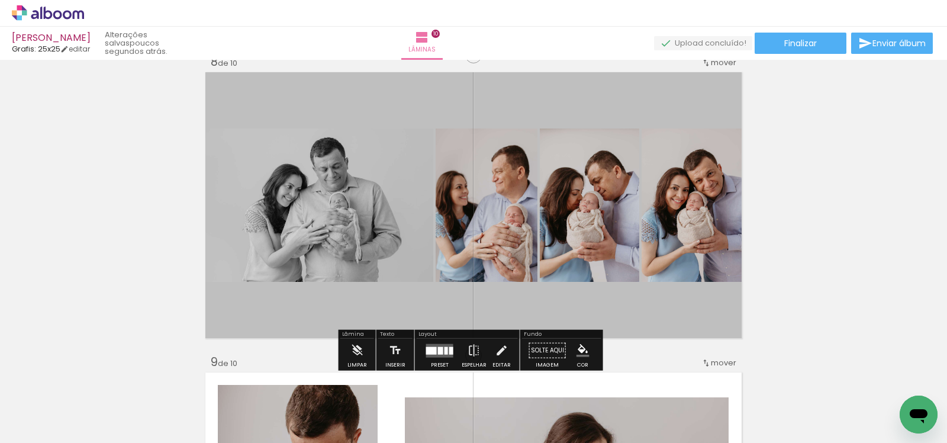
click at [454, 141] on iron-icon at bounding box center [448, 141] width 12 height 12
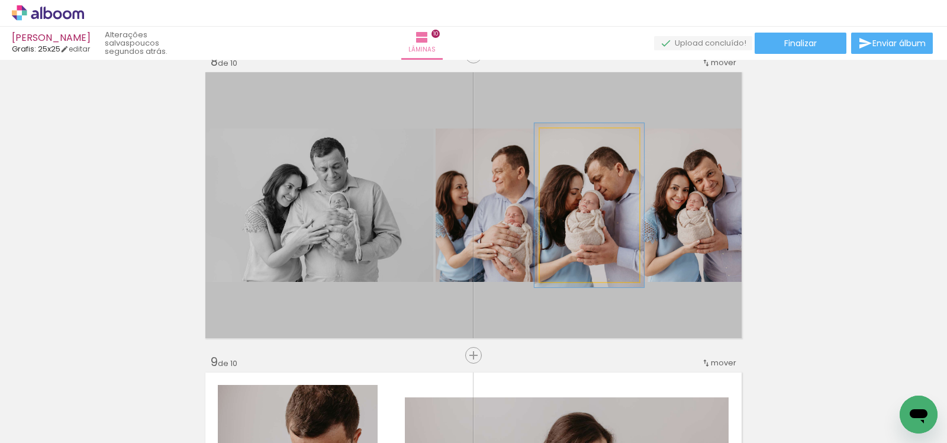
type paper-slider "107"
click at [565, 139] on div at bounding box center [570, 141] width 11 height 11
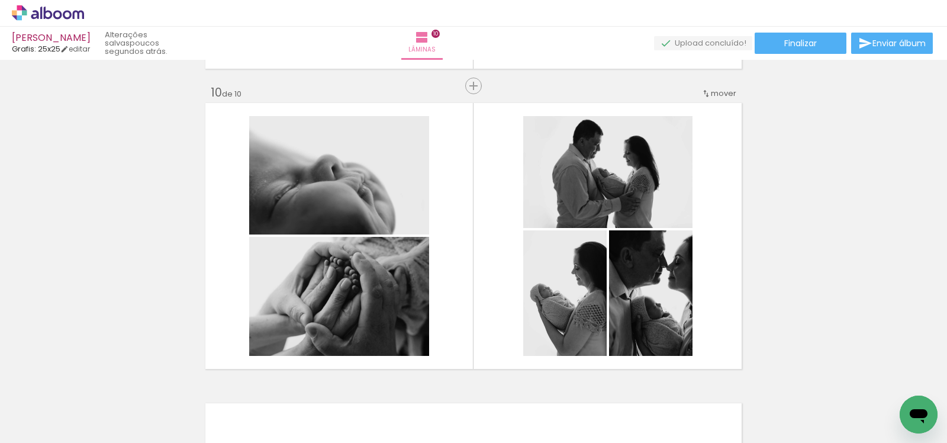
scroll to position [2752, 0]
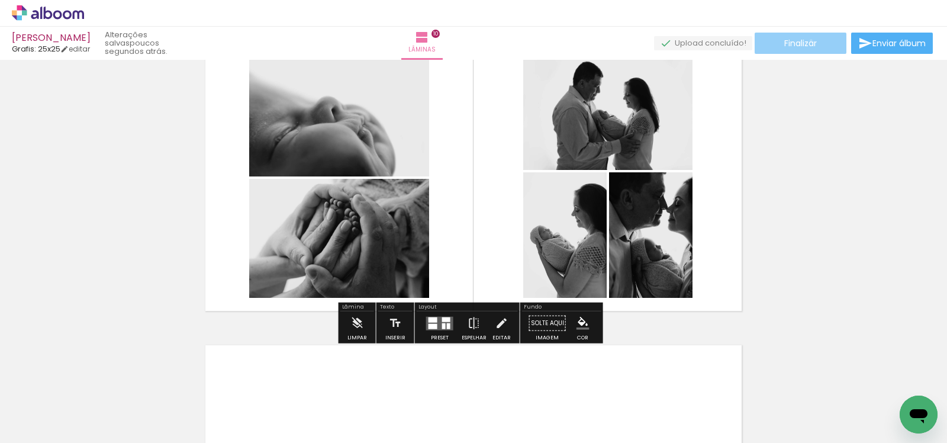
click at [807, 40] on span "Finalizar" at bounding box center [800, 43] width 33 height 8
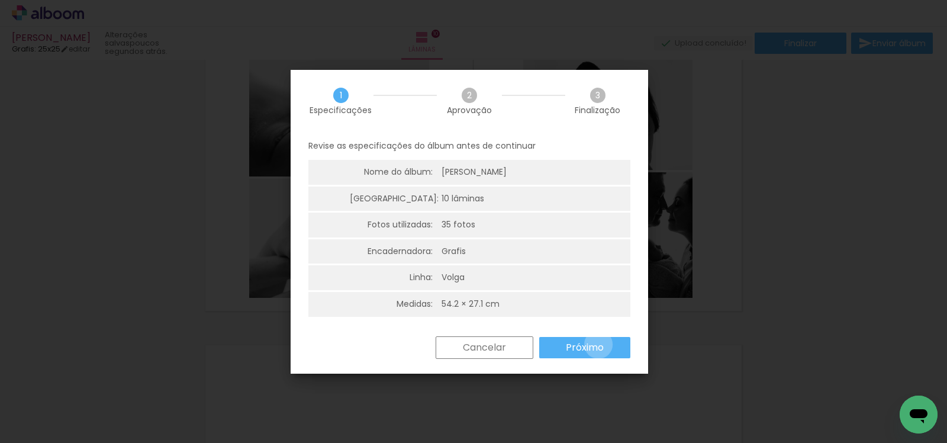
click at [0, 0] on slot "Próximo" at bounding box center [0, 0] width 0 height 0
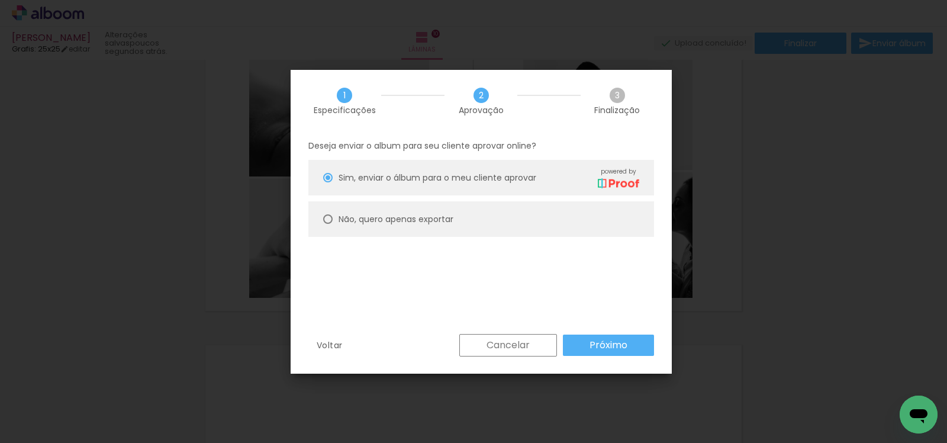
click at [0, 0] on slot "Não, quero apenas exportar" at bounding box center [0, 0] width 0 height 0
type paper-radio-button "on"
click at [611, 334] on div "Cancelar Próximo" at bounding box center [553, 345] width 201 height 22
click at [0, 0] on slot "Próximo" at bounding box center [0, 0] width 0 height 0
type input "Alta, 300 DPI"
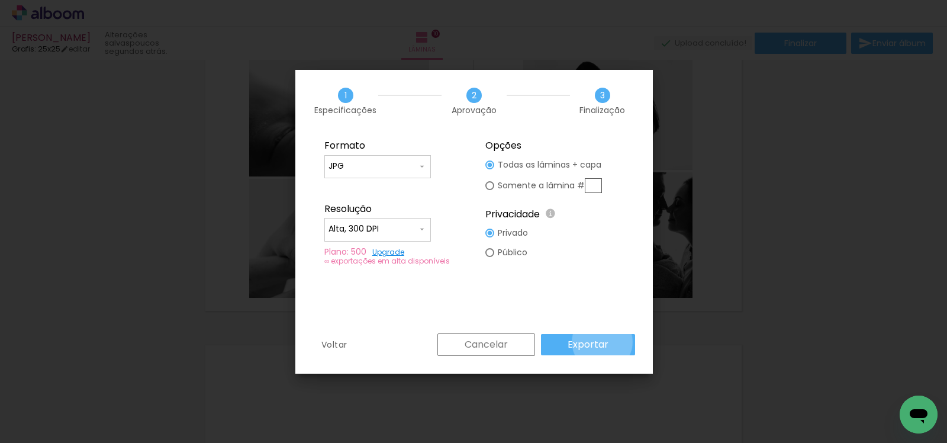
click at [0, 0] on slot "Exportar" at bounding box center [0, 0] width 0 height 0
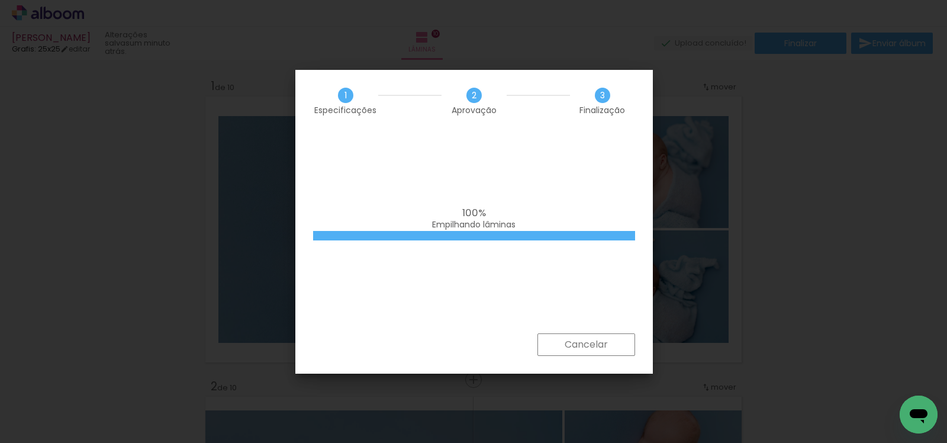
scroll to position [0, 1474]
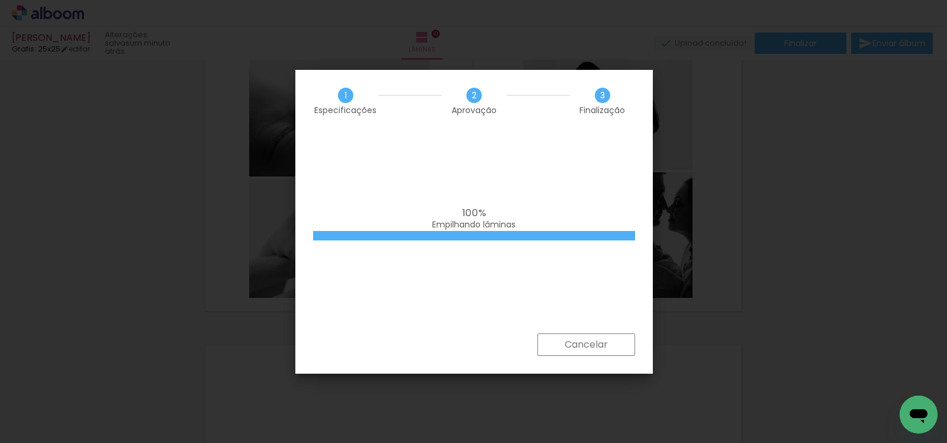
click at [522, 189] on div "100% Empilhando lâminas" at bounding box center [474, 232] width 358 height 201
click at [484, 262] on div "100% Empilhando lâminas" at bounding box center [474, 232] width 358 height 201
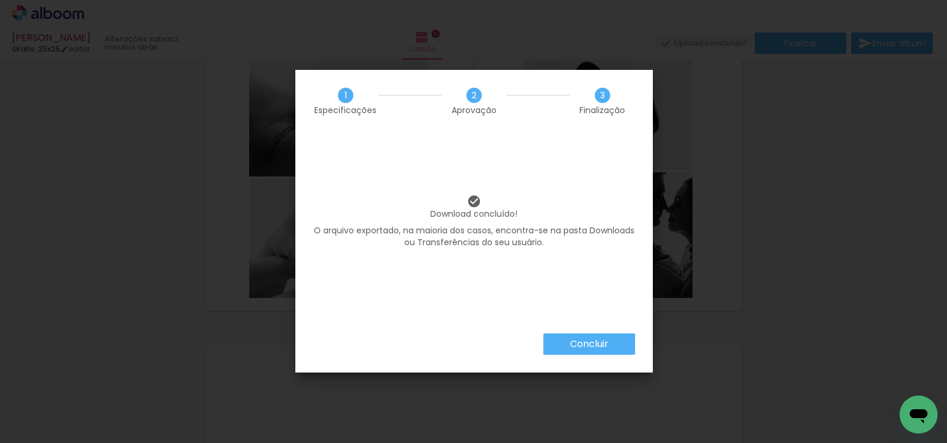
click at [0, 0] on slot "Concluir" at bounding box center [0, 0] width 0 height 0
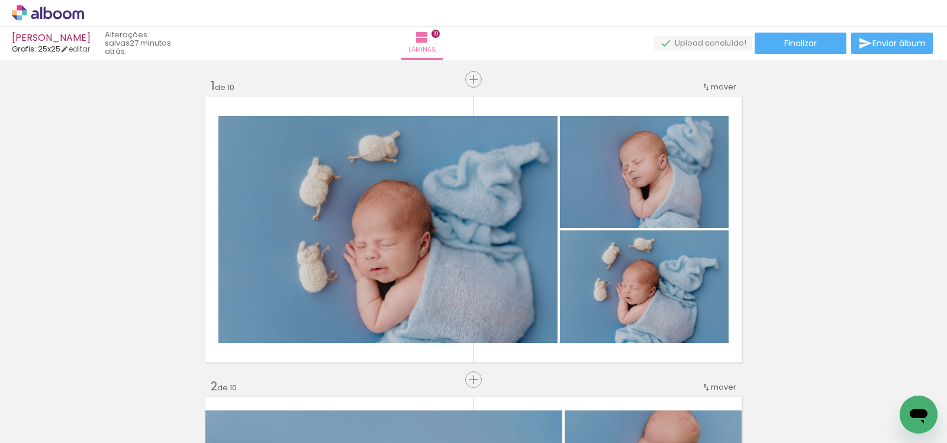
scroll to position [0, 1474]
